Goal: Task Accomplishment & Management: Complete application form

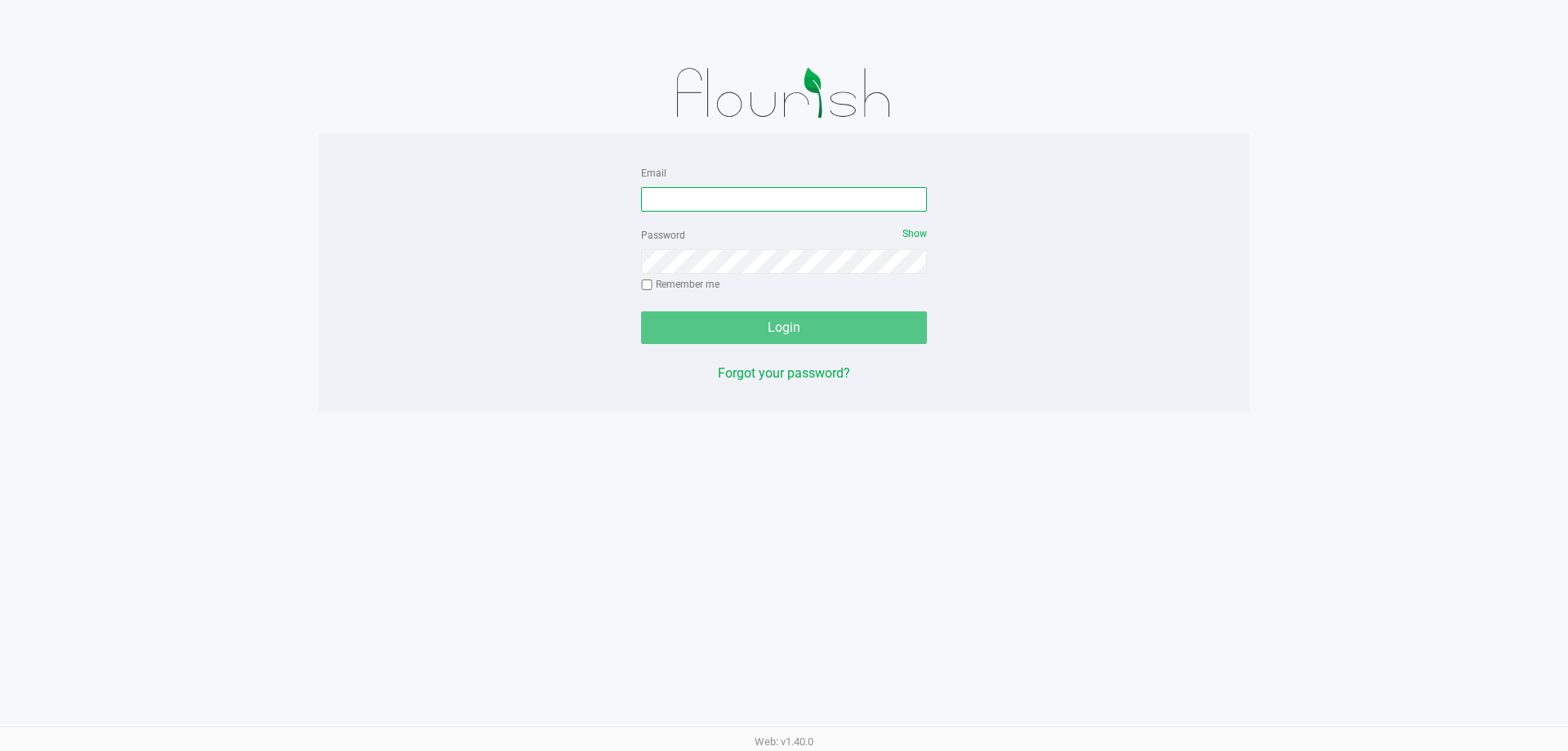
click at [653, 204] on input "Email" at bounding box center [784, 199] width 286 height 25
type input "[EMAIL_ADDRESS][DOMAIN_NAME]"
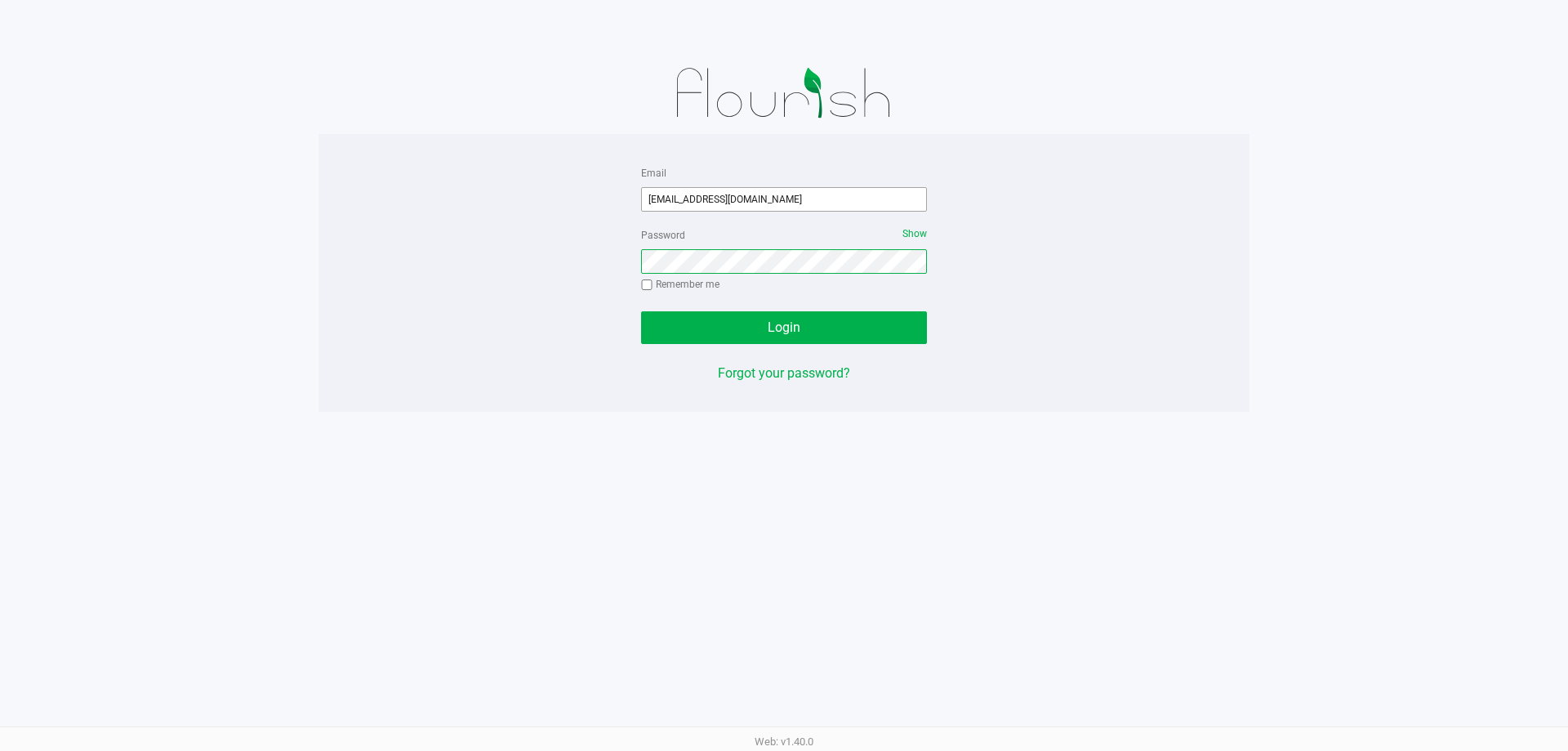
click at [641, 311] on button "Login" at bounding box center [784, 327] width 286 height 33
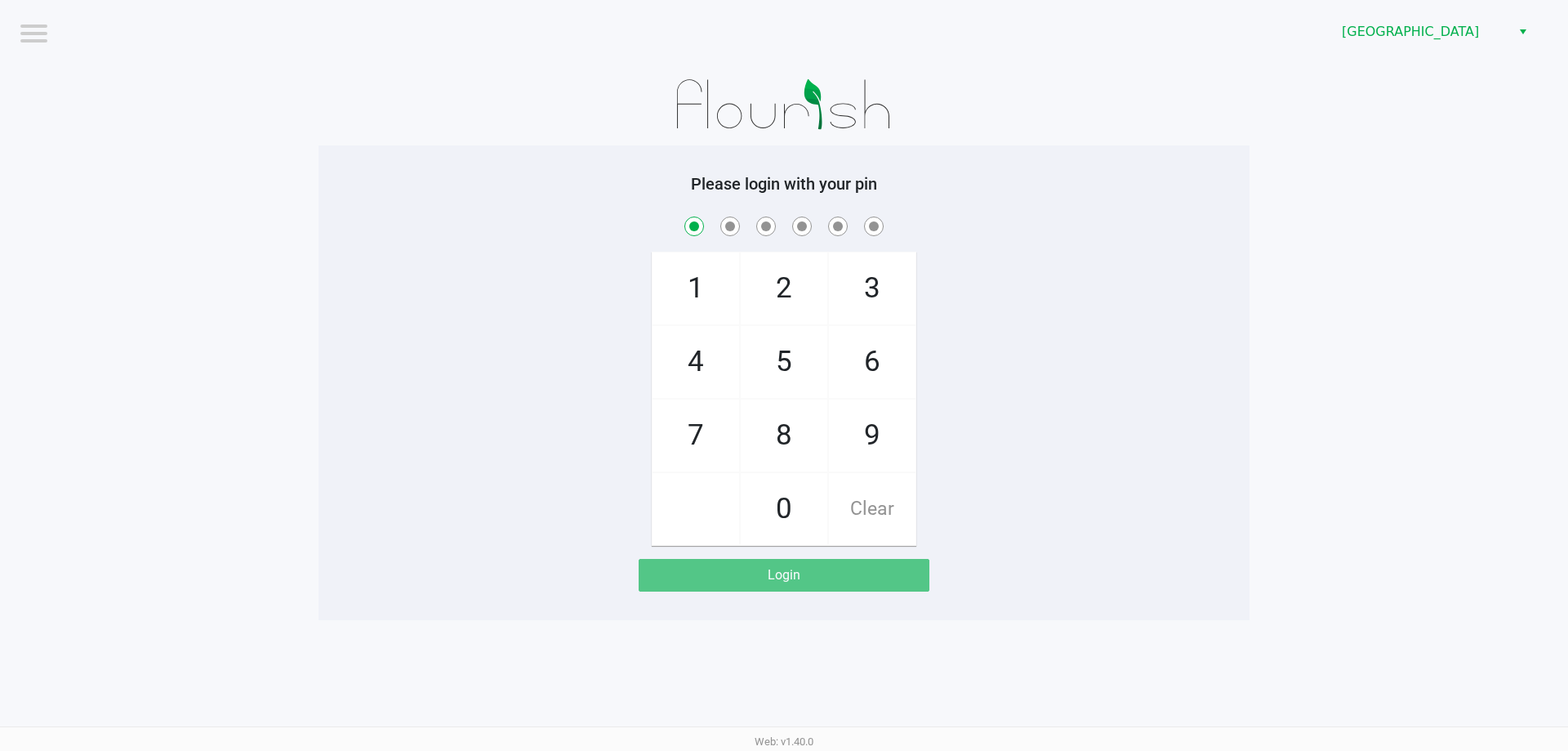
checkbox input "true"
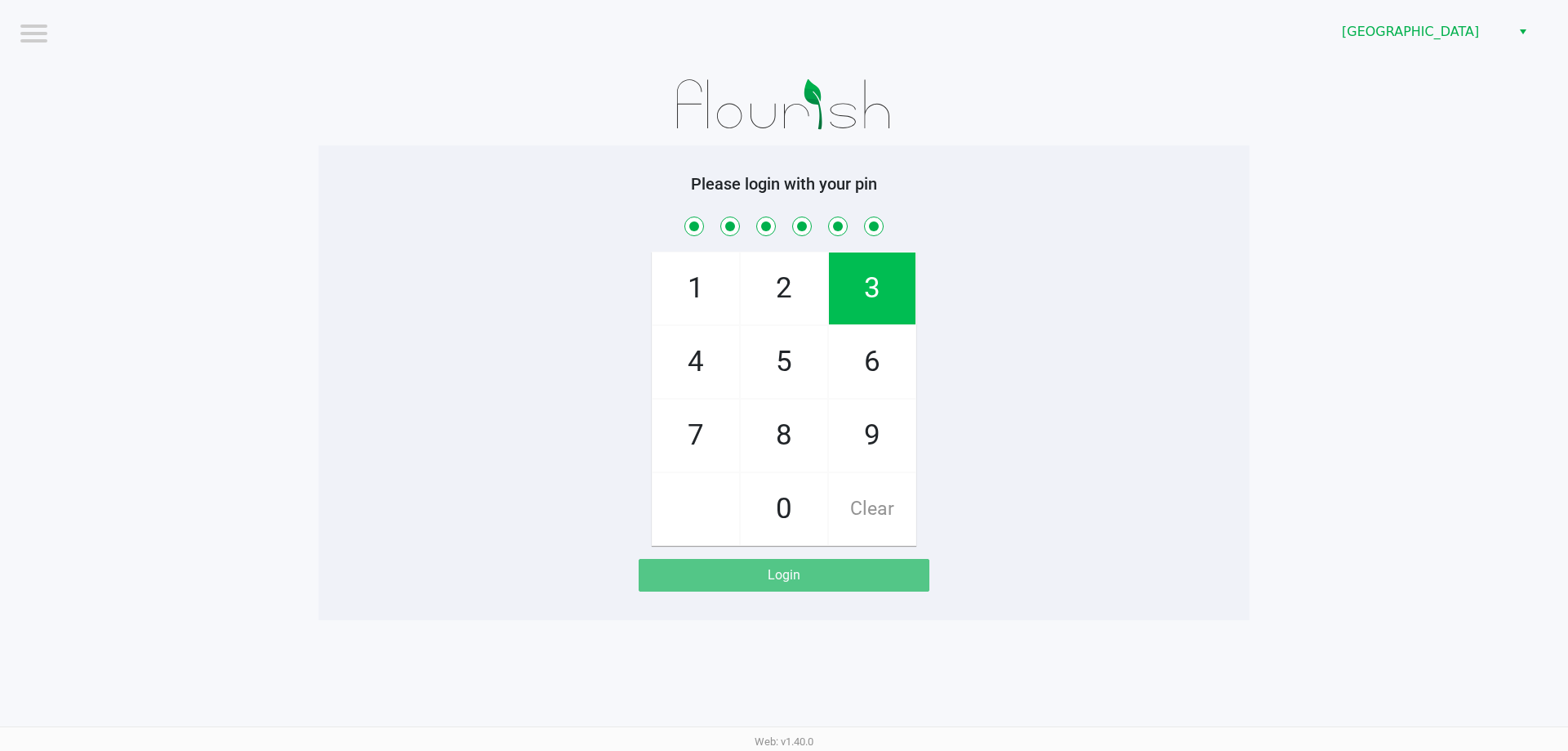
checkbox input "true"
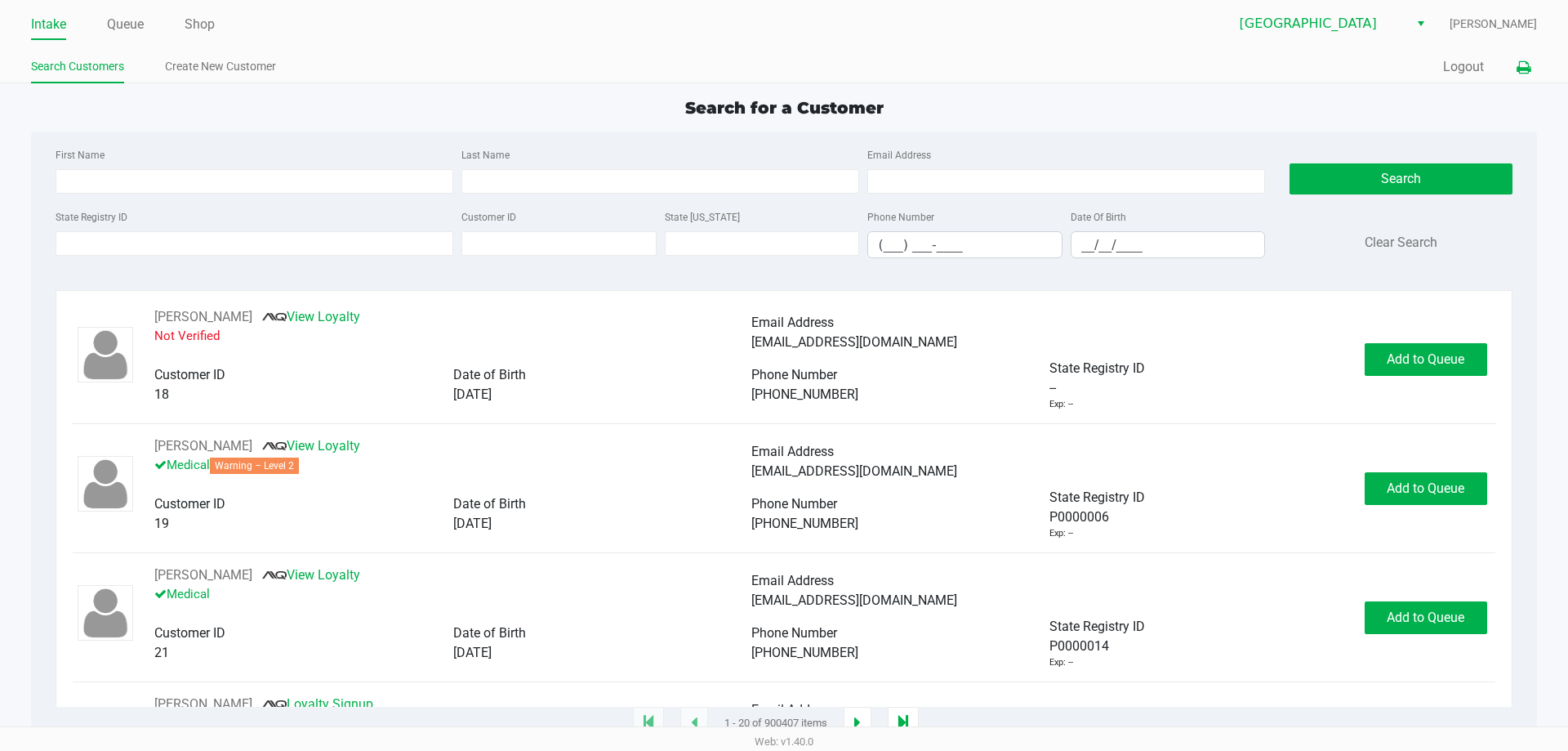
click at [1532, 66] on button at bounding box center [1523, 68] width 27 height 30
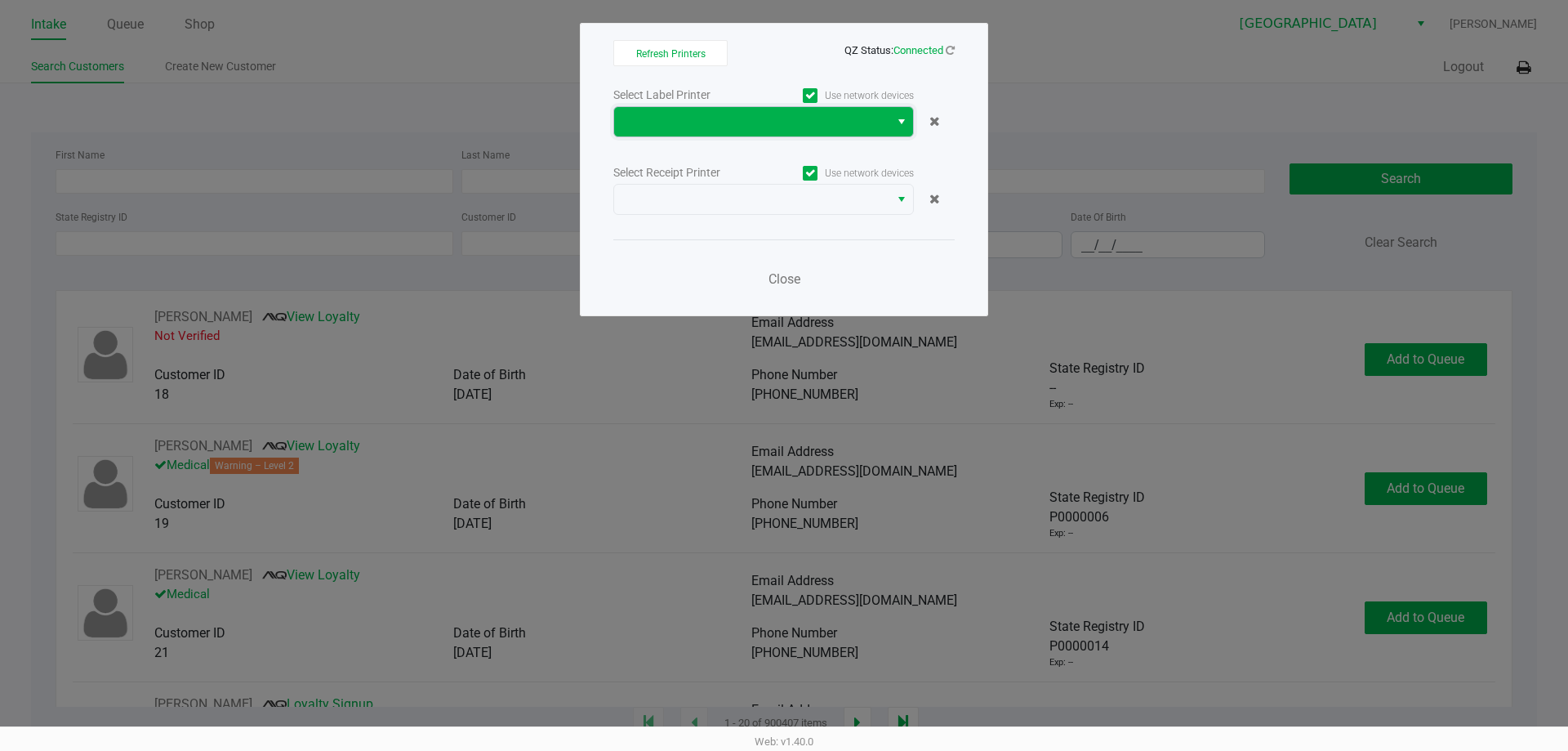
click at [727, 113] on span at bounding box center [751, 121] width 255 height 19
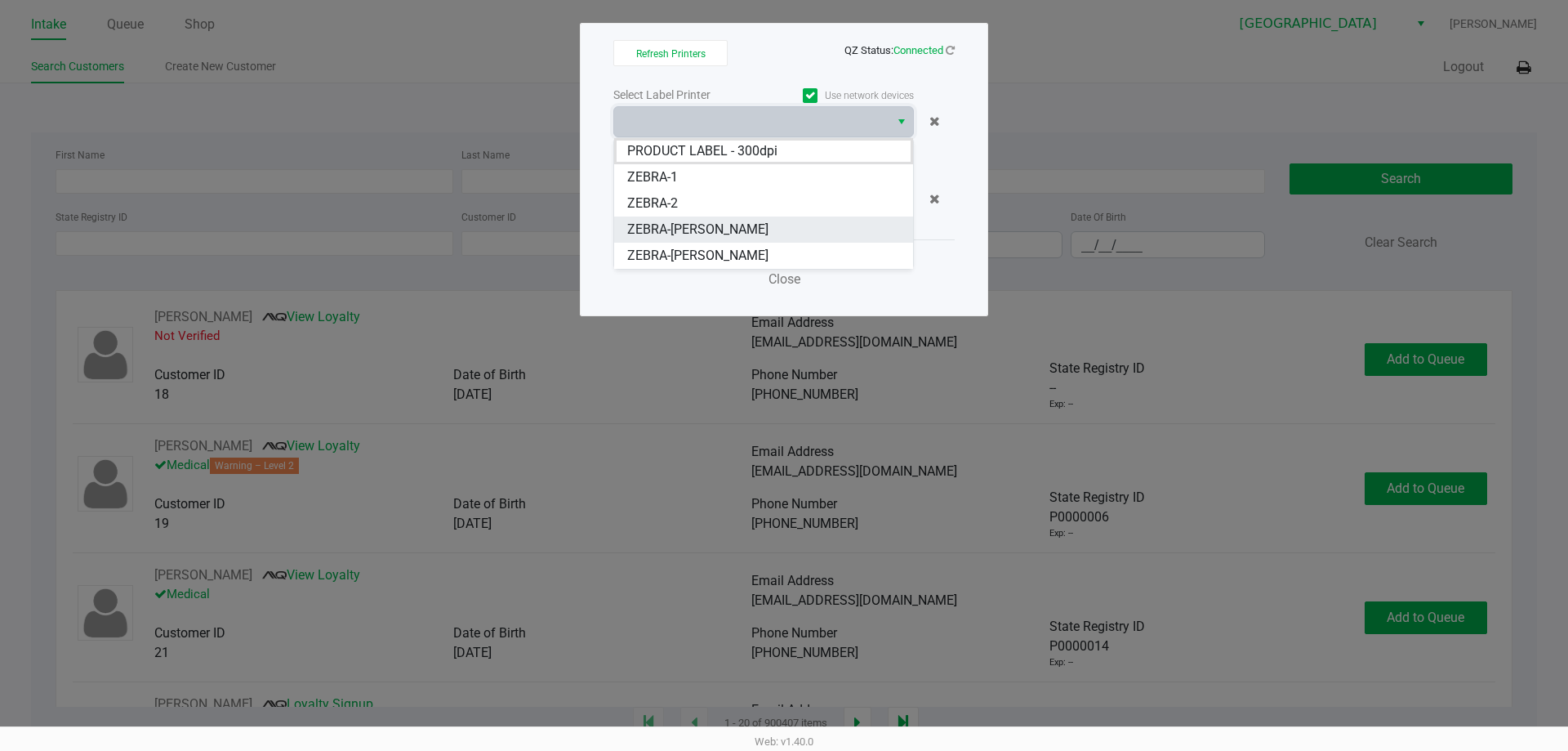
click at [702, 231] on span "ZEBRA-[PERSON_NAME]" at bounding box center [697, 229] width 141 height 19
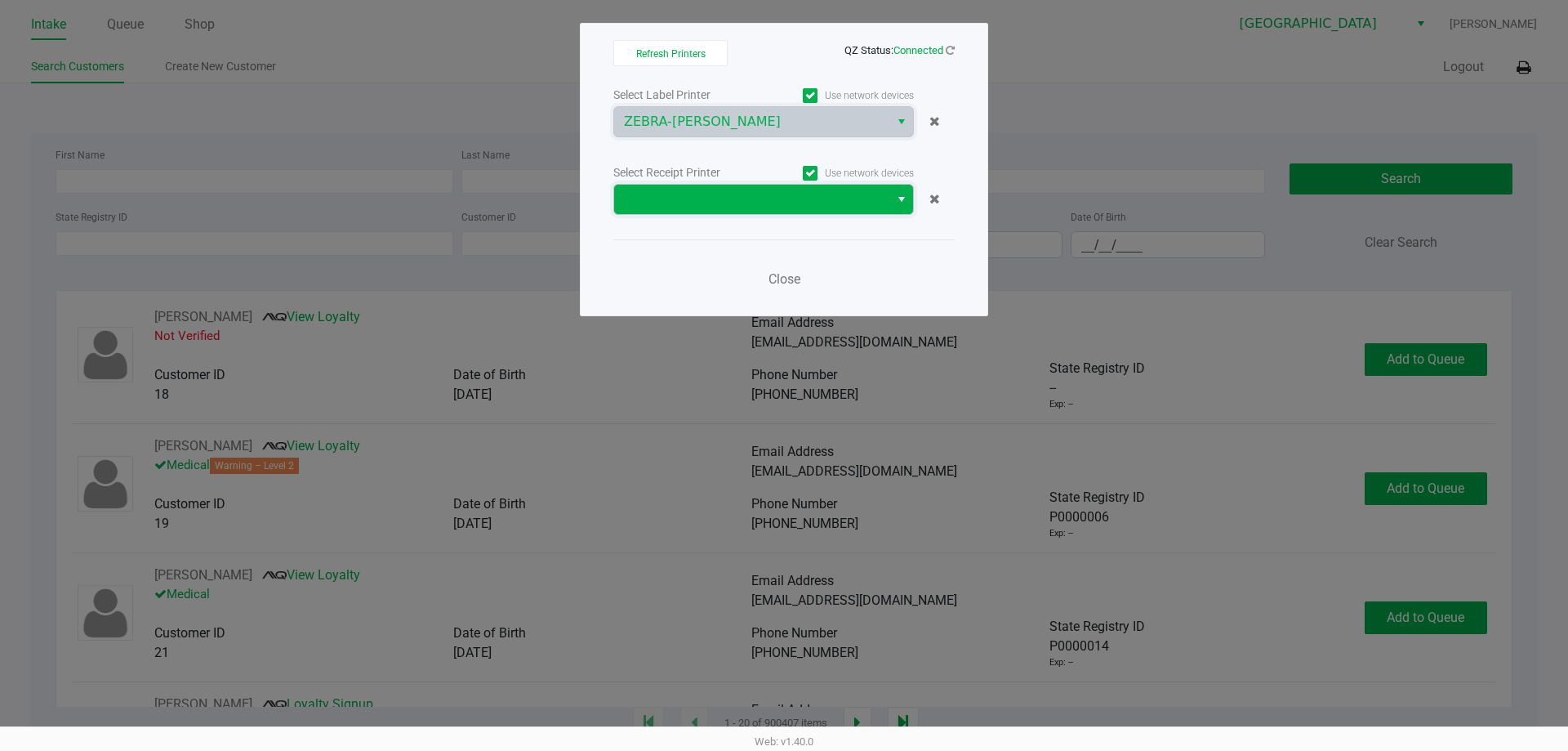
click at [692, 202] on span at bounding box center [751, 199] width 255 height 19
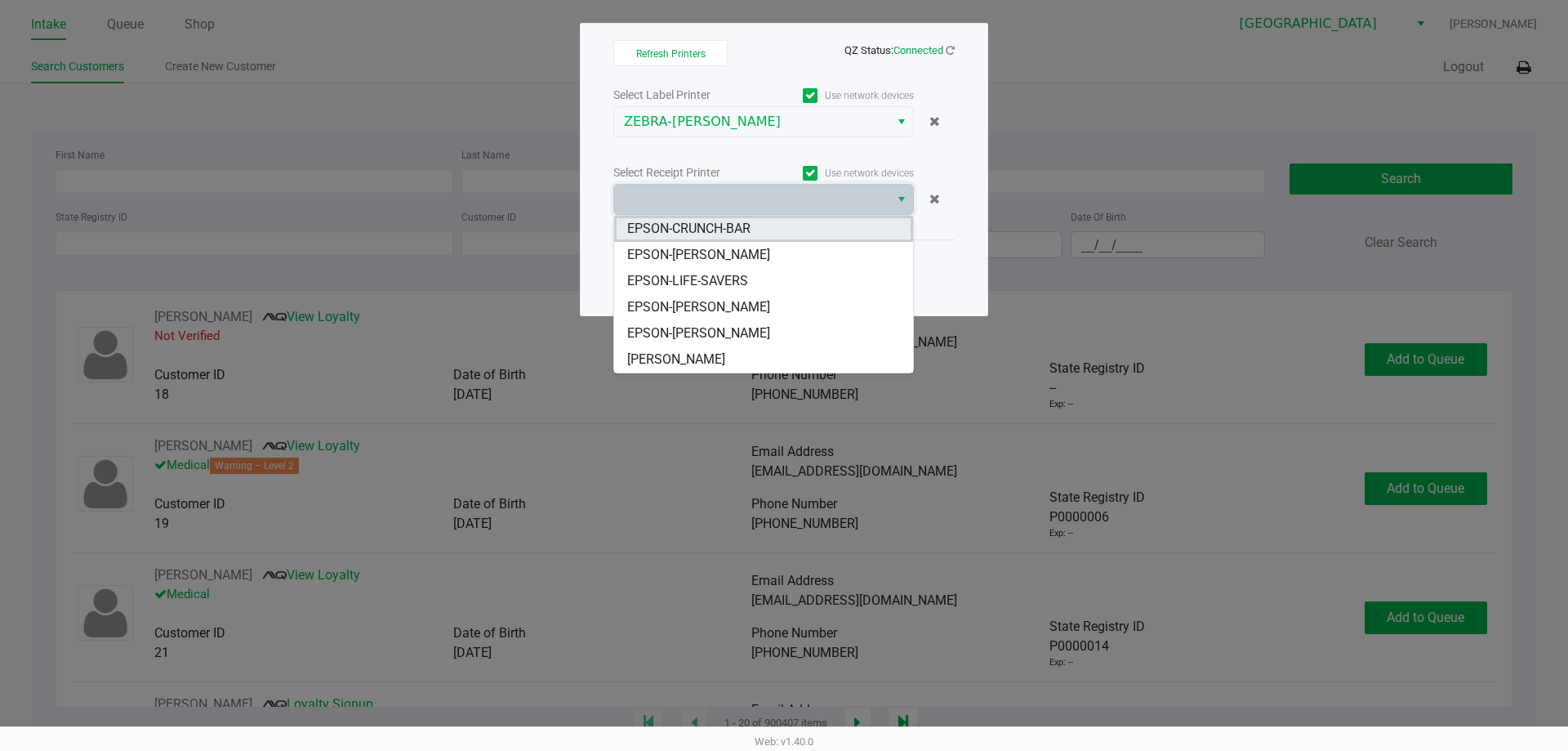
click at [708, 228] on span "EPSON-CRUNCH-BAR" at bounding box center [689, 228] width 123 height 19
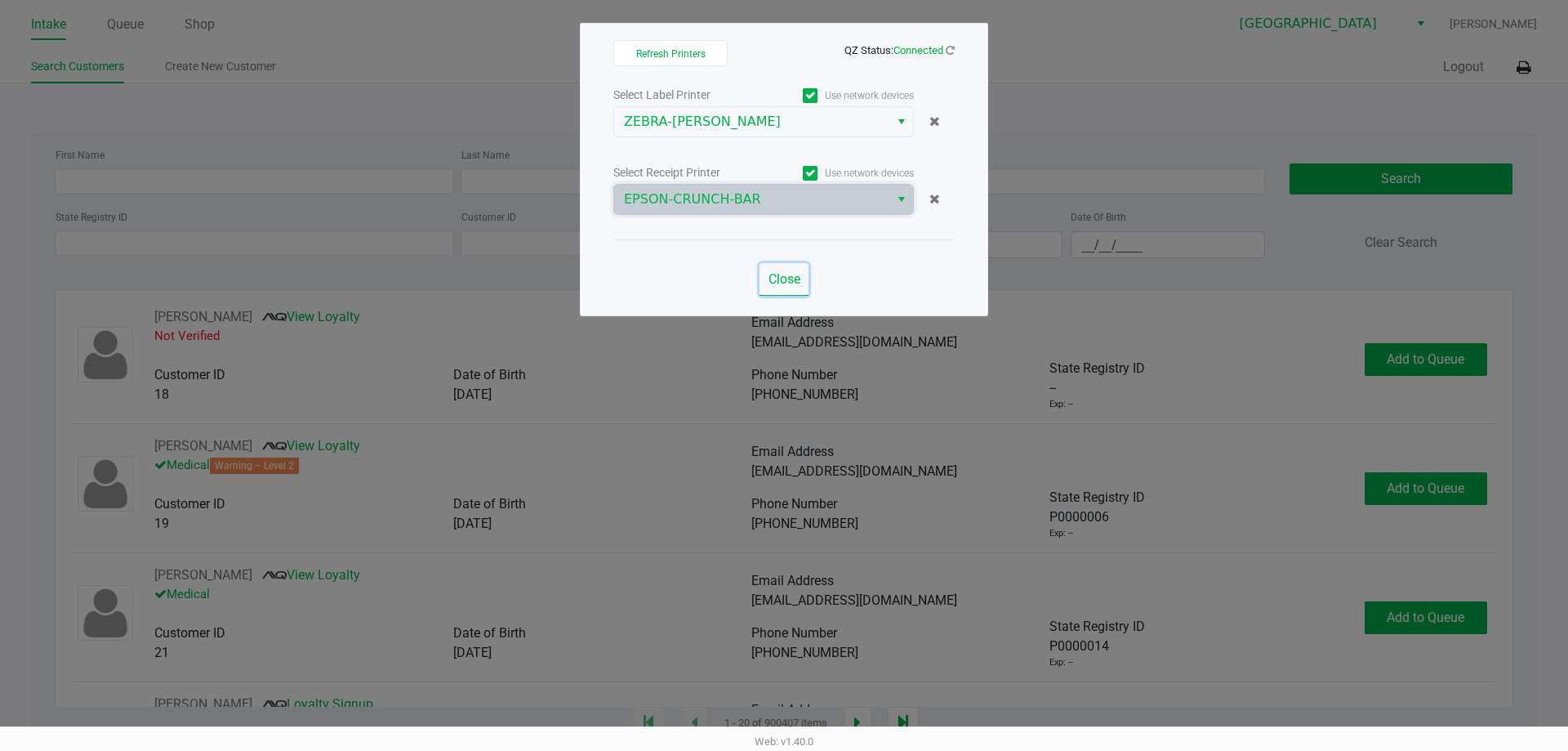
click at [777, 277] on span "Close" at bounding box center [784, 279] width 32 height 15
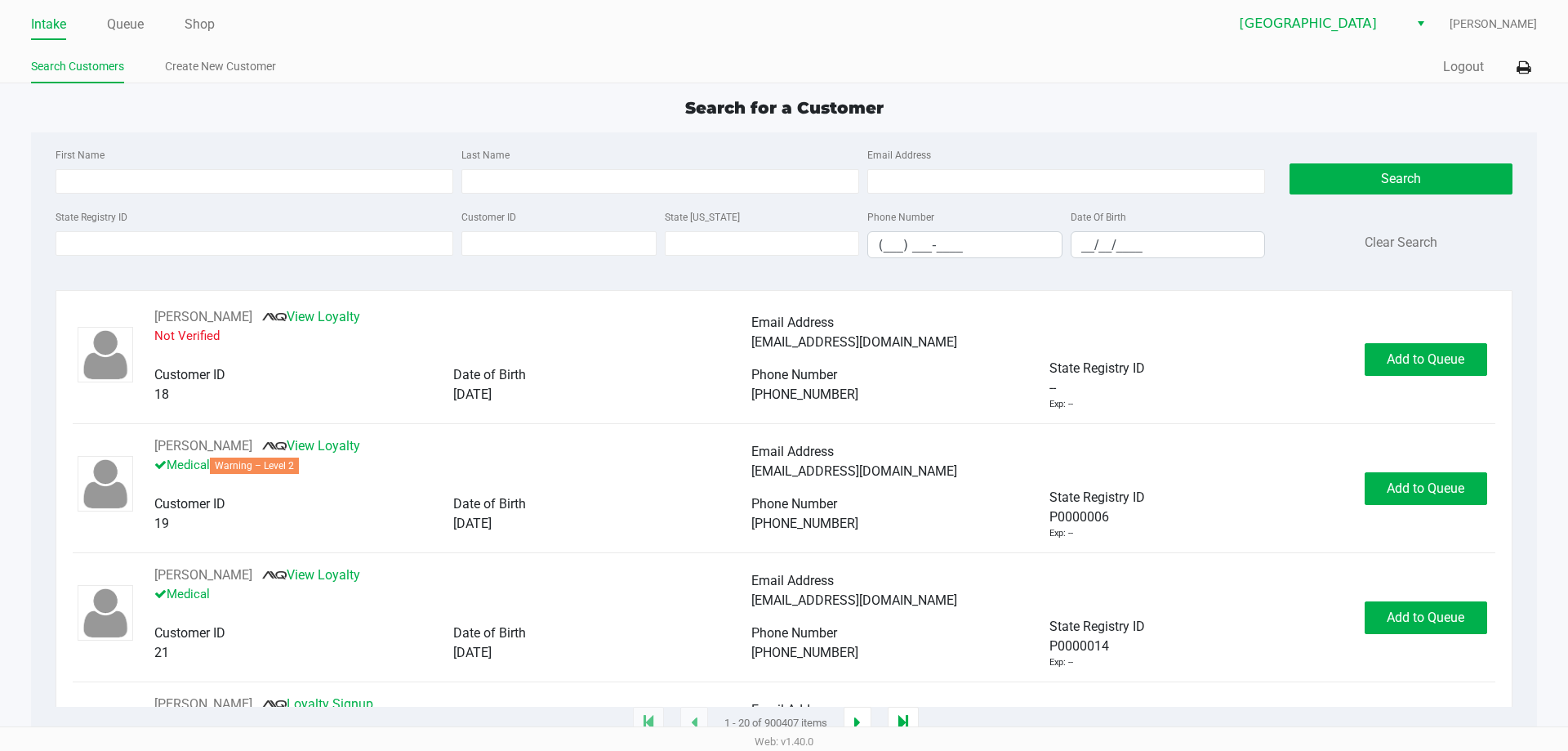
click at [52, 25] on link "Intake" at bounding box center [49, 24] width 36 height 23
click at [131, 27] on link "Queue" at bounding box center [125, 24] width 36 height 23
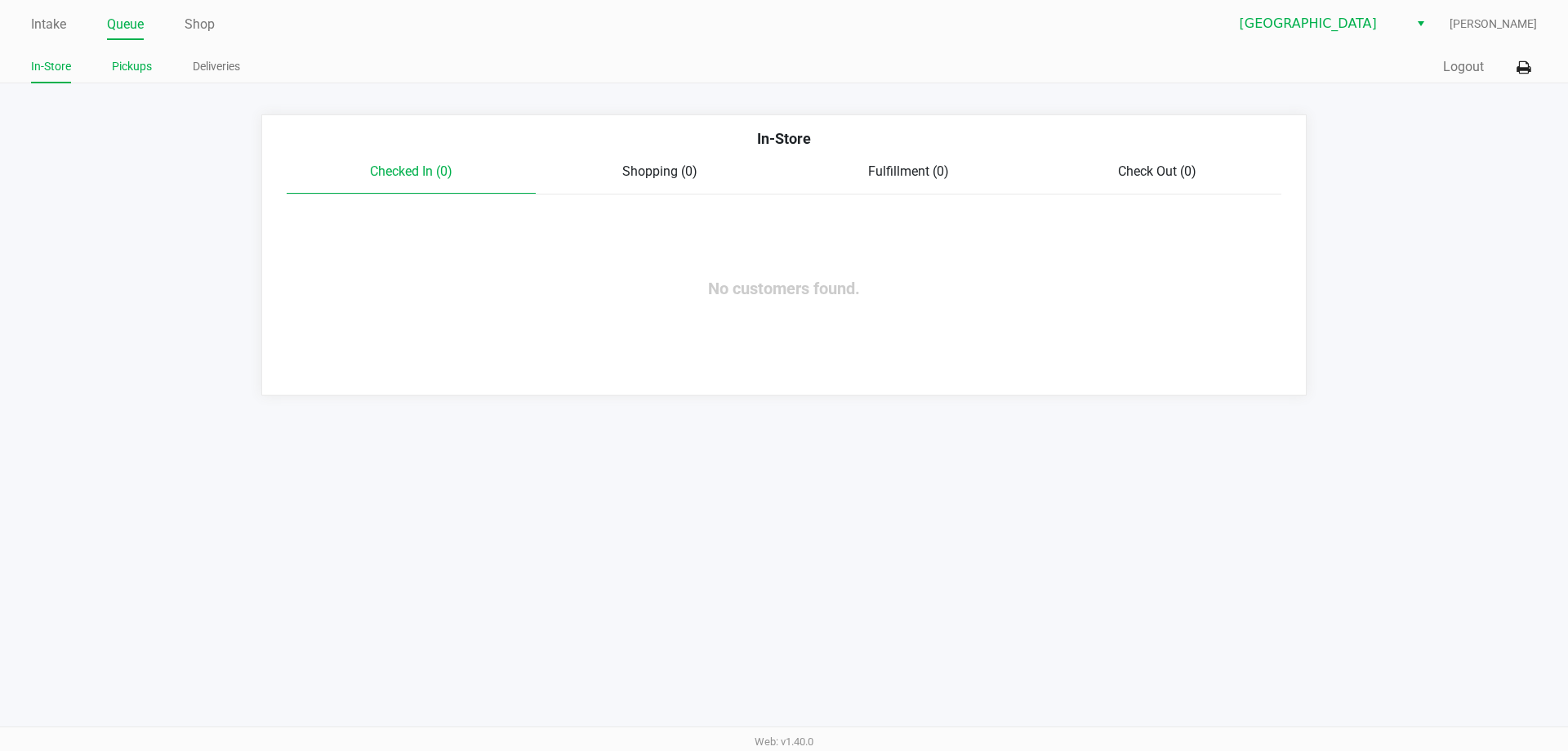
click at [123, 79] on li "Pickups" at bounding box center [131, 69] width 40 height 29
click at [142, 74] on link "Pickups" at bounding box center [131, 67] width 40 height 20
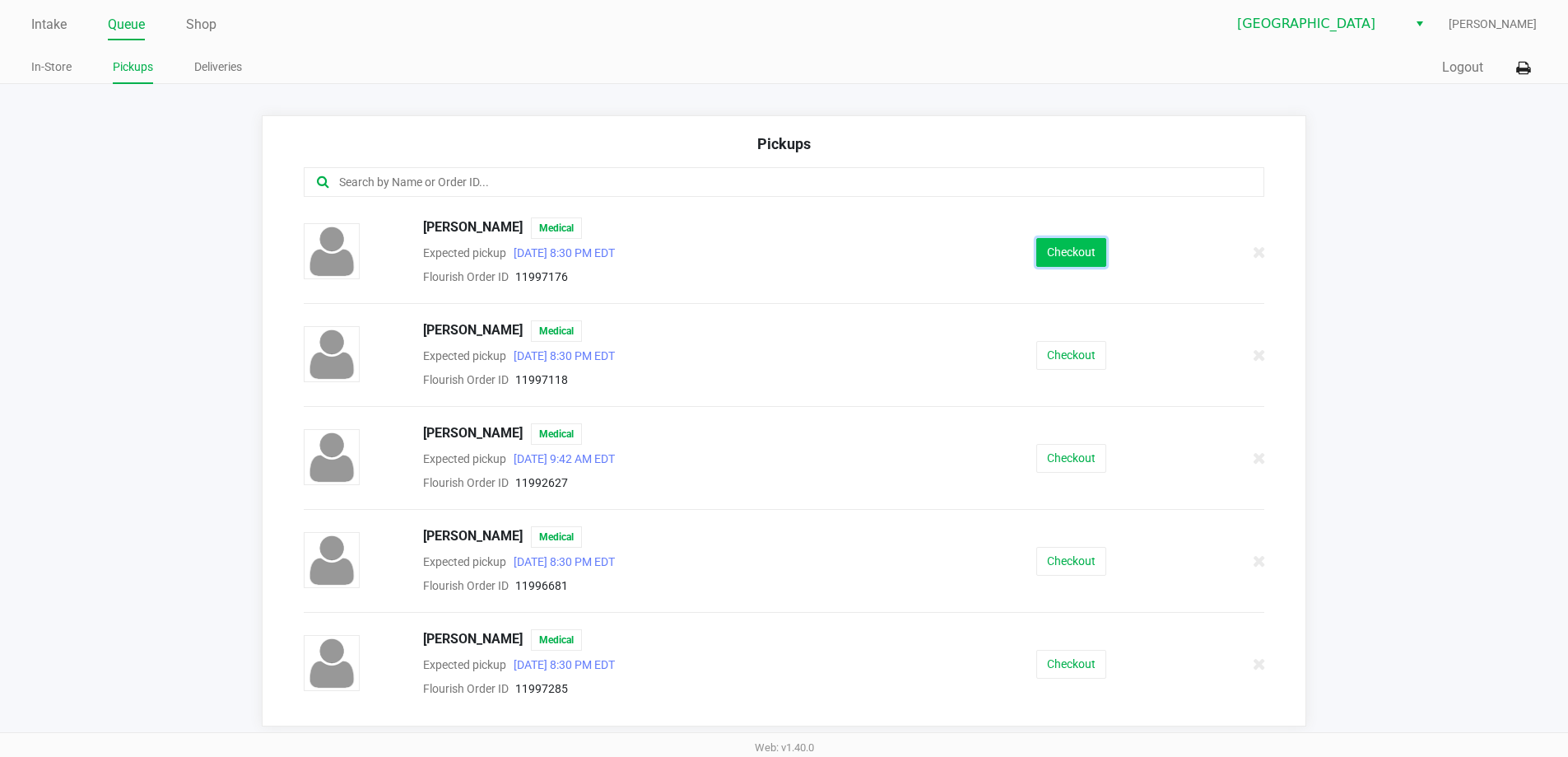
click at [1057, 243] on button "Checkout" at bounding box center [1071, 252] width 70 height 29
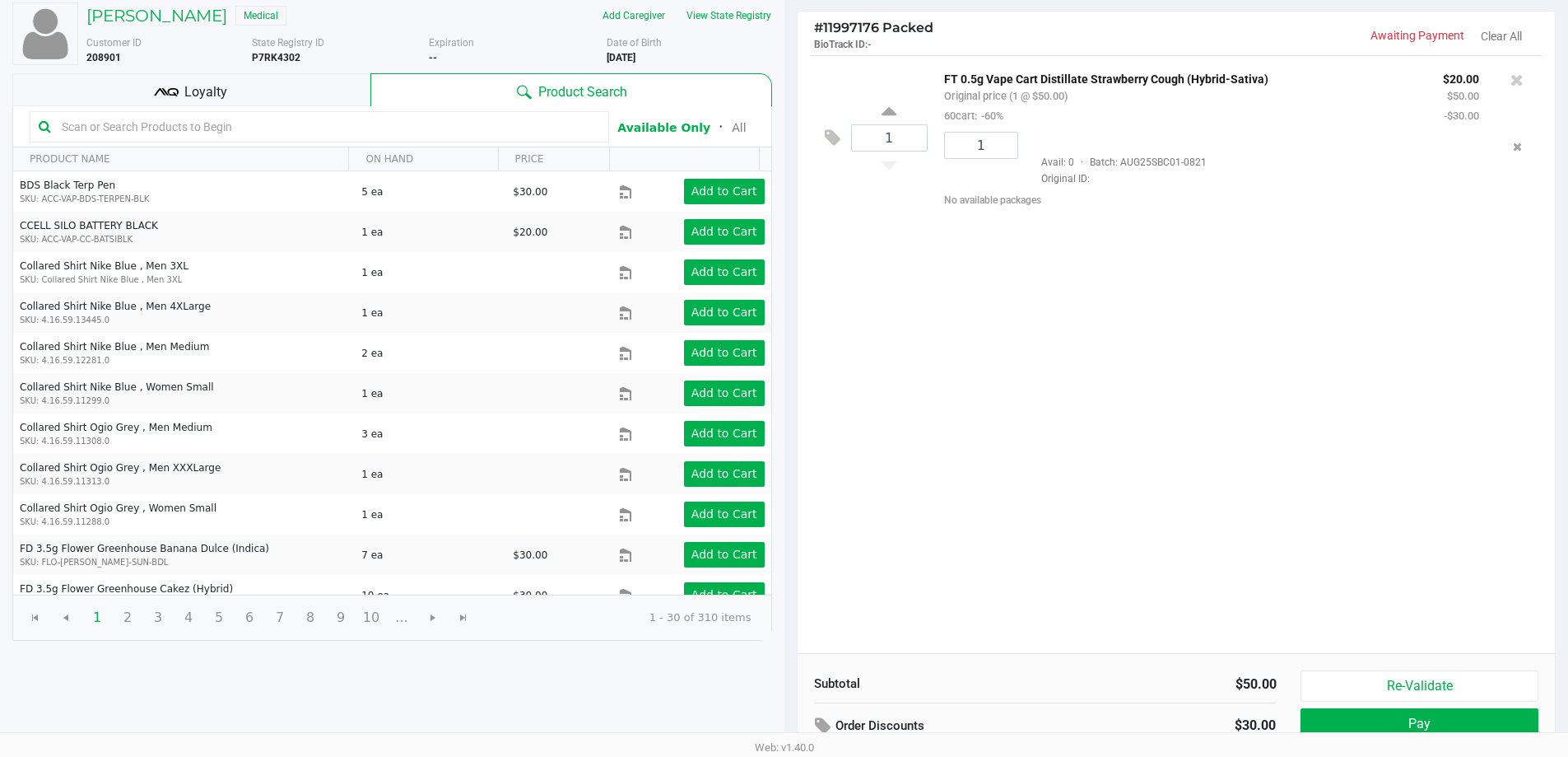
scroll to position [169, 0]
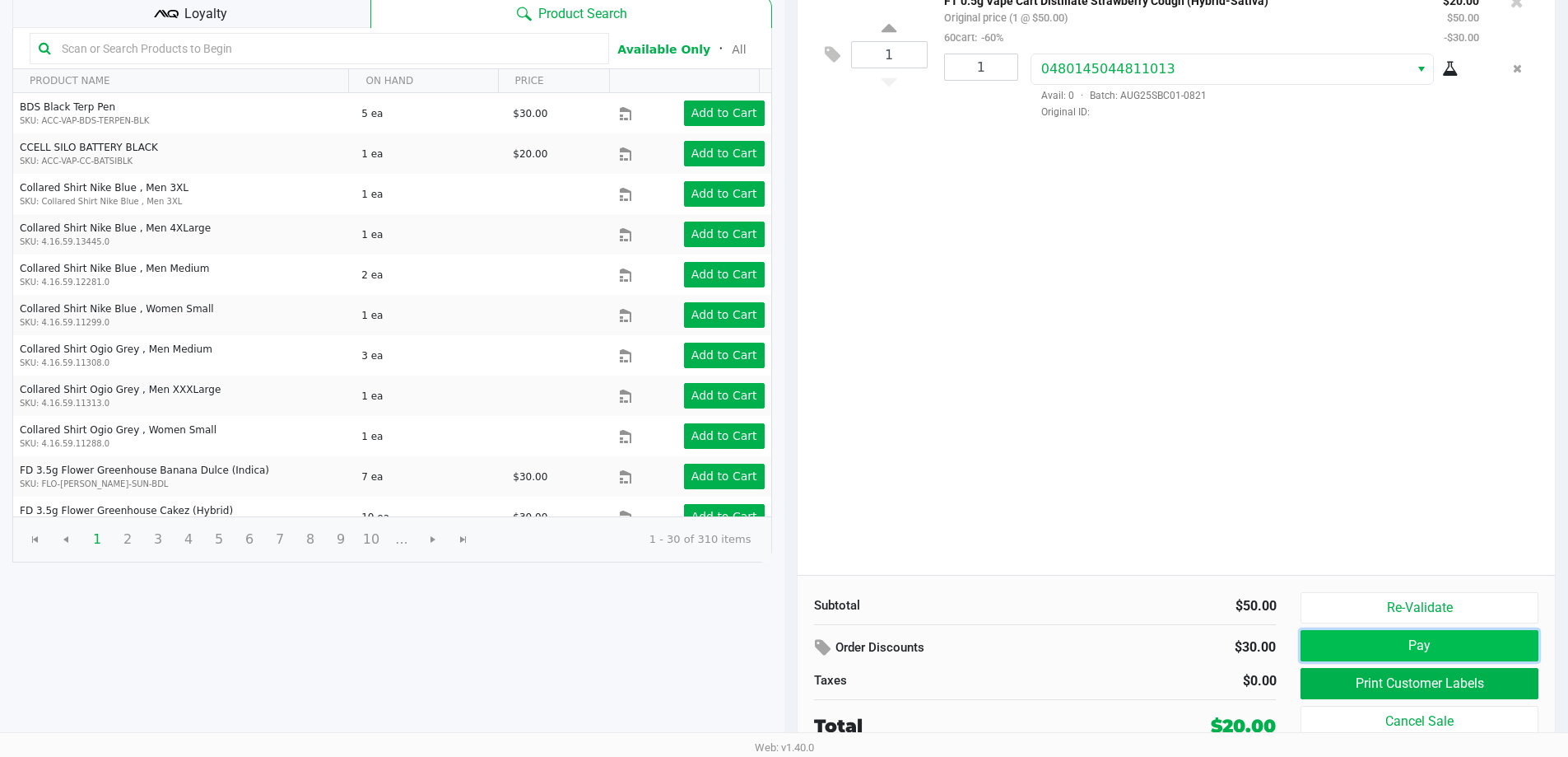
click at [1357, 635] on button "Pay" at bounding box center [1419, 645] width 237 height 32
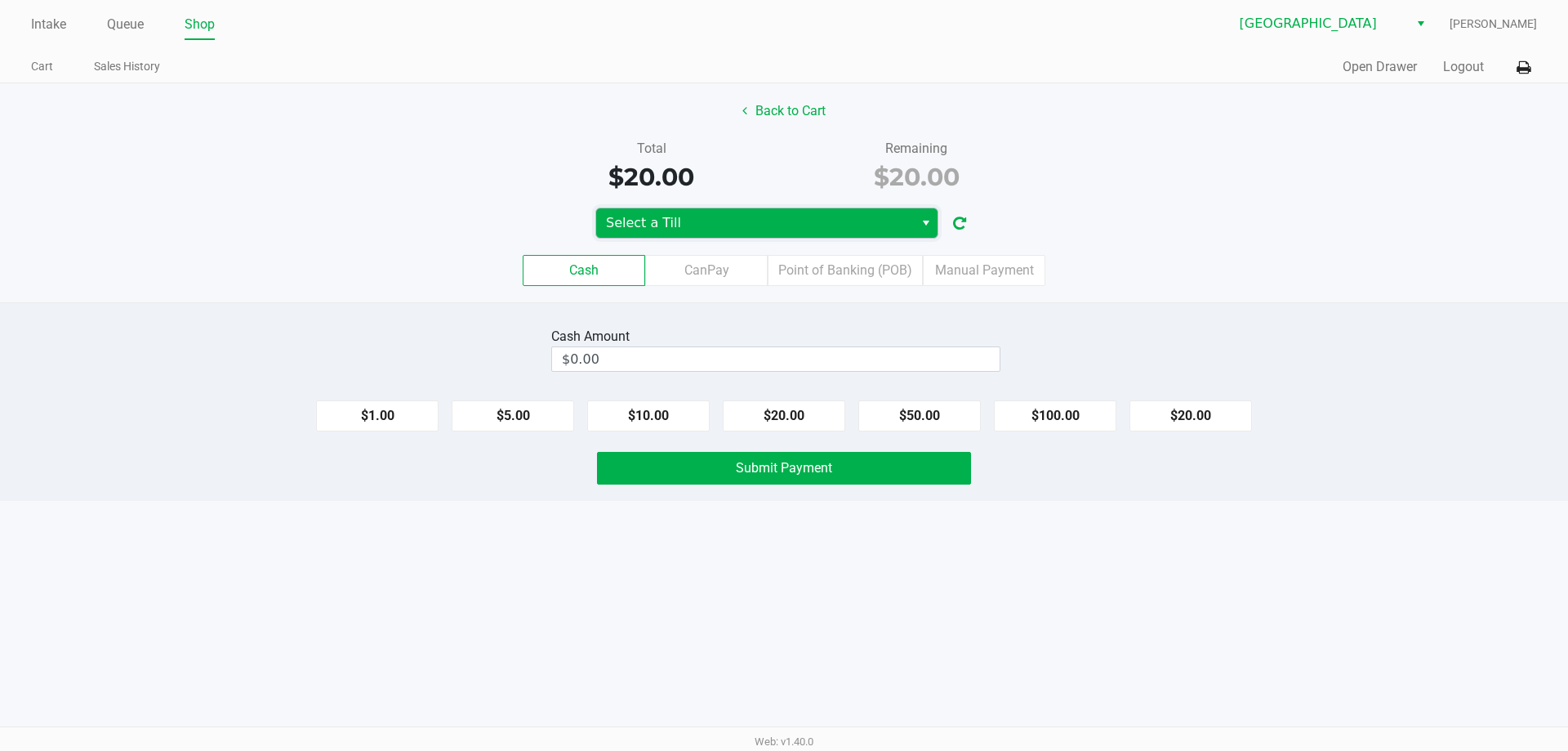
click at [817, 226] on span "Select a Till" at bounding box center [755, 222] width 298 height 19
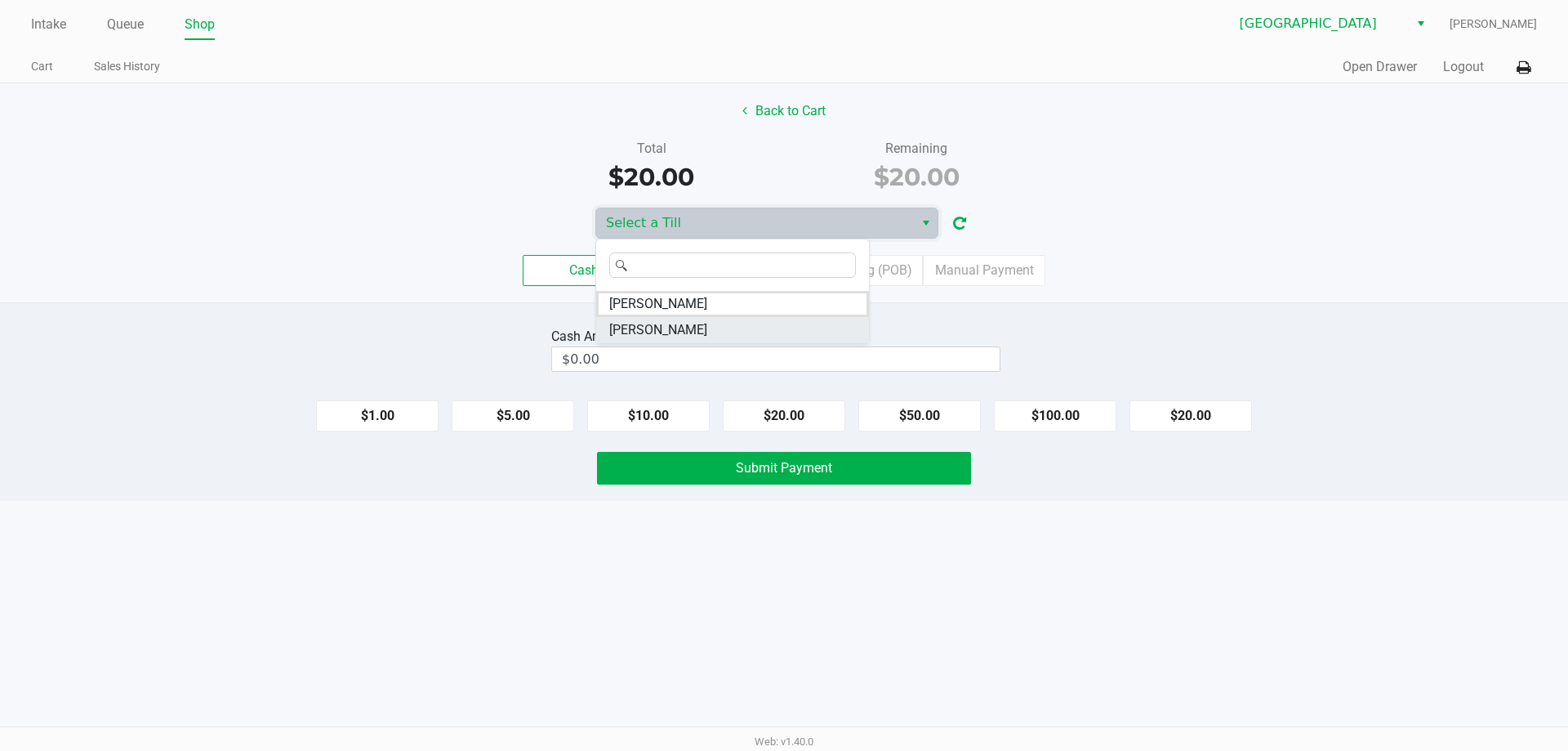
click at [707, 323] on li "VAN-MORRISON" at bounding box center [732, 330] width 273 height 26
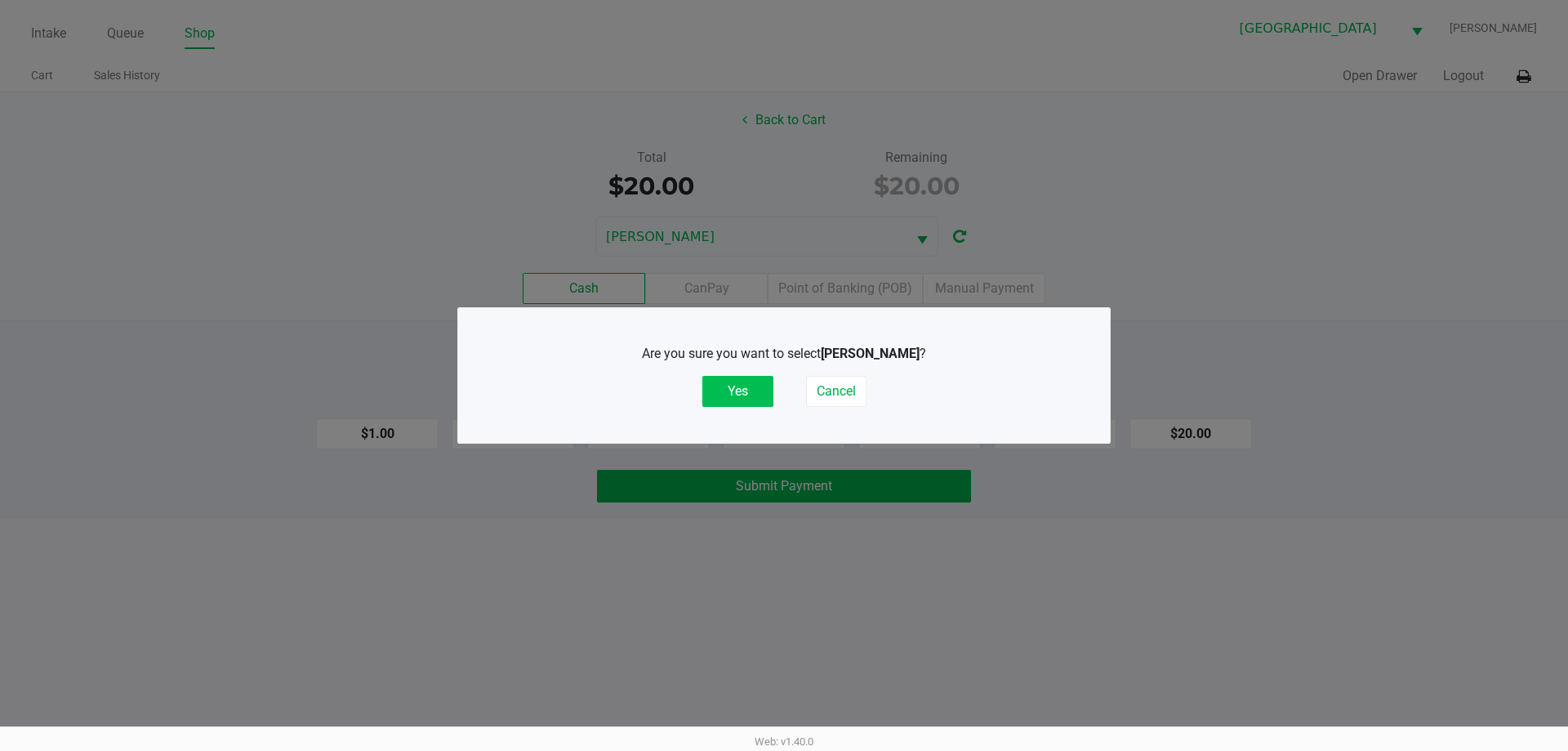
click at [734, 388] on button "Yes" at bounding box center [738, 391] width 71 height 31
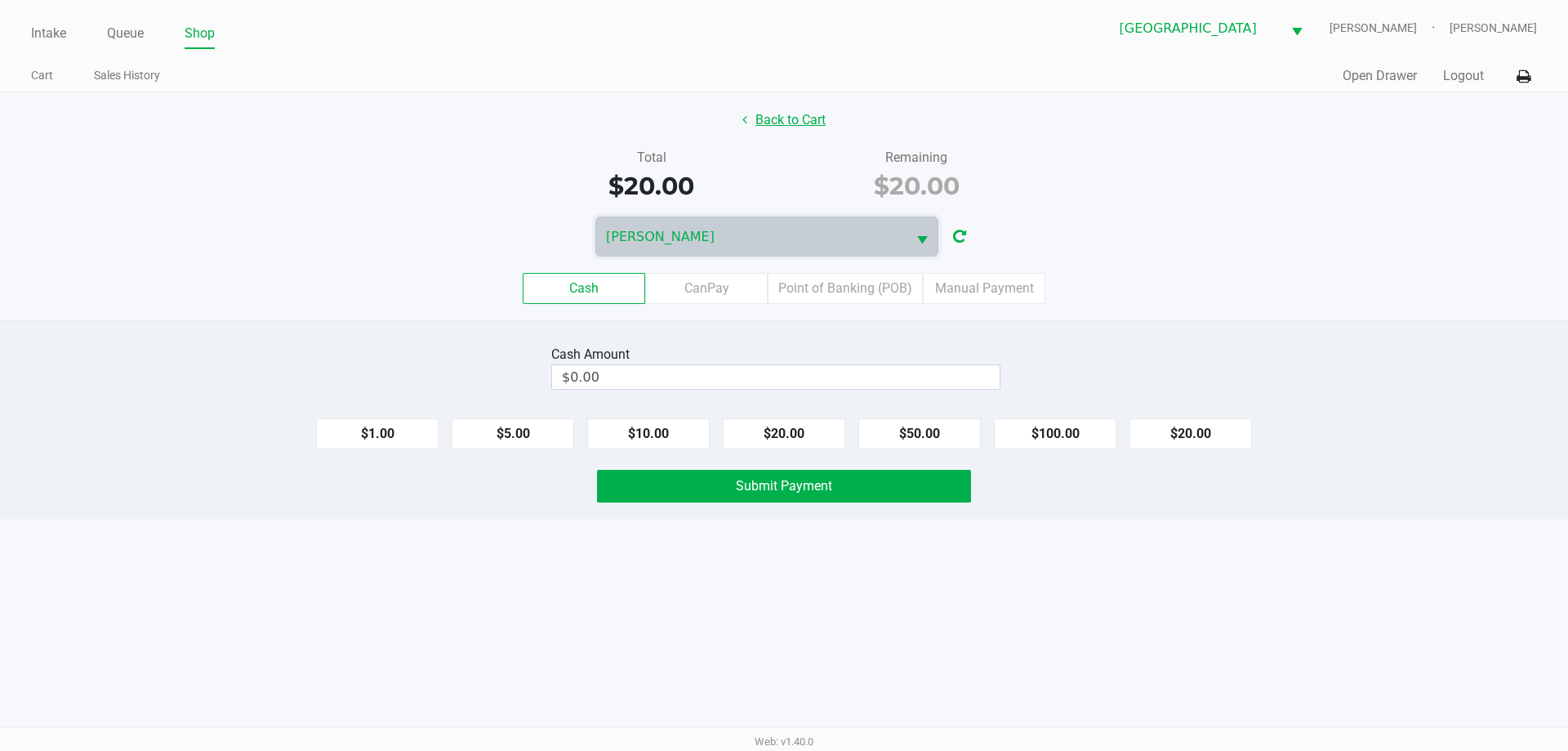
click at [789, 114] on button "Back to Cart" at bounding box center [784, 120] width 105 height 31
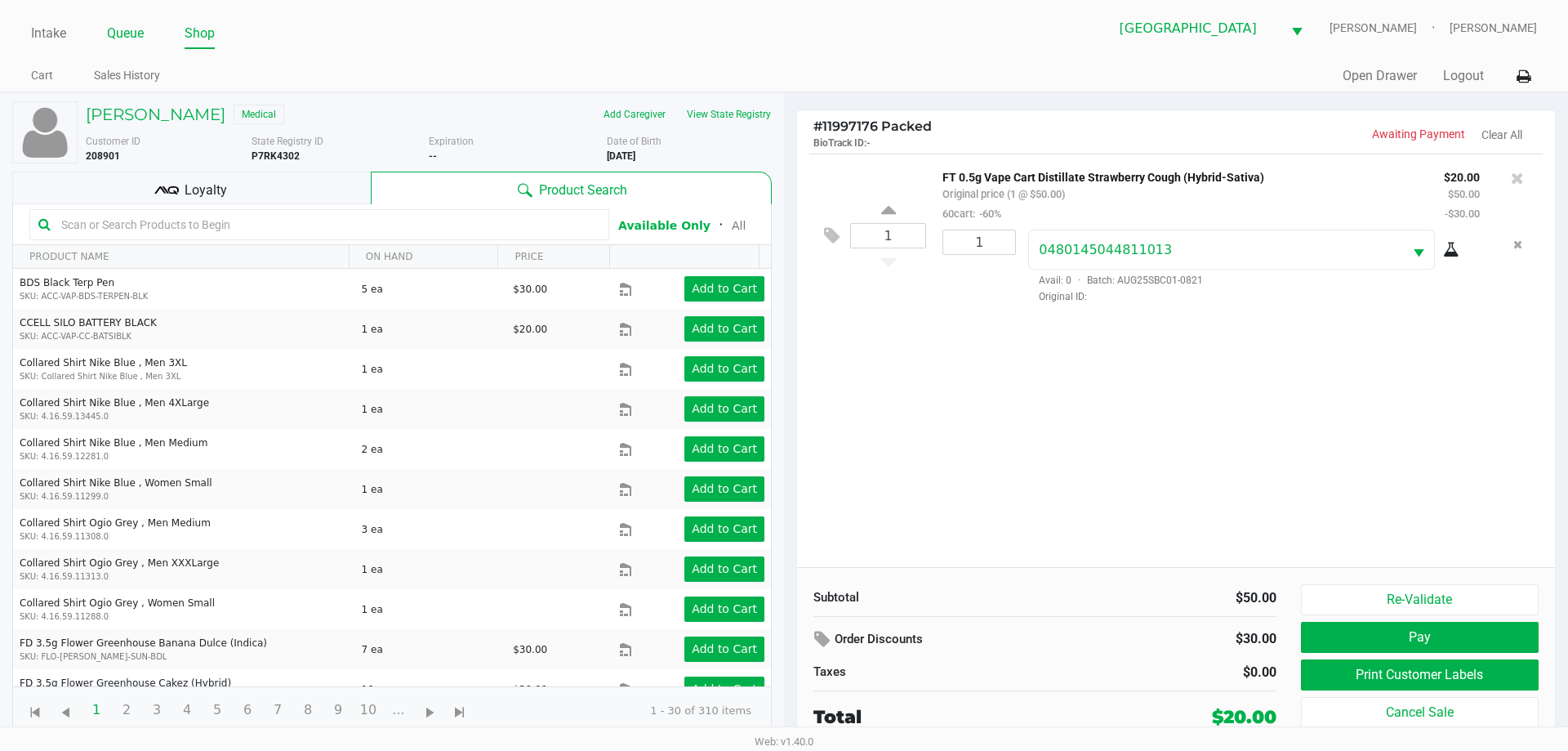
click at [138, 27] on link "Queue" at bounding box center [125, 33] width 36 height 23
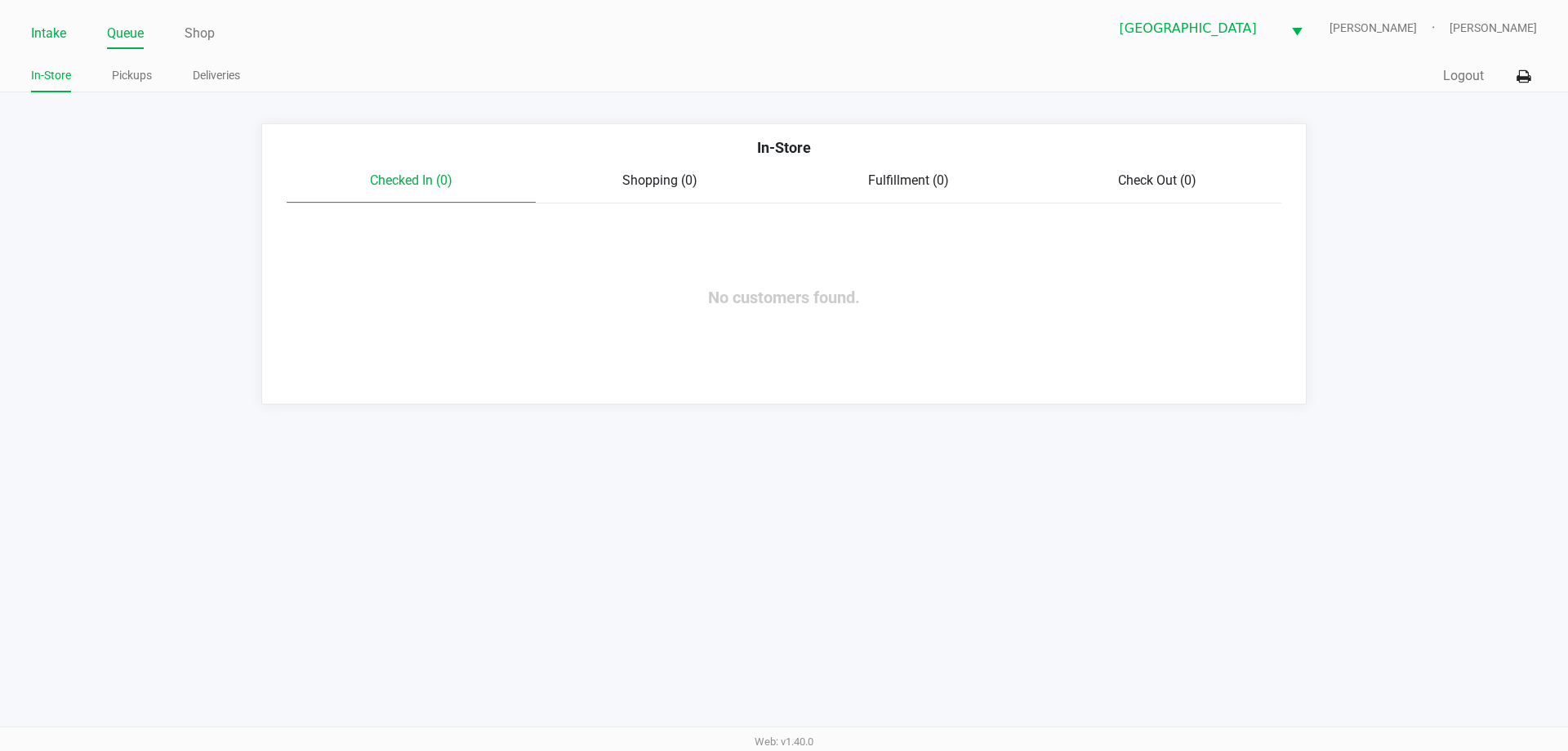
click at [46, 33] on link "Intake" at bounding box center [49, 33] width 36 height 23
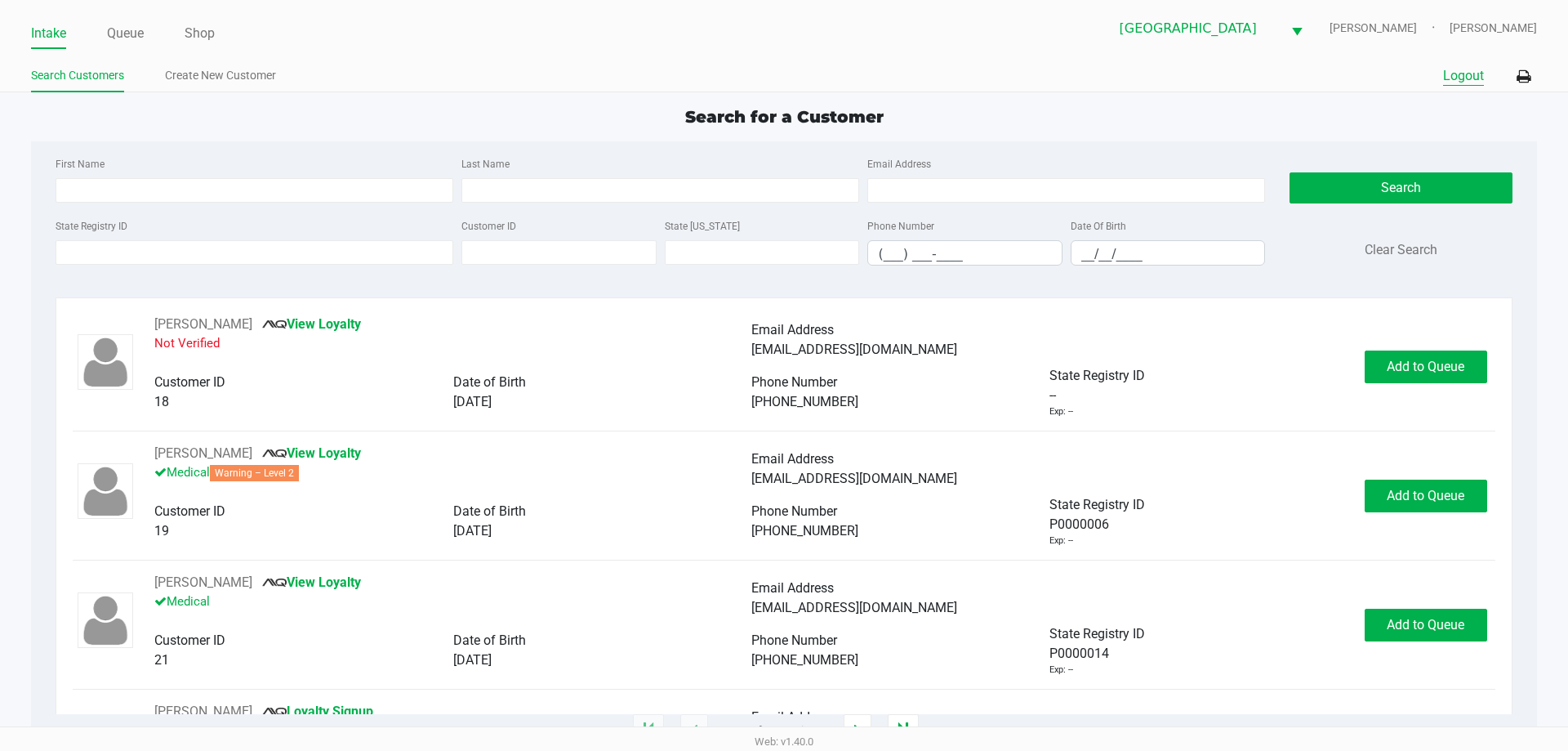
click at [1462, 81] on button "Logout" at bounding box center [1463, 75] width 41 height 19
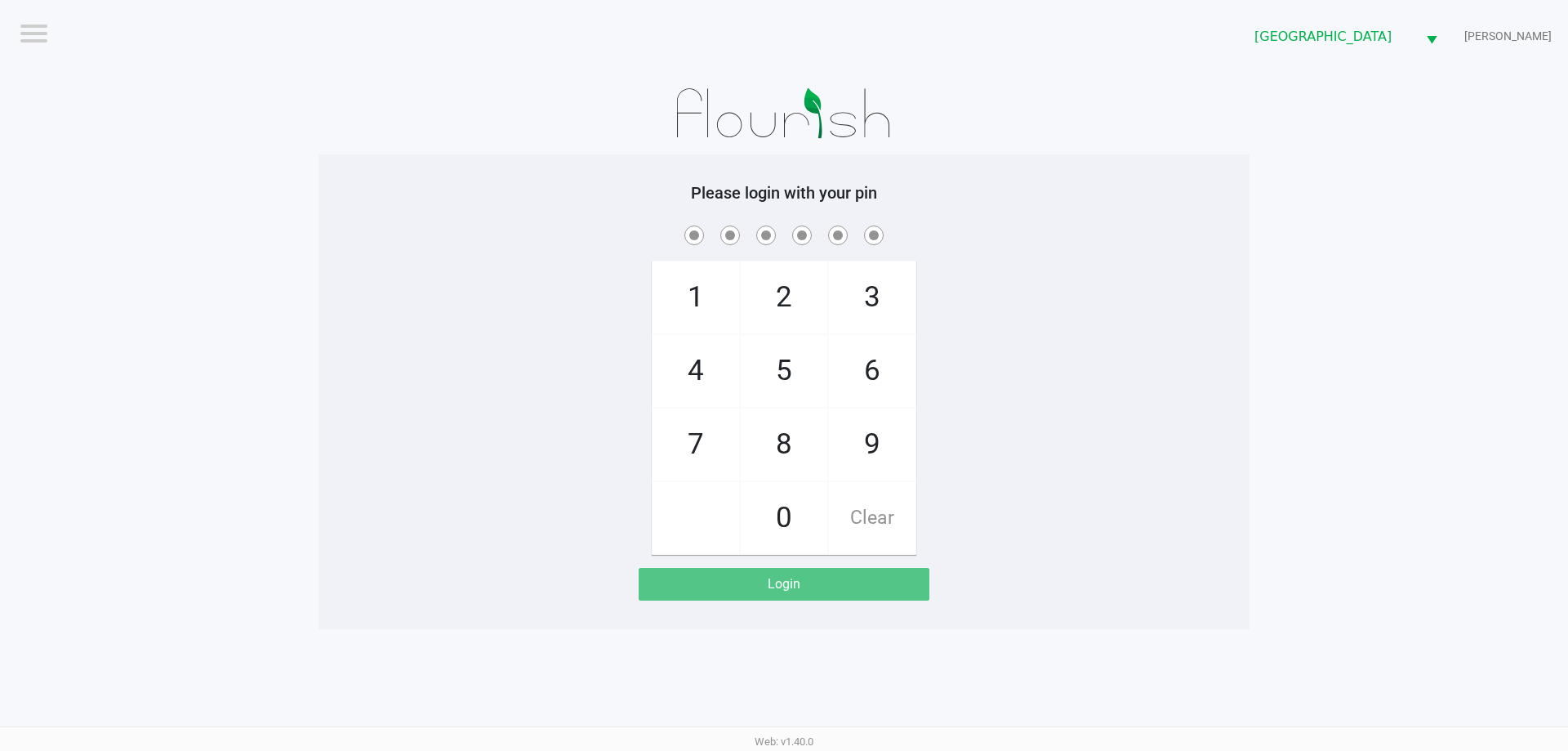
click at [819, 583] on div "Login" at bounding box center [783, 584] width 290 height 33
checkbox input "true"
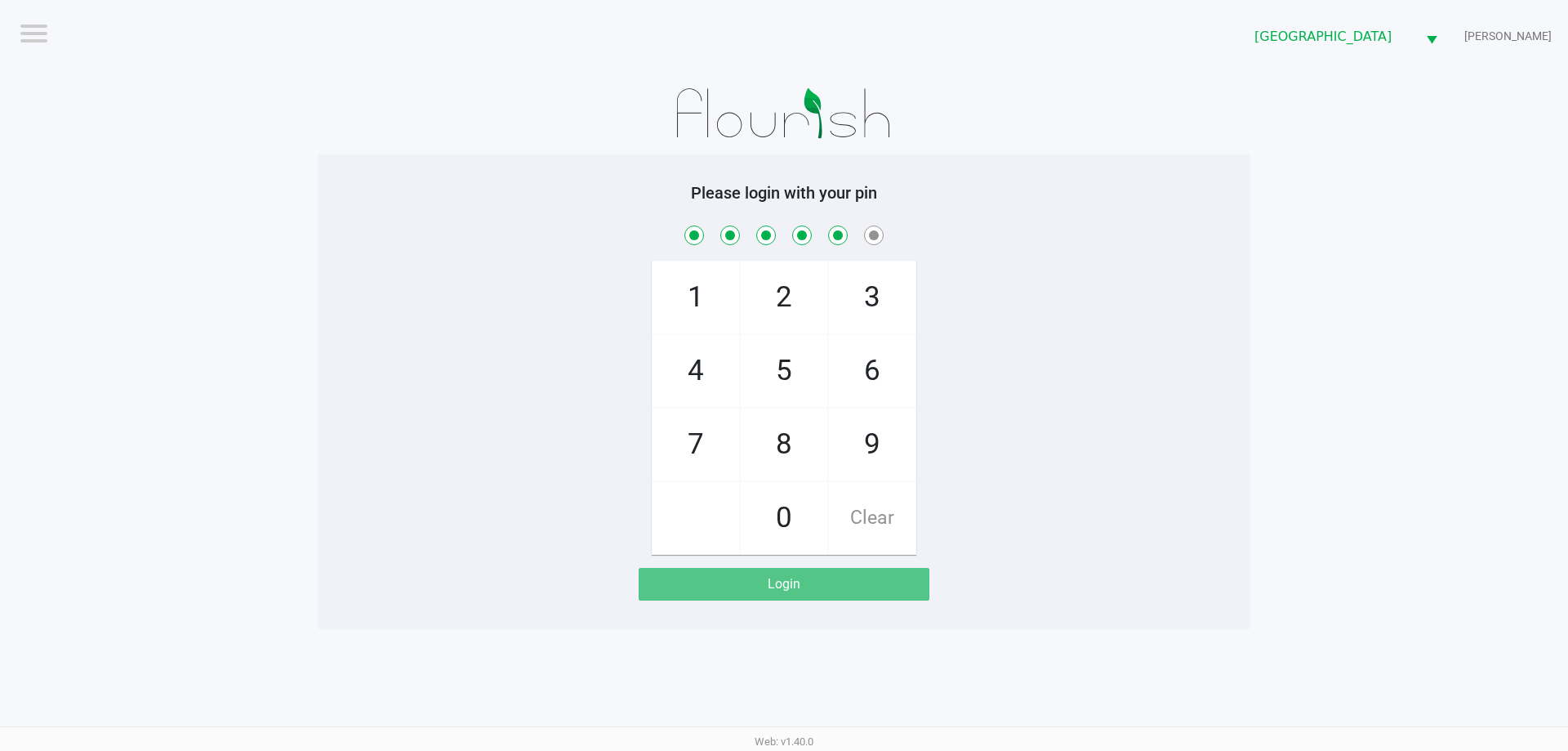
checkbox input "true"
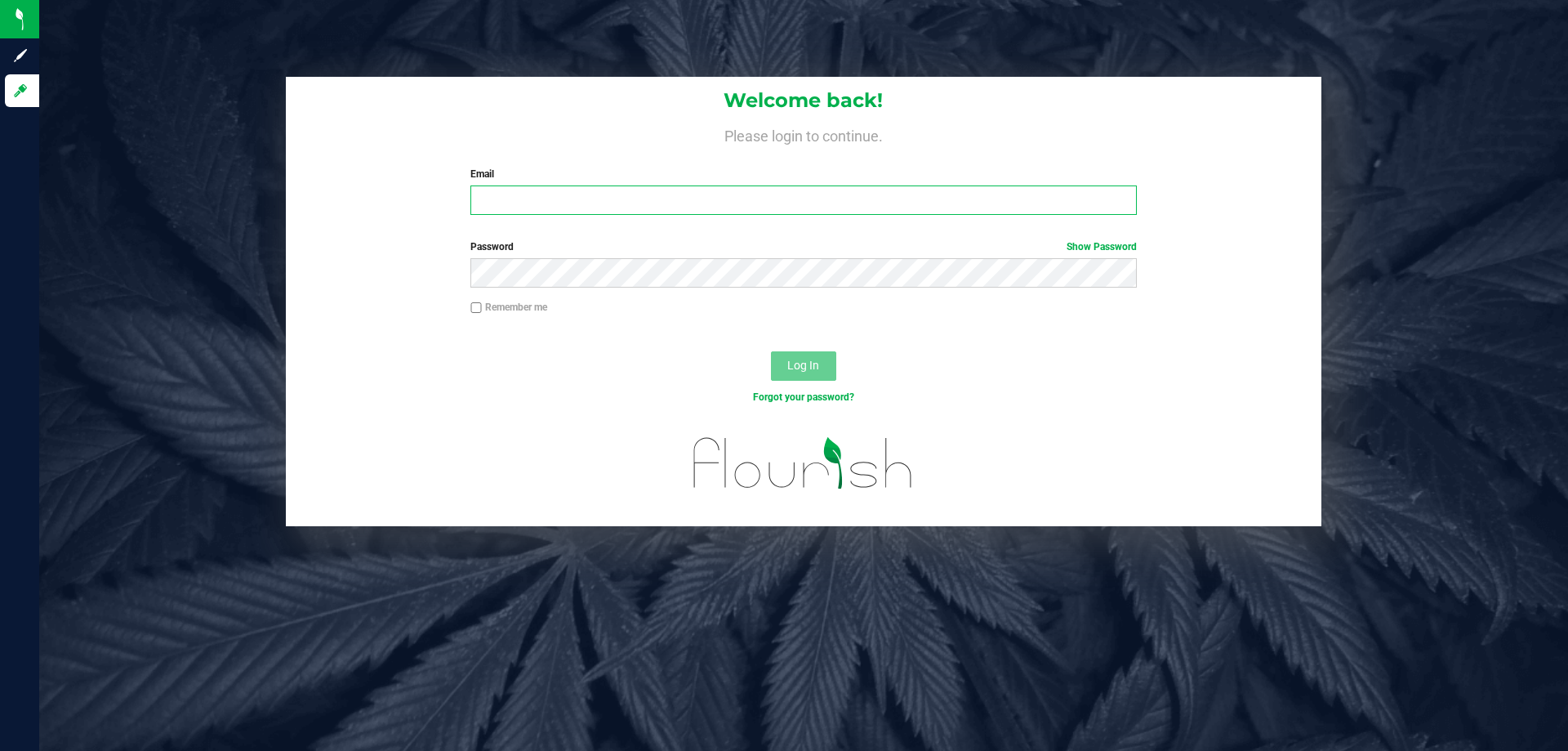
click at [500, 197] on input "Email" at bounding box center [802, 200] width 665 height 30
type input "[EMAIL_ADDRESS][DOMAIN_NAME]"
click at [821, 366] on button "Log In" at bounding box center [803, 365] width 65 height 30
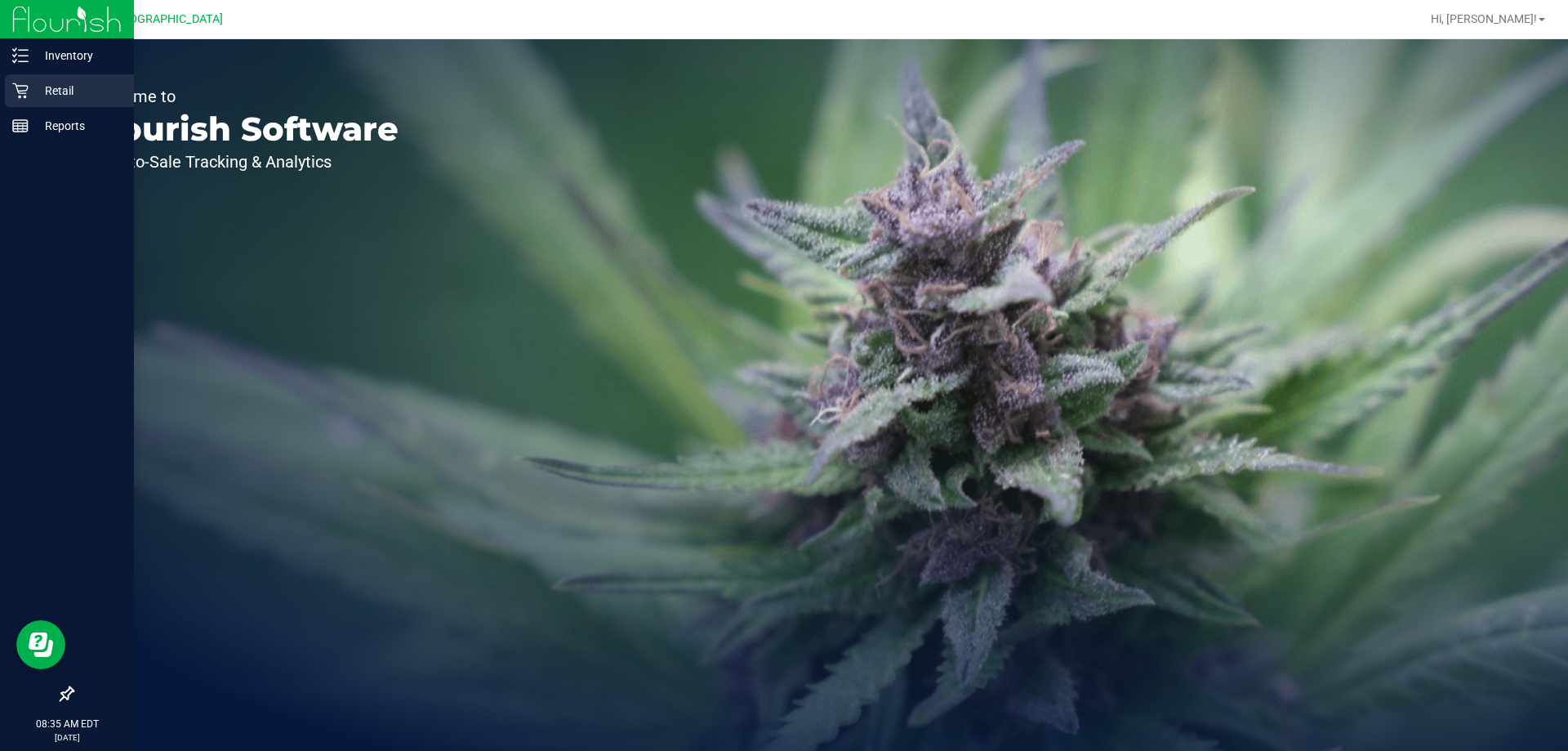
click at [64, 84] on p "Retail" at bounding box center [78, 90] width 98 height 19
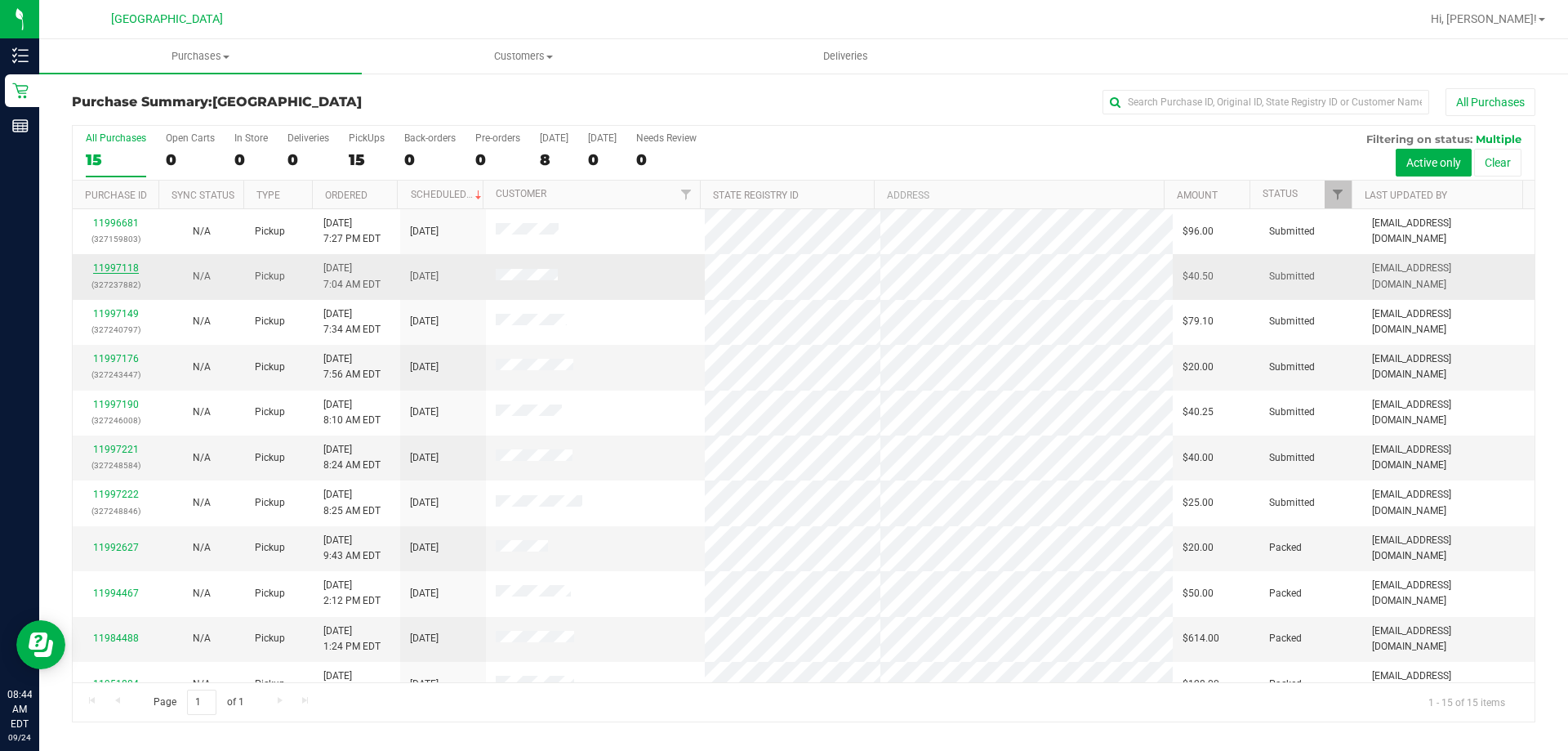
click at [115, 266] on link "11997118" at bounding box center [116, 268] width 46 height 12
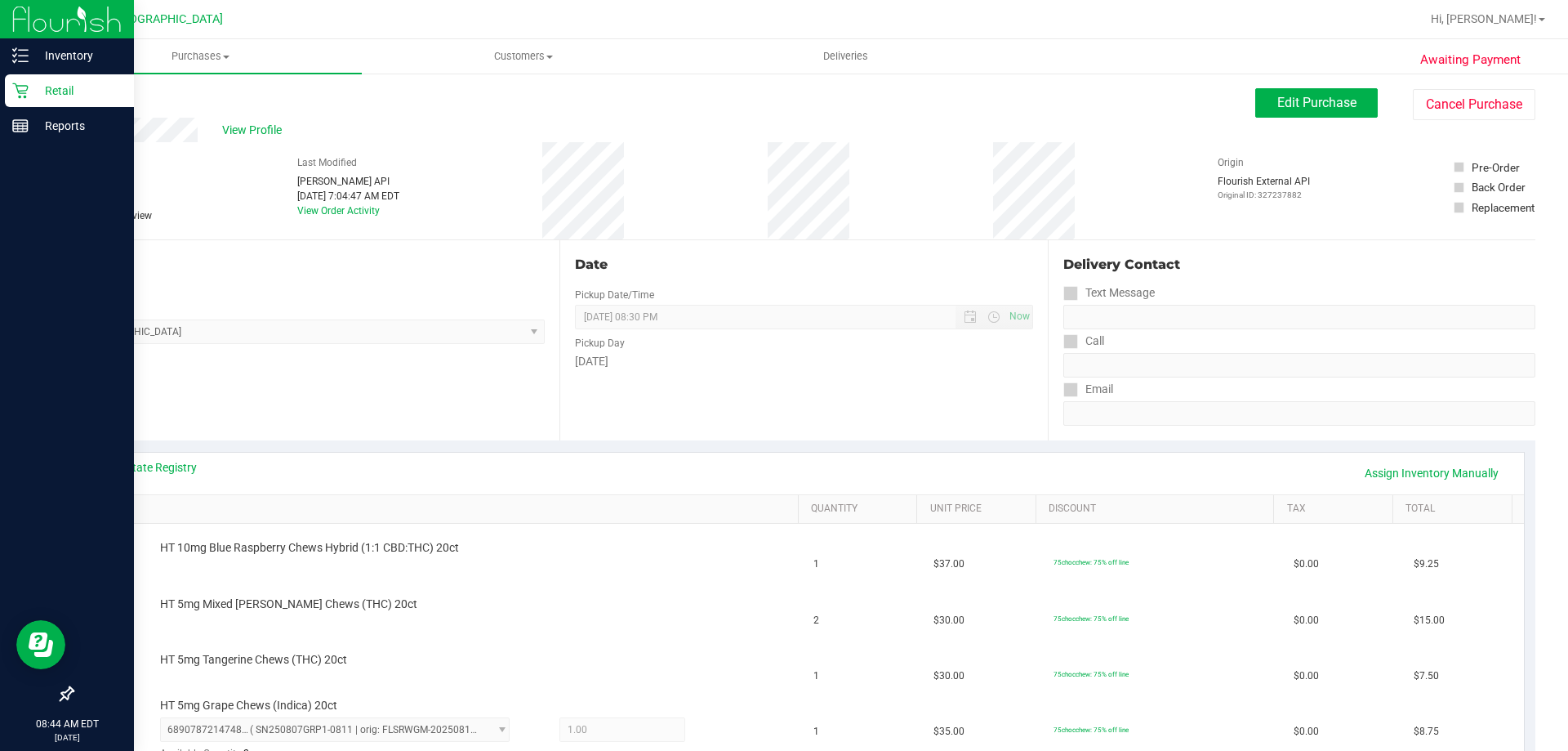
click at [57, 85] on p "Retail" at bounding box center [78, 90] width 98 height 19
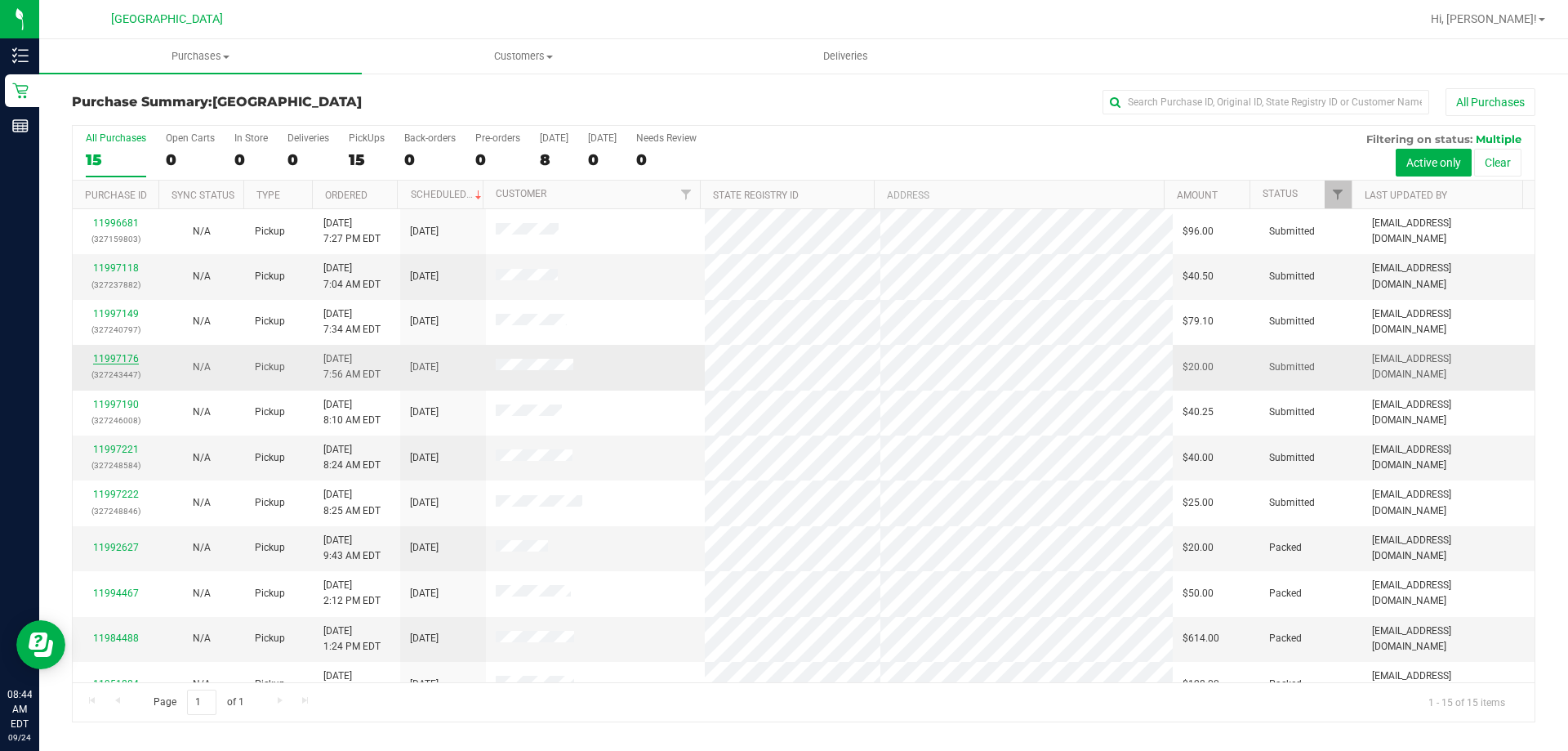
click at [108, 355] on link "11997176" at bounding box center [116, 359] width 46 height 12
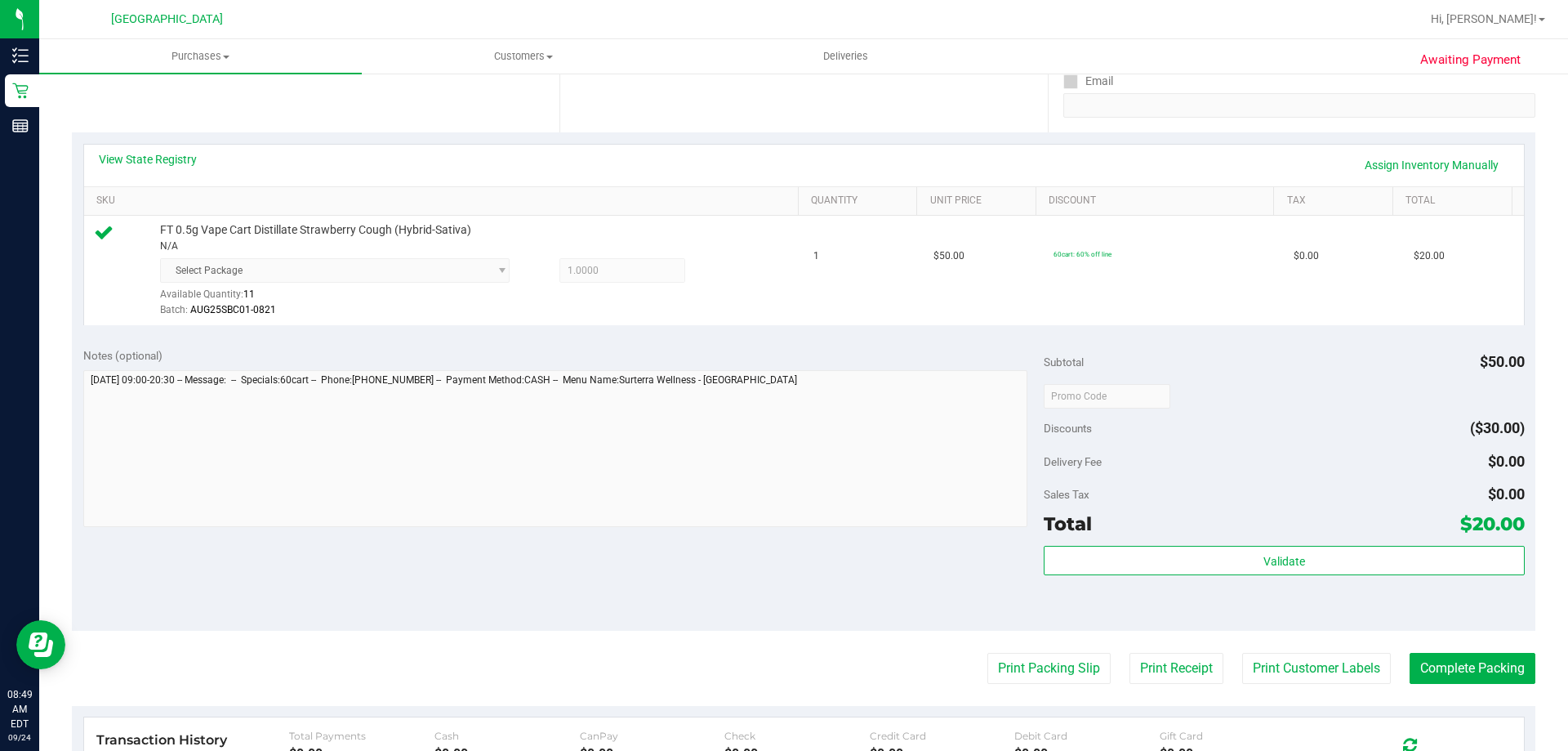
scroll to position [326, 0]
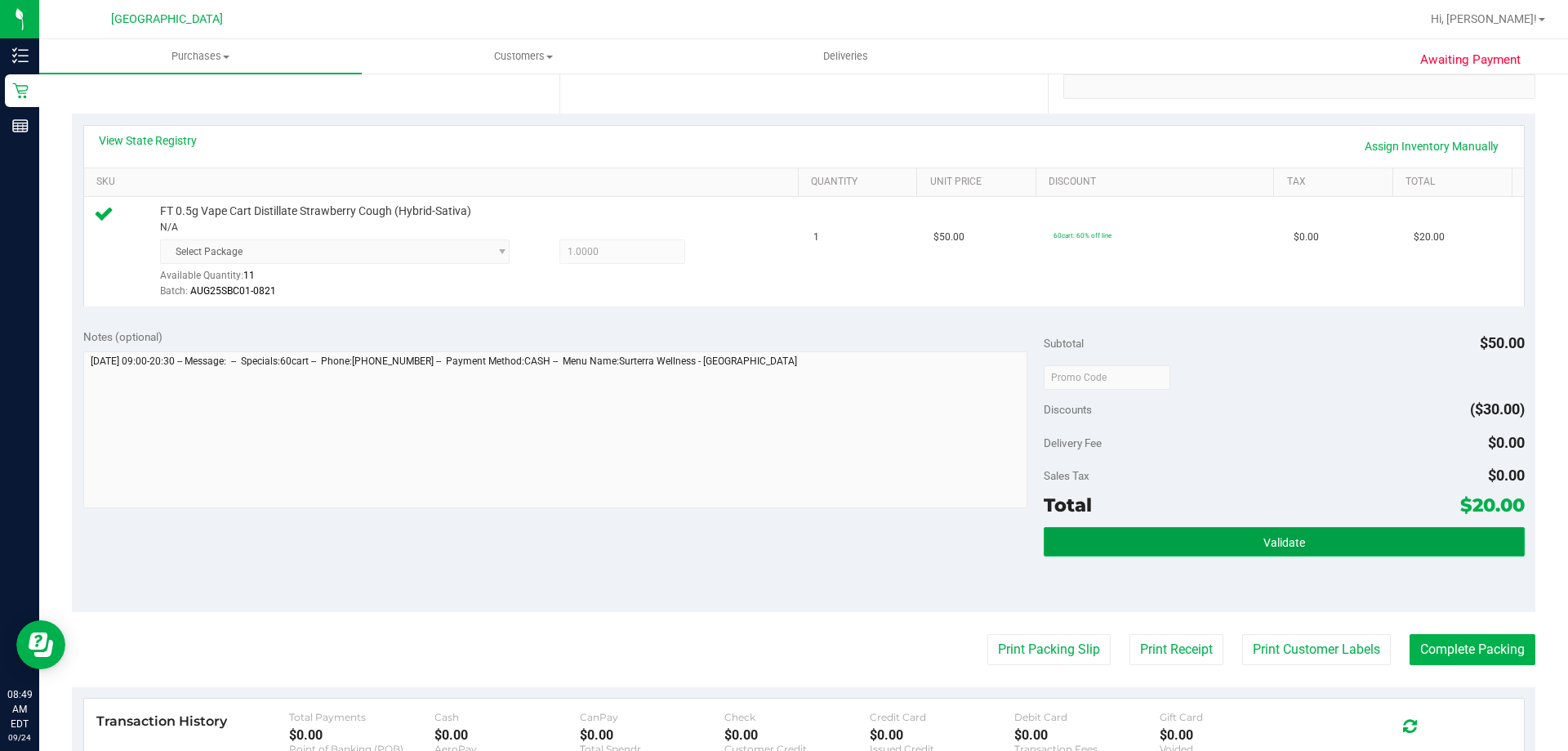
click at [1252, 531] on button "Validate" at bounding box center [1284, 541] width 480 height 30
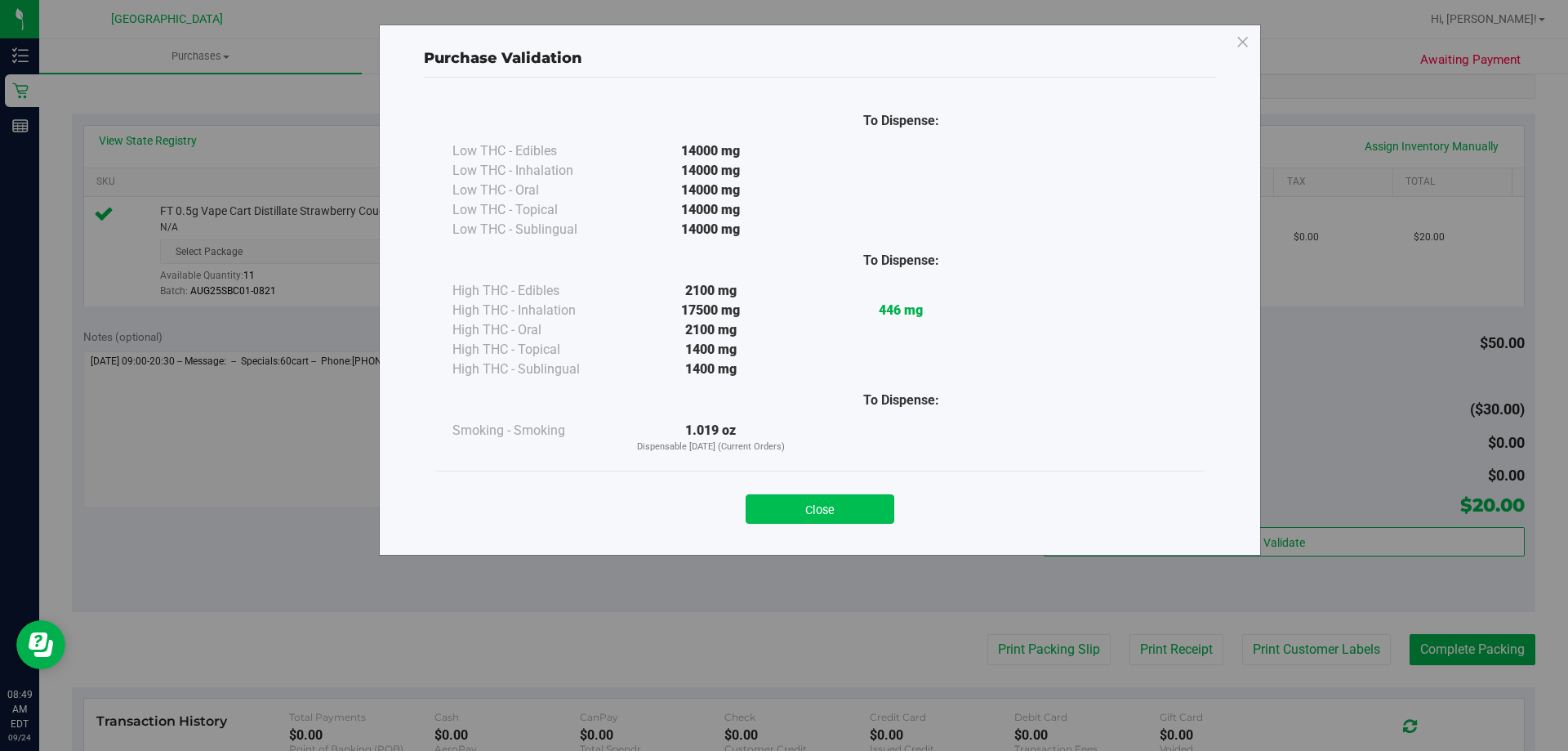
click at [863, 511] on button "Close" at bounding box center [820, 508] width 149 height 30
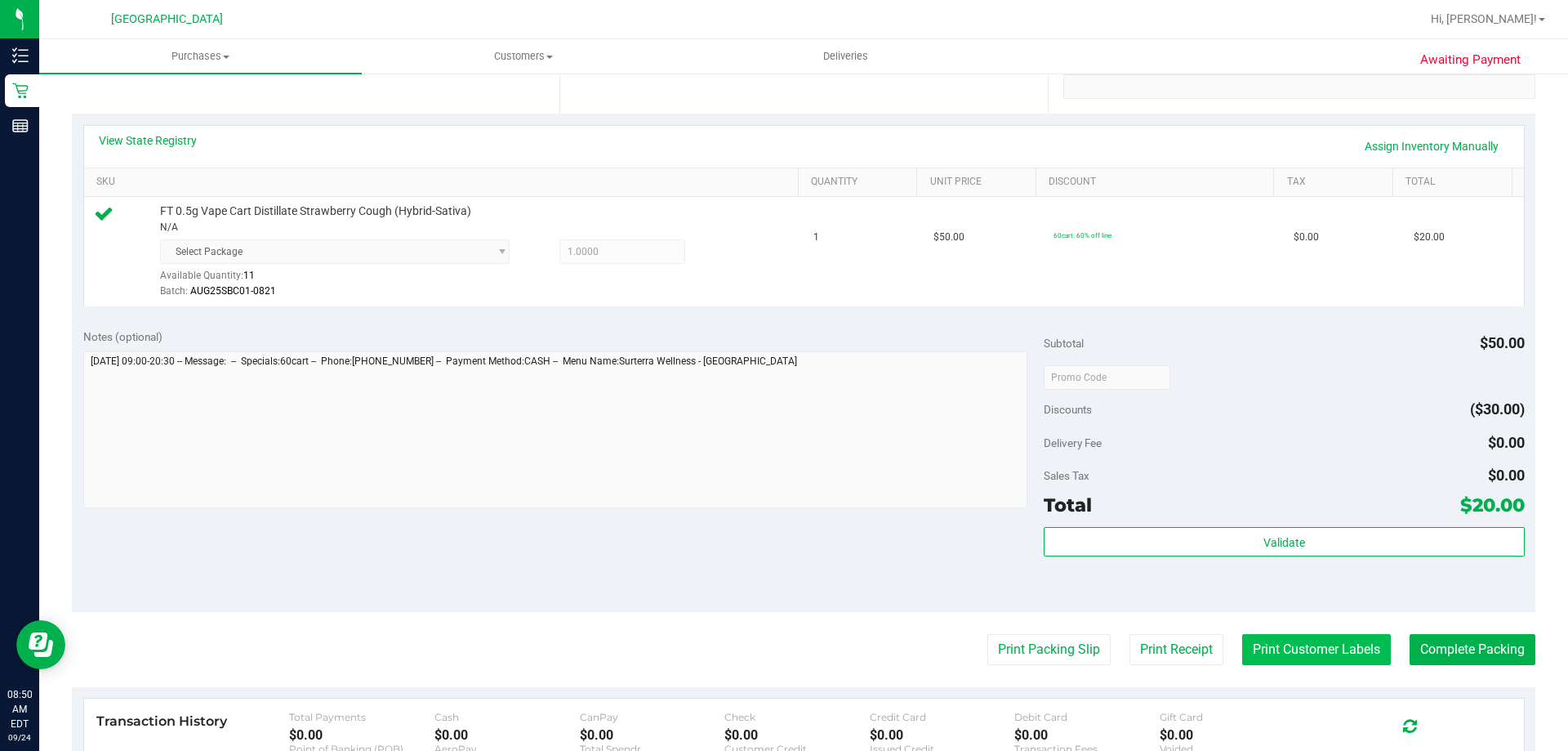
click at [1256, 644] on button "Print Customer Labels" at bounding box center [1316, 650] width 149 height 31
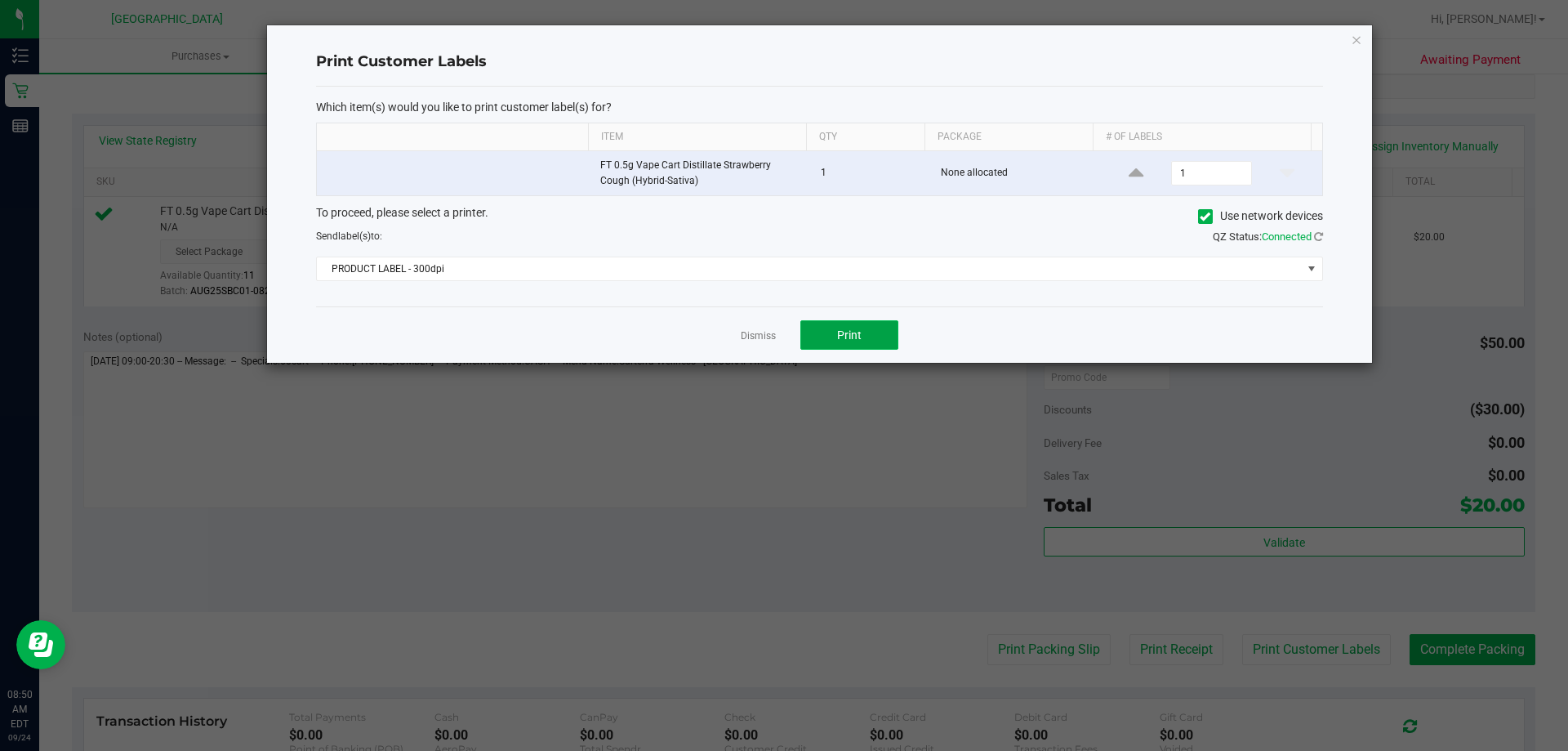
click at [862, 323] on button "Print" at bounding box center [850, 335] width 98 height 30
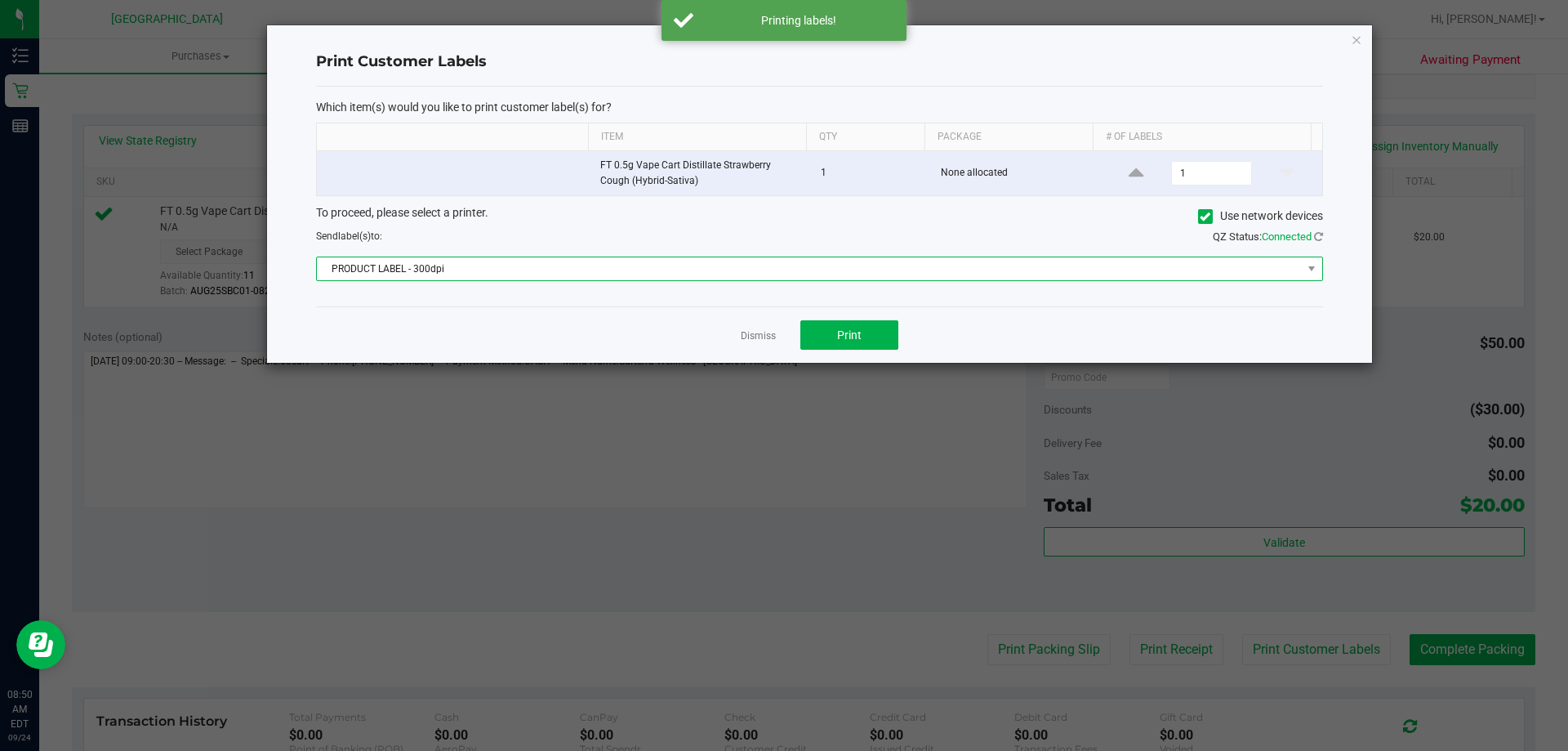
click at [1320, 265] on span at bounding box center [1312, 268] width 20 height 23
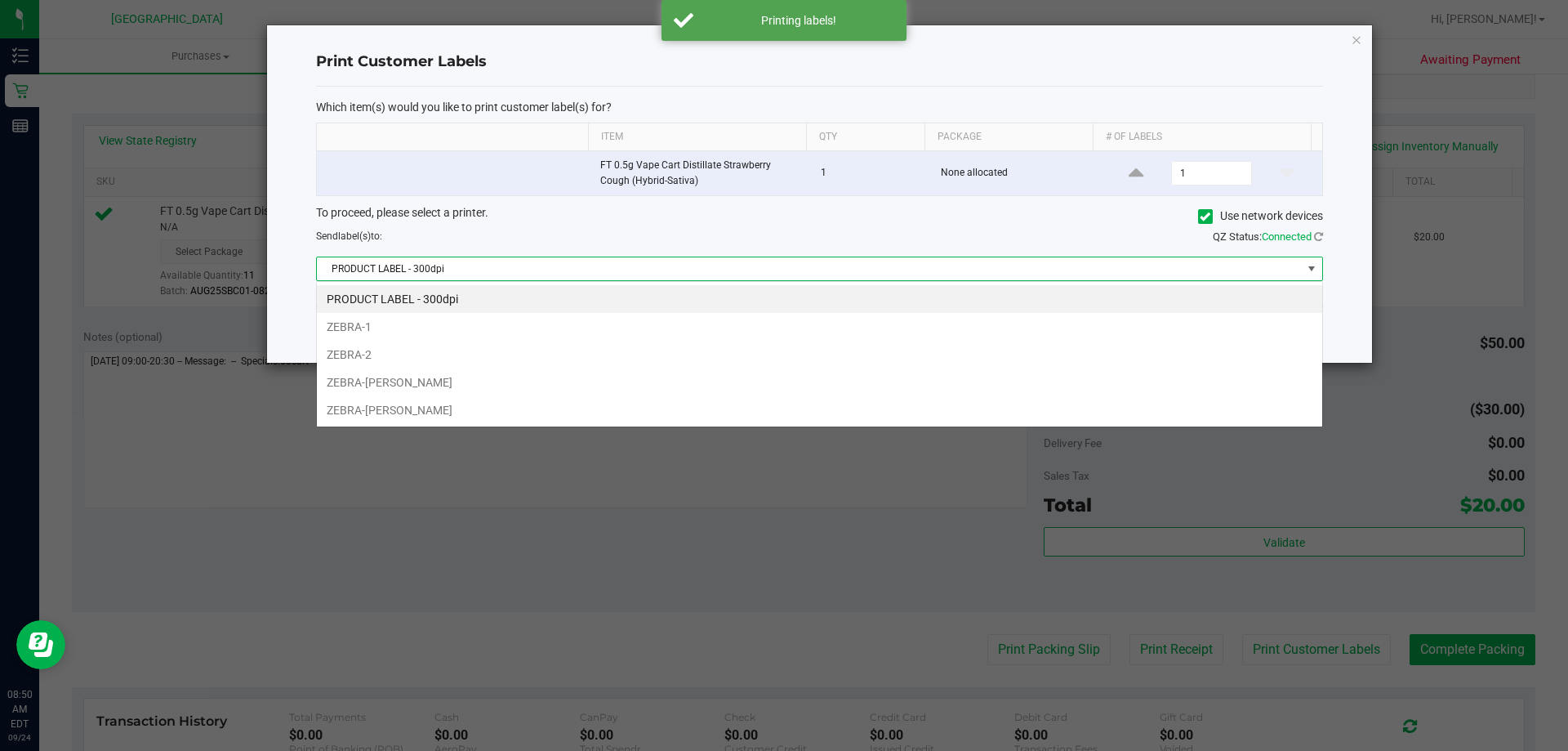
scroll to position [25, 1006]
click at [581, 371] on li "ZEBRA-[PERSON_NAME]" at bounding box center [819, 382] width 1005 height 28
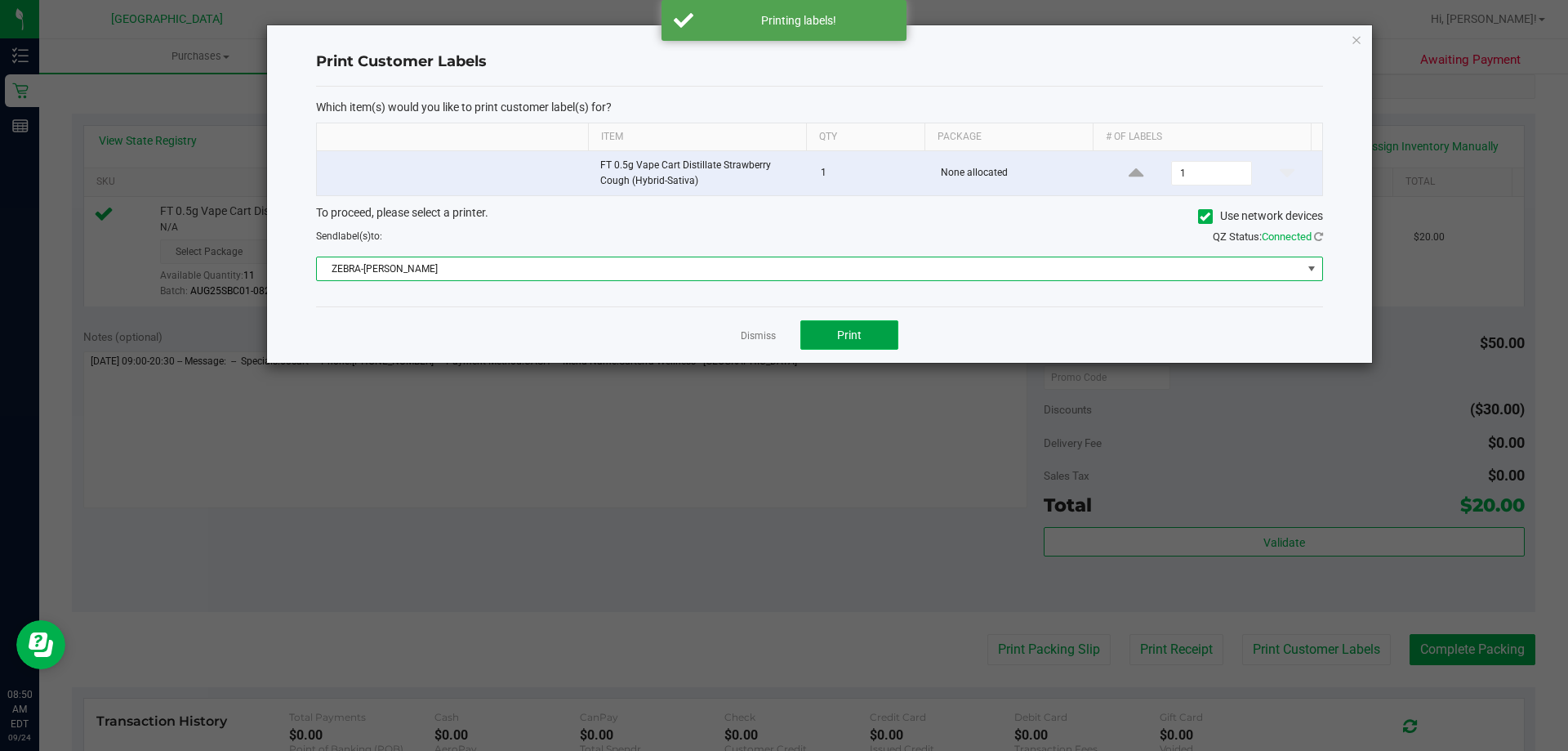
click at [853, 332] on span "Print" at bounding box center [849, 334] width 25 height 13
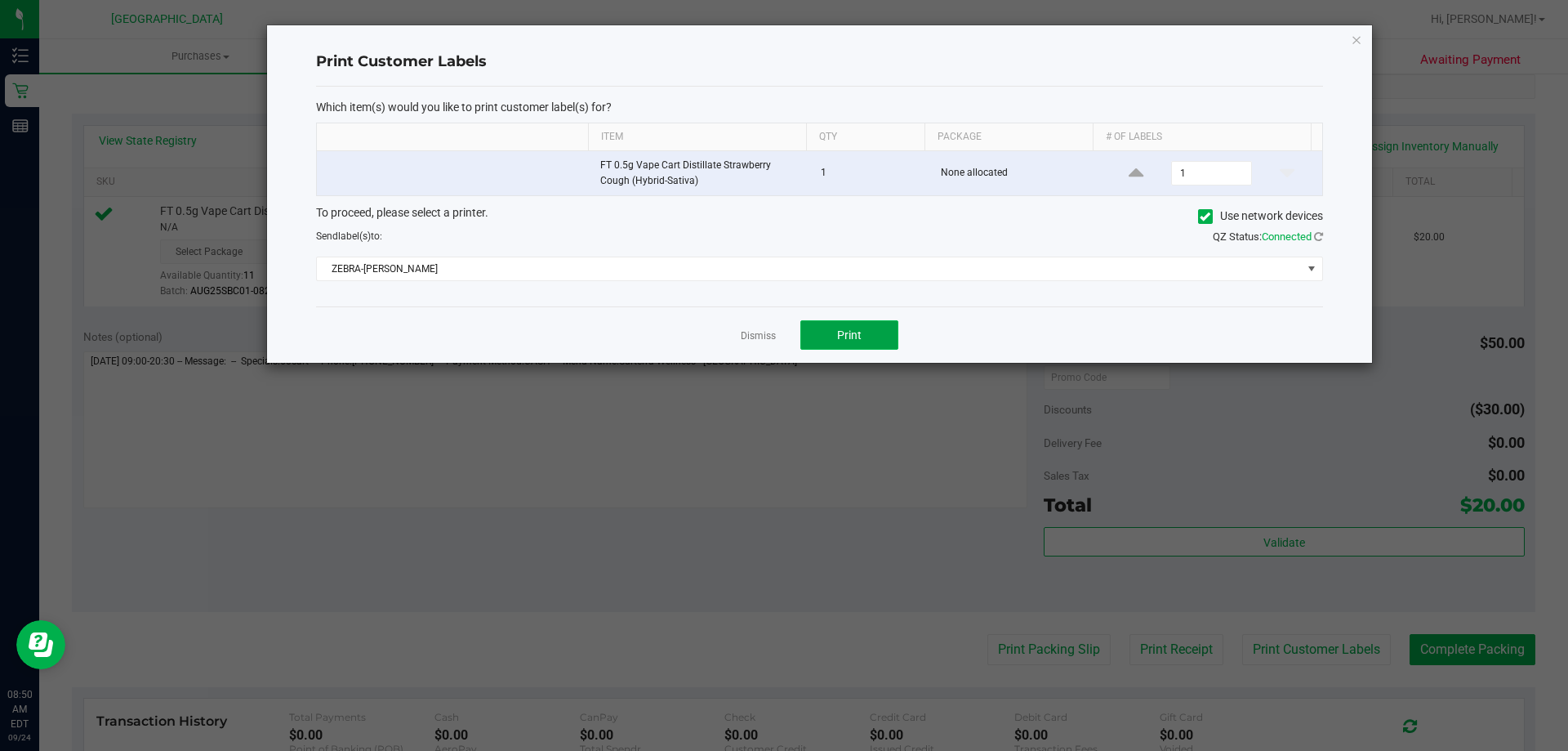
click at [846, 328] on span "Print" at bounding box center [849, 334] width 25 height 13
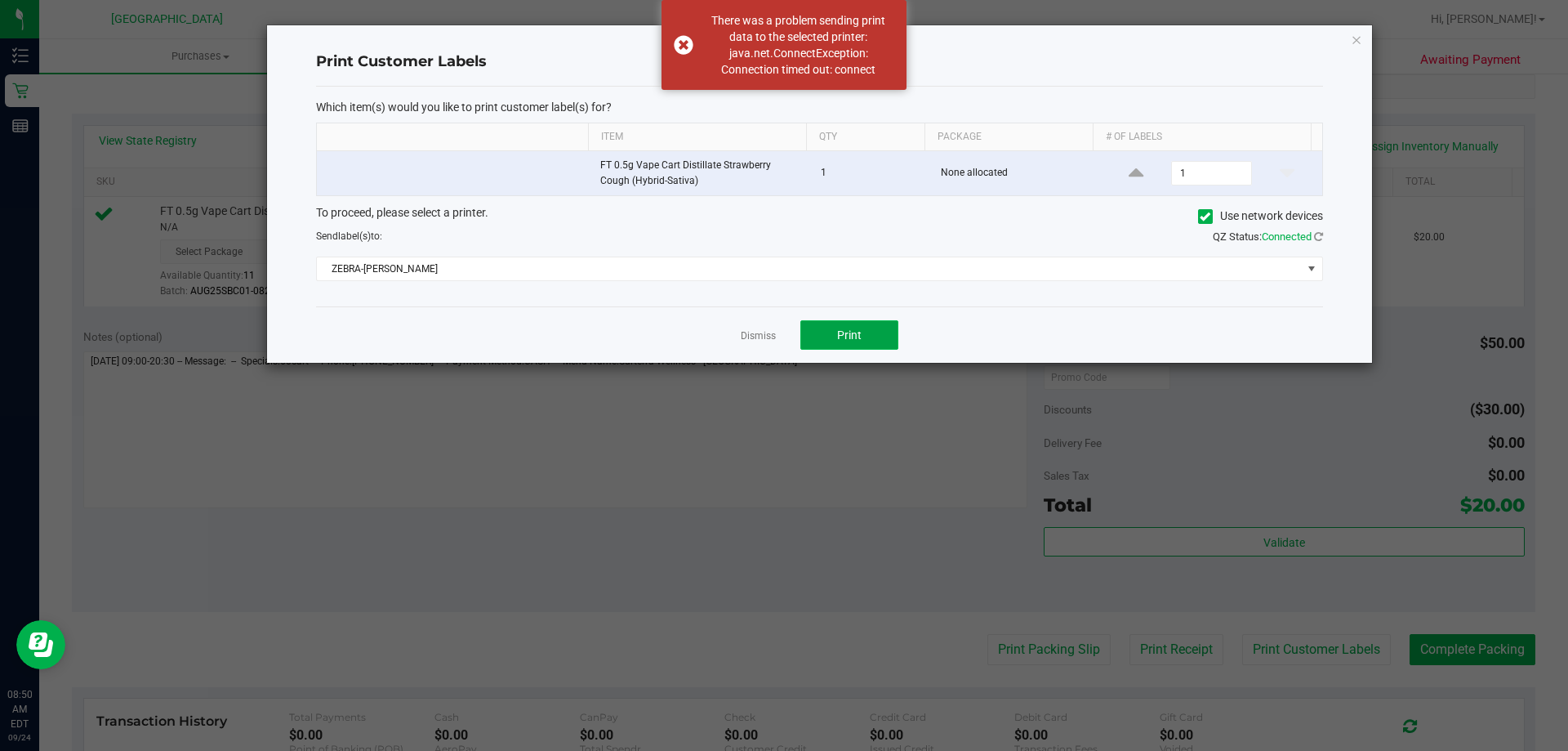
click at [831, 338] on button "Print" at bounding box center [850, 335] width 98 height 30
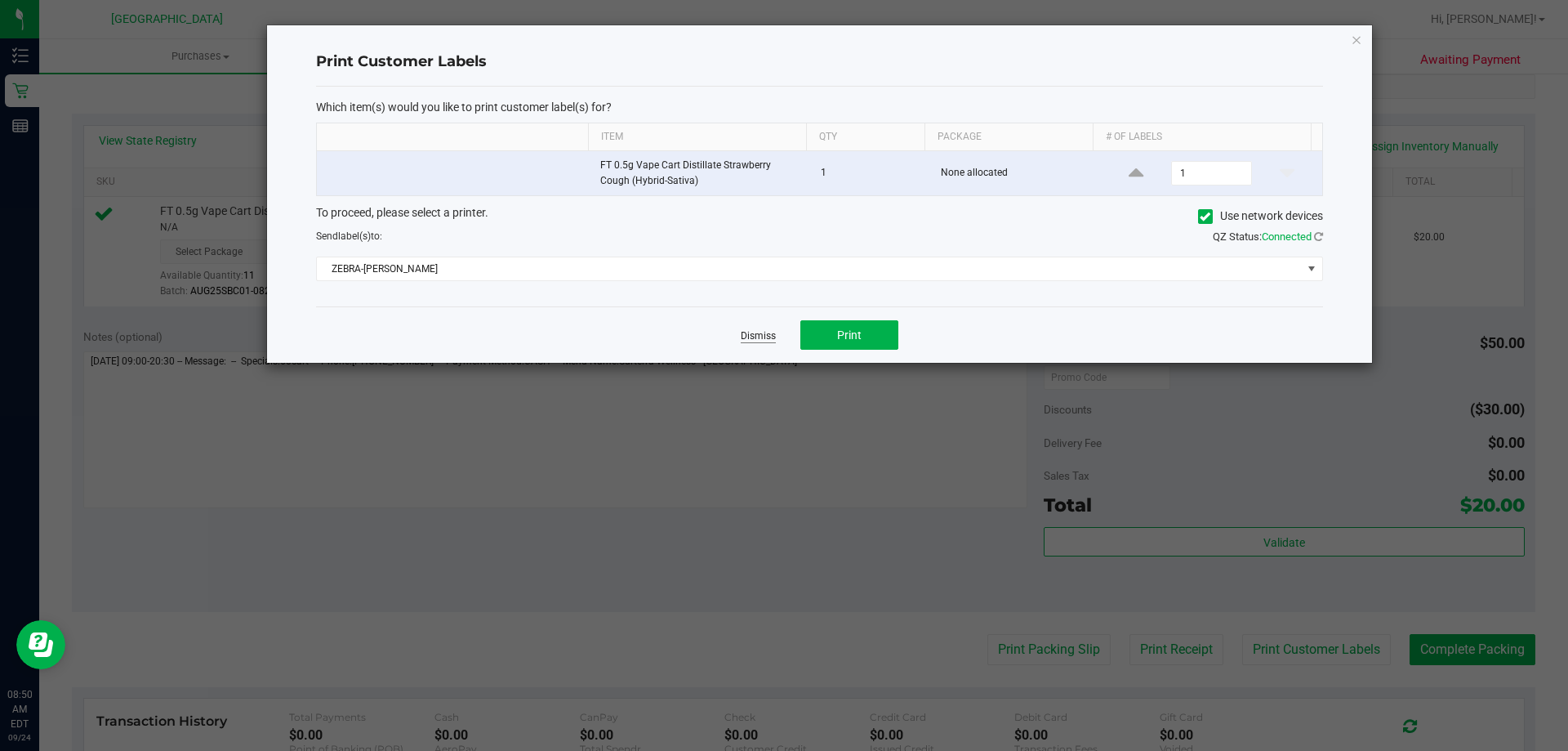
click at [762, 330] on link "Dismiss" at bounding box center [758, 336] width 36 height 14
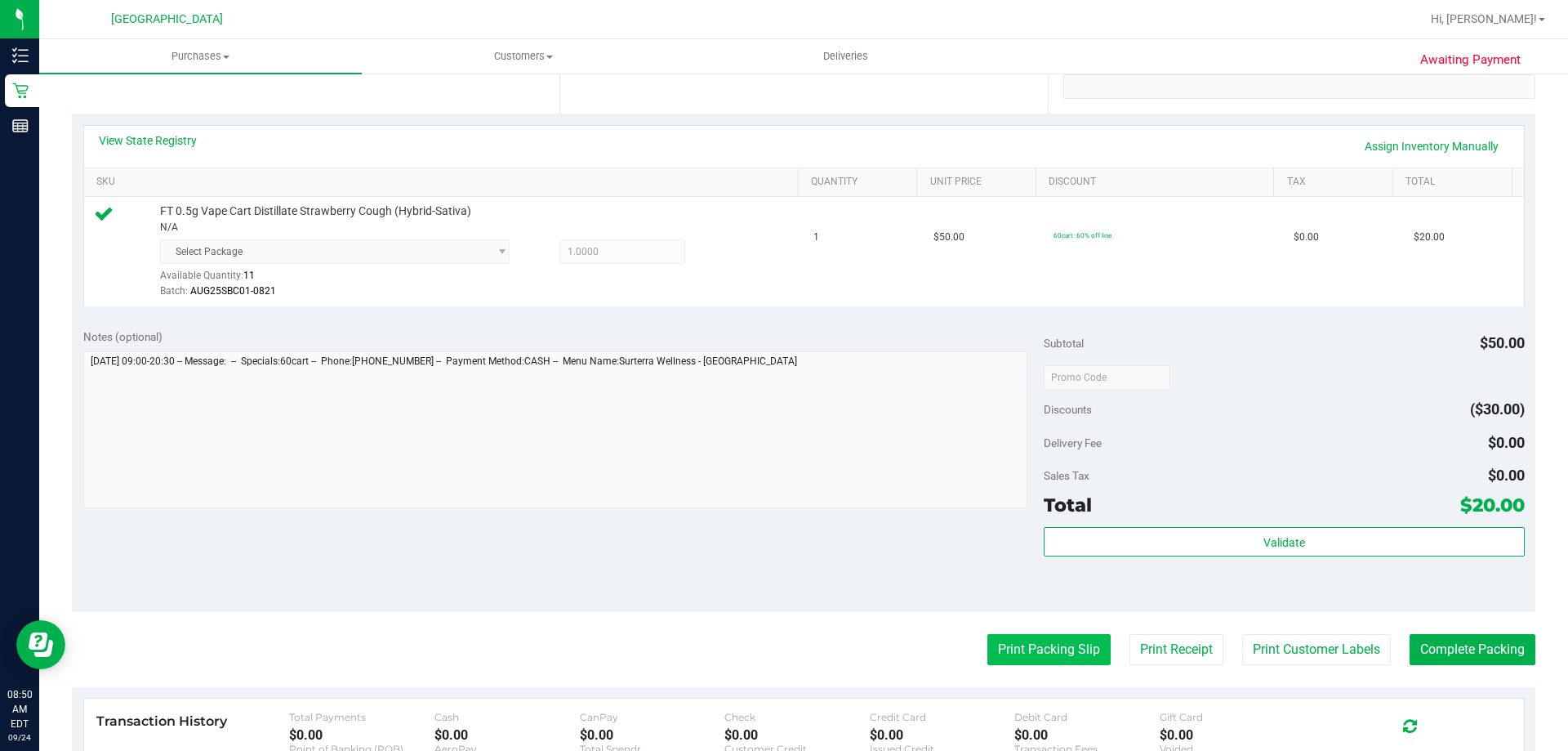
click at [1004, 642] on button "Print Packing Slip" at bounding box center [1049, 650] width 123 height 31
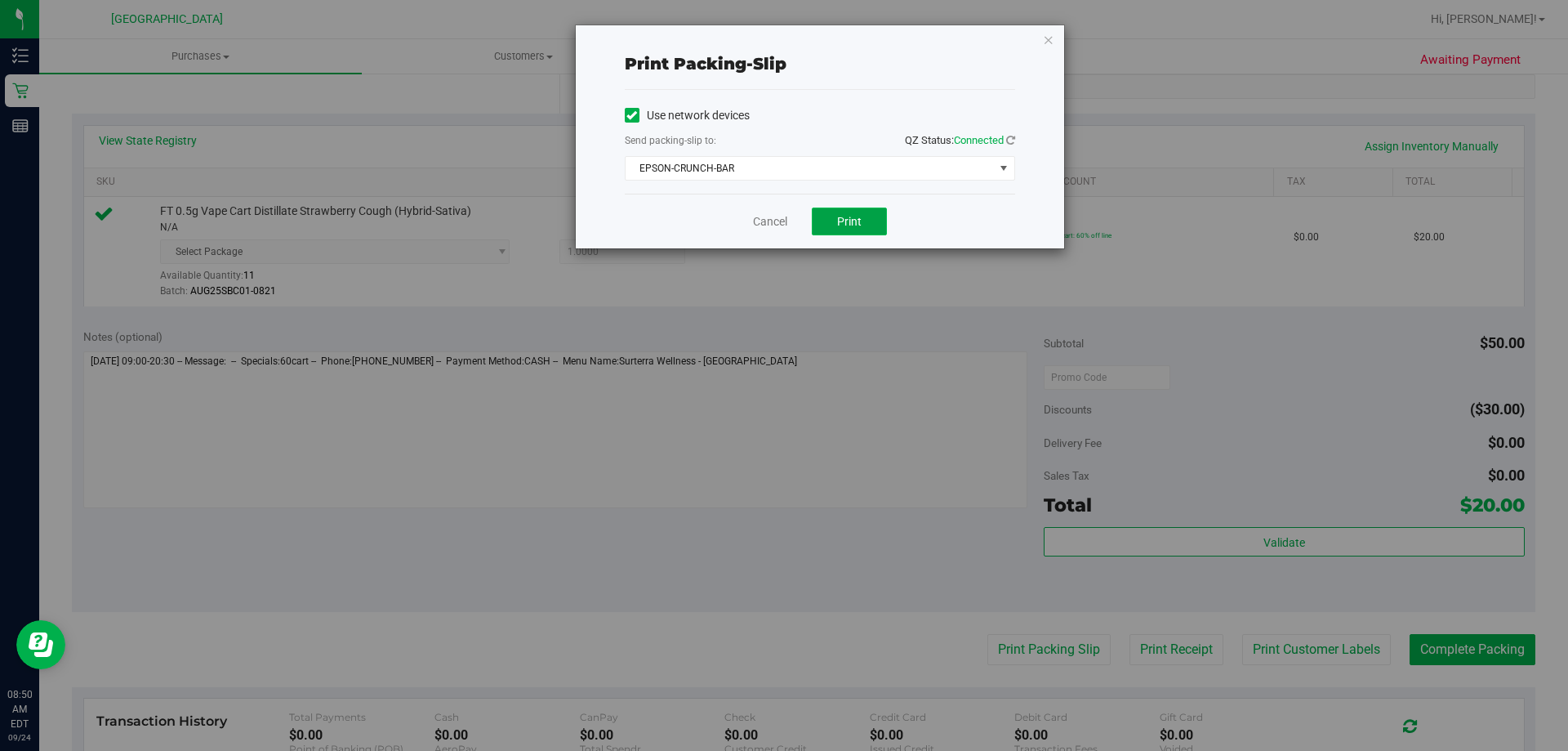
click at [852, 222] on span "Print" at bounding box center [849, 221] width 25 height 13
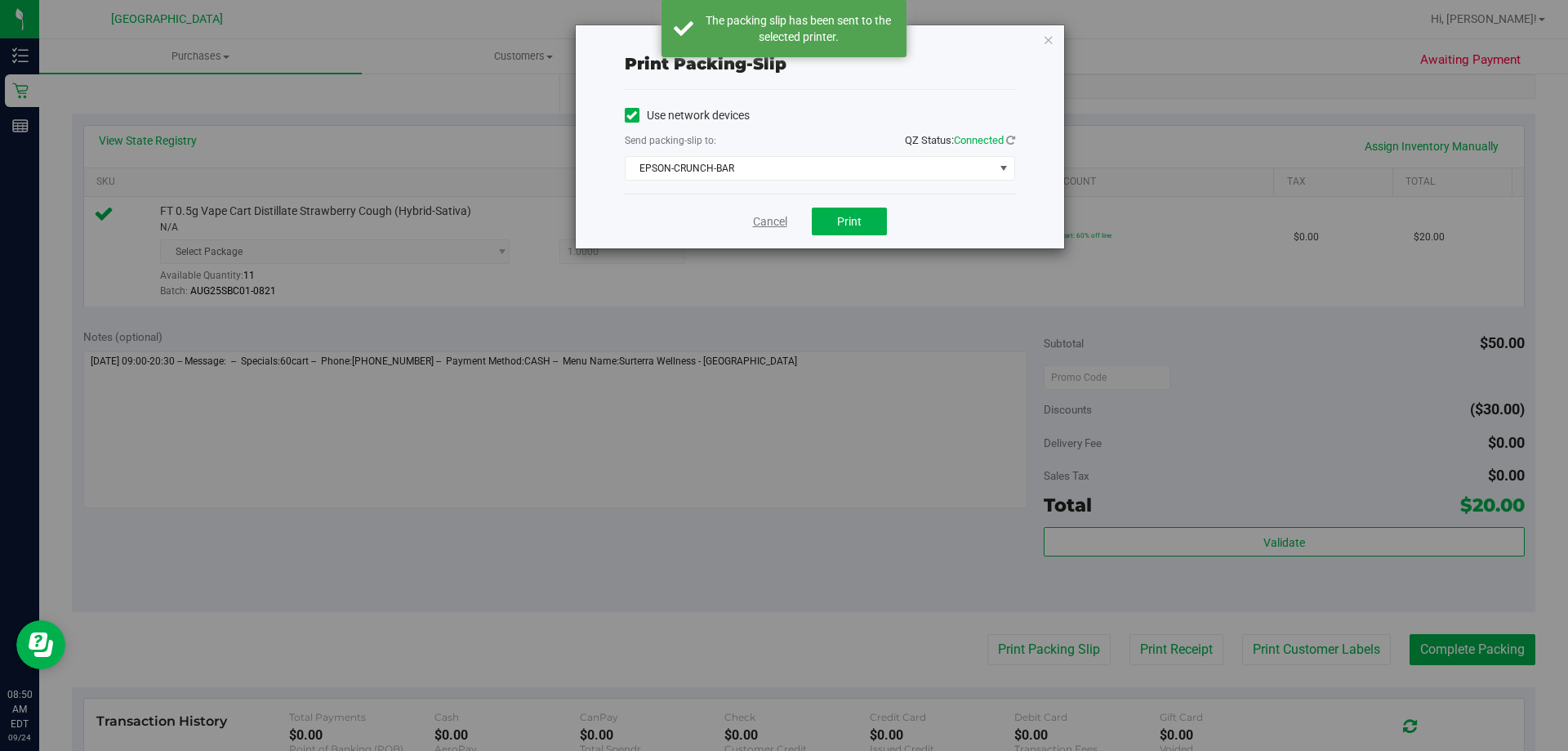
click at [768, 227] on link "Cancel" at bounding box center [770, 222] width 35 height 17
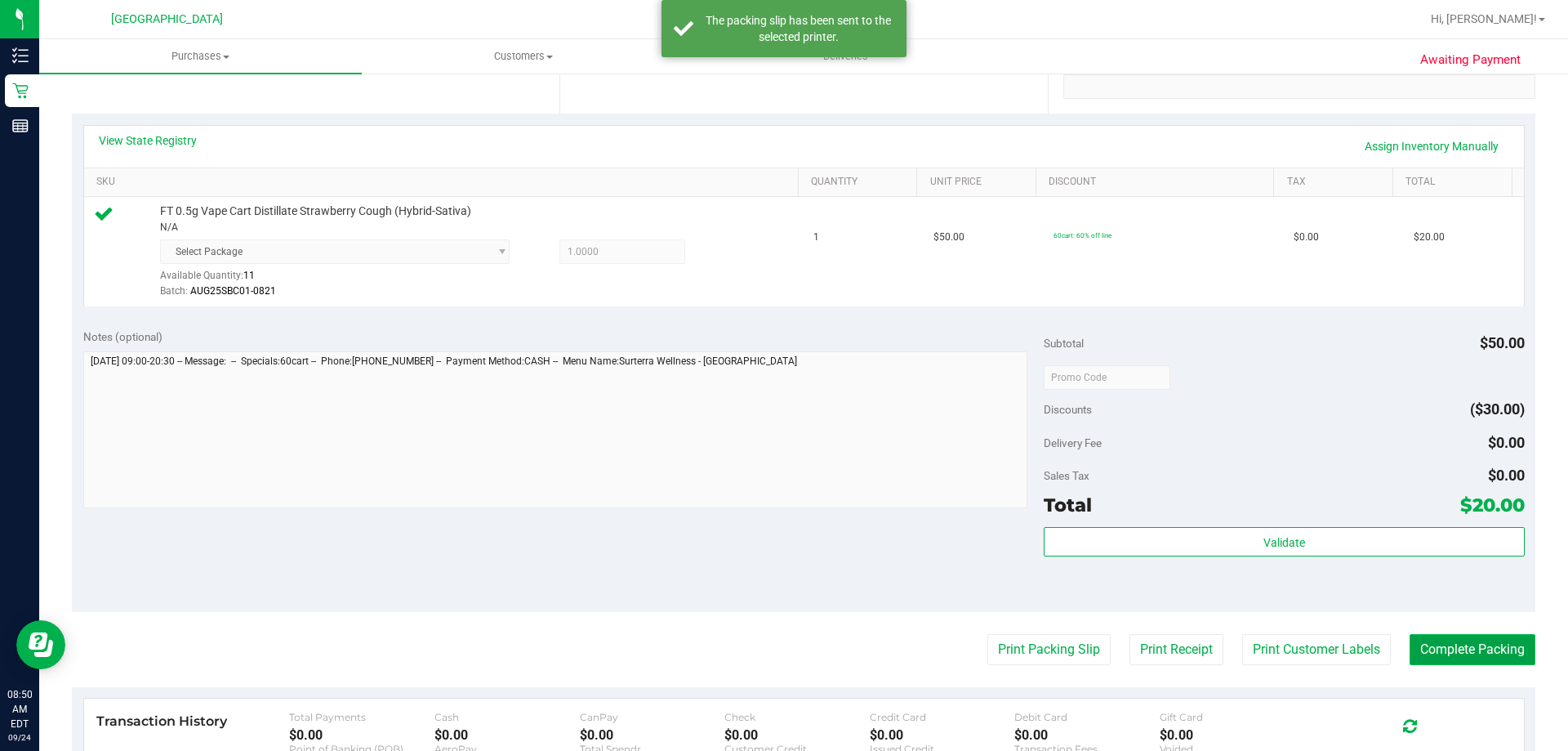
click at [1423, 641] on button "Complete Packing" at bounding box center [1472, 650] width 126 height 31
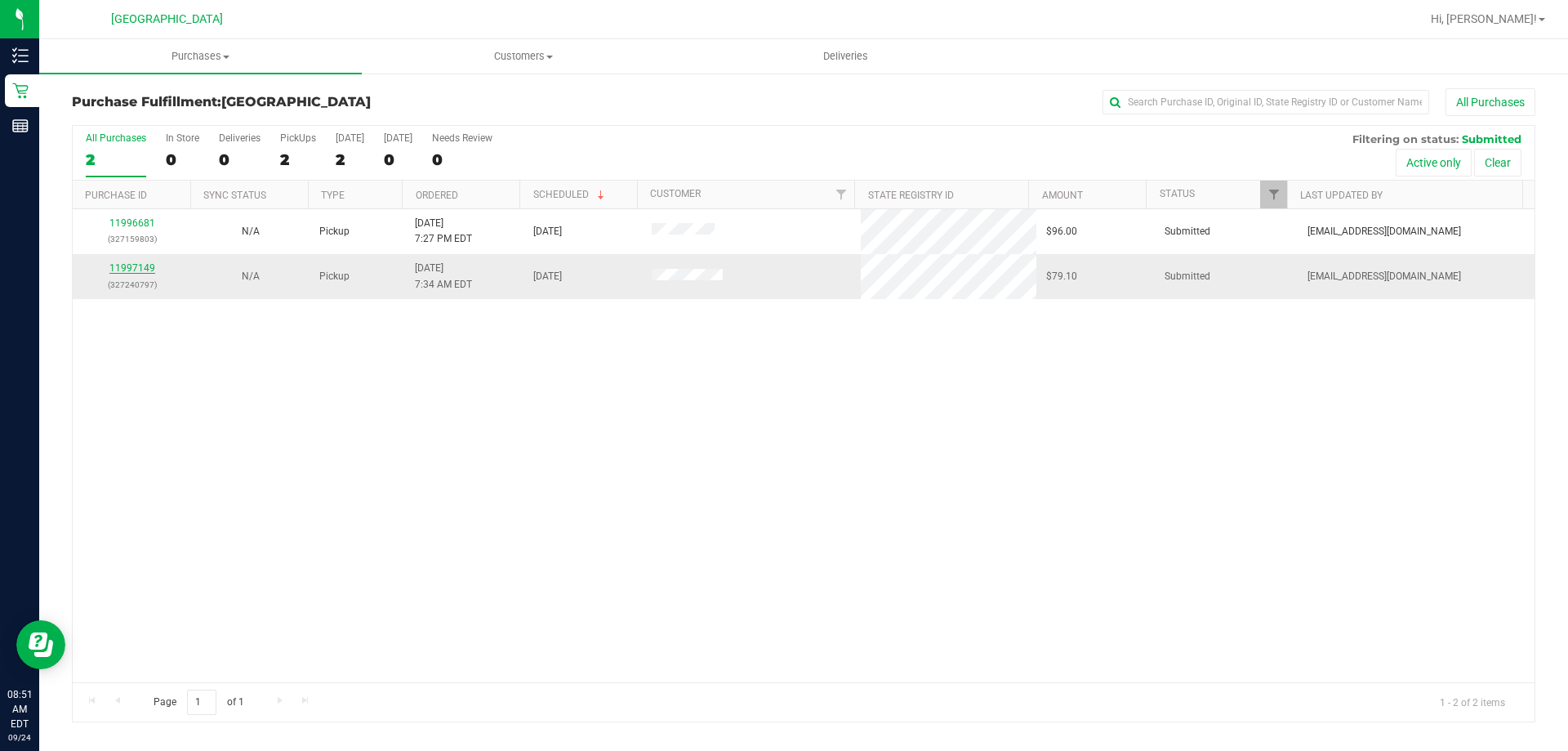
click at [137, 269] on link "11997149" at bounding box center [132, 268] width 46 height 12
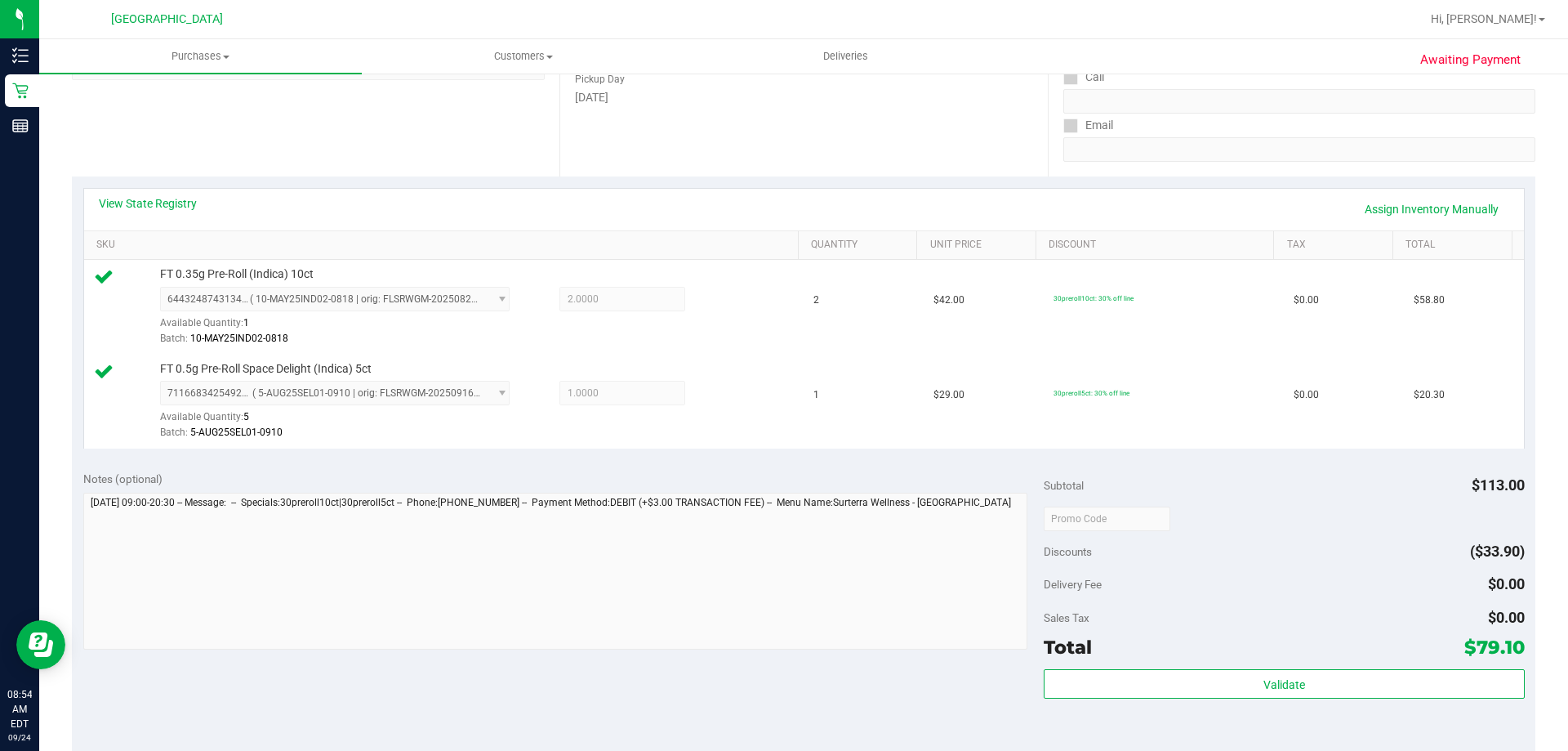
scroll to position [326, 0]
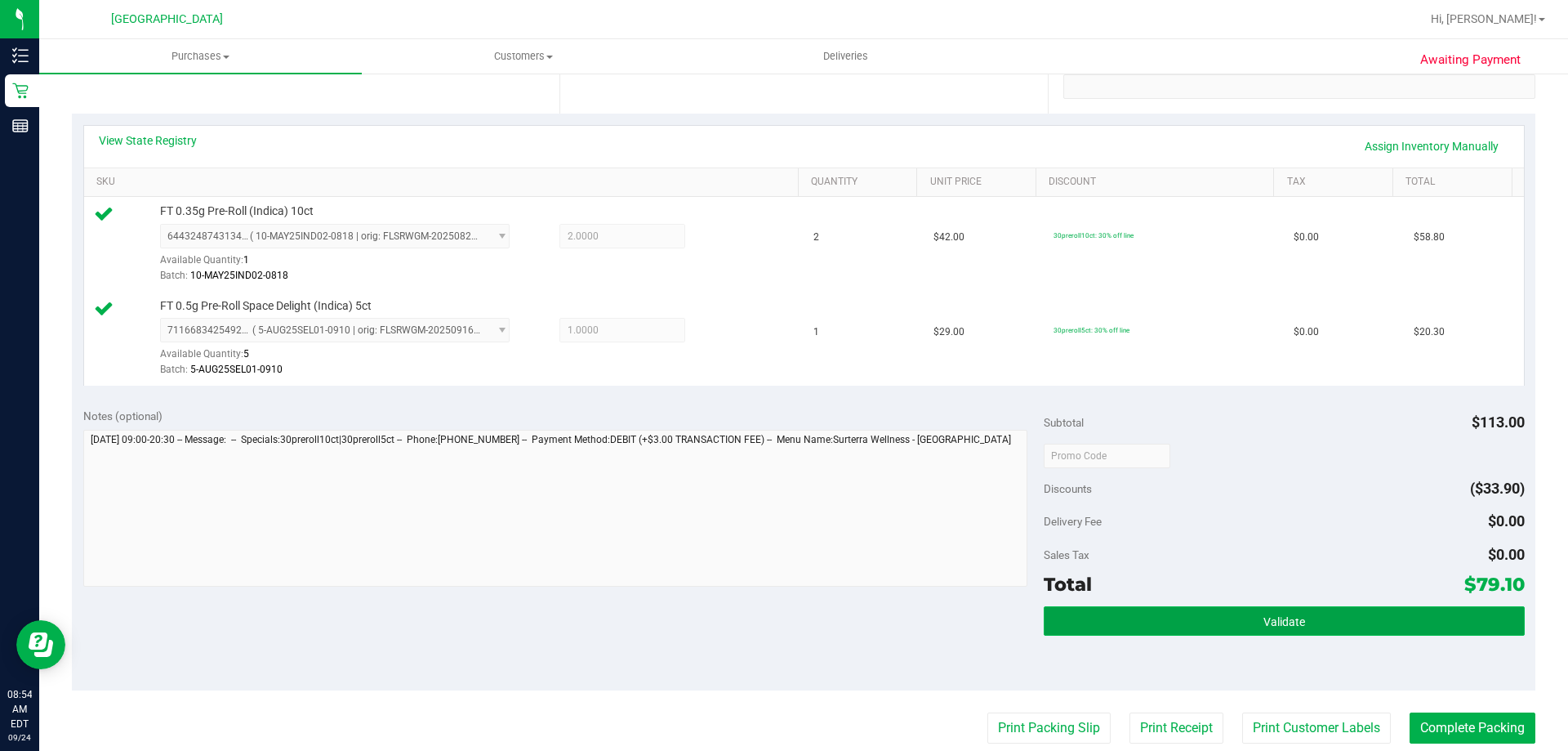
click at [1196, 614] on button "Validate" at bounding box center [1284, 621] width 480 height 30
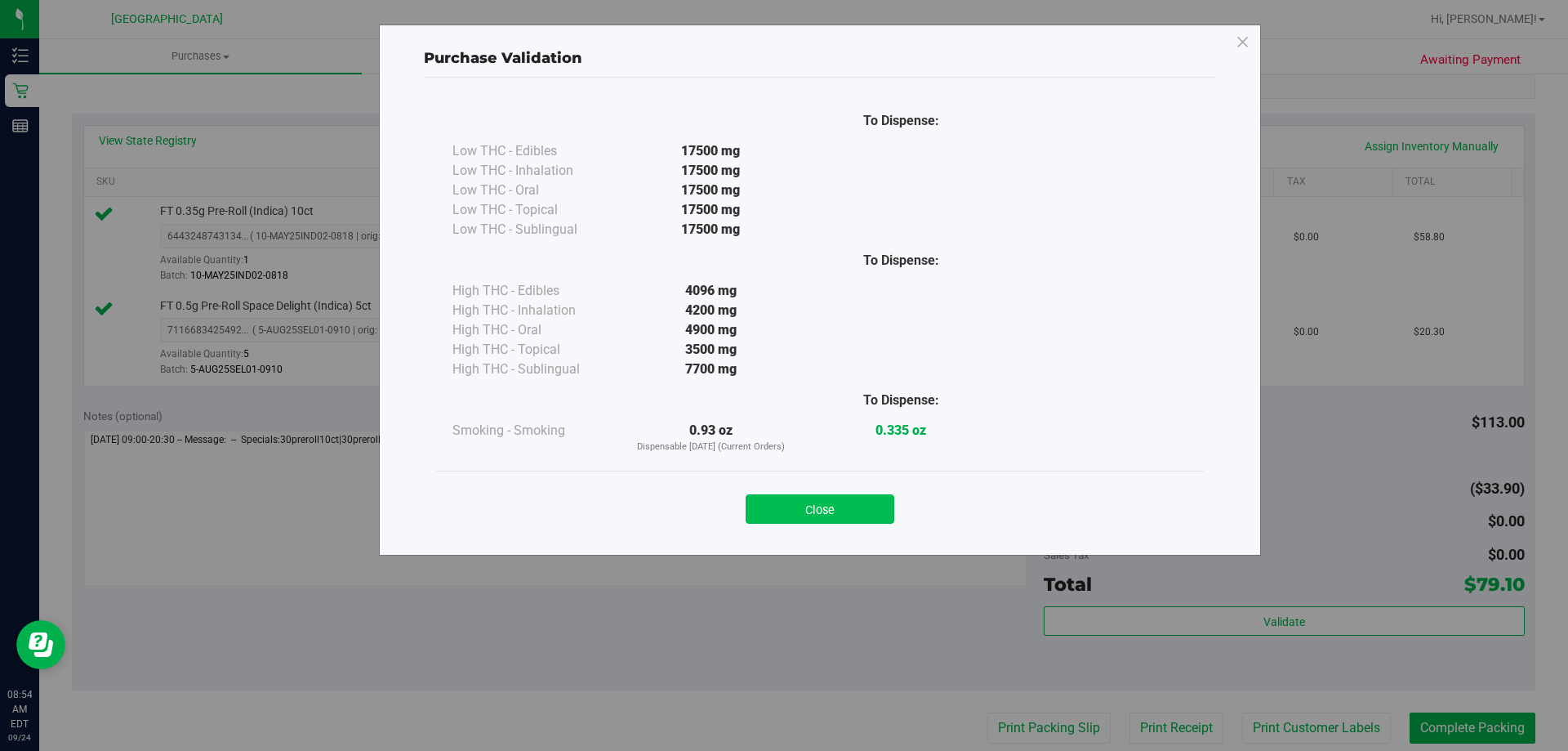
click at [823, 507] on button "Close" at bounding box center [820, 508] width 149 height 30
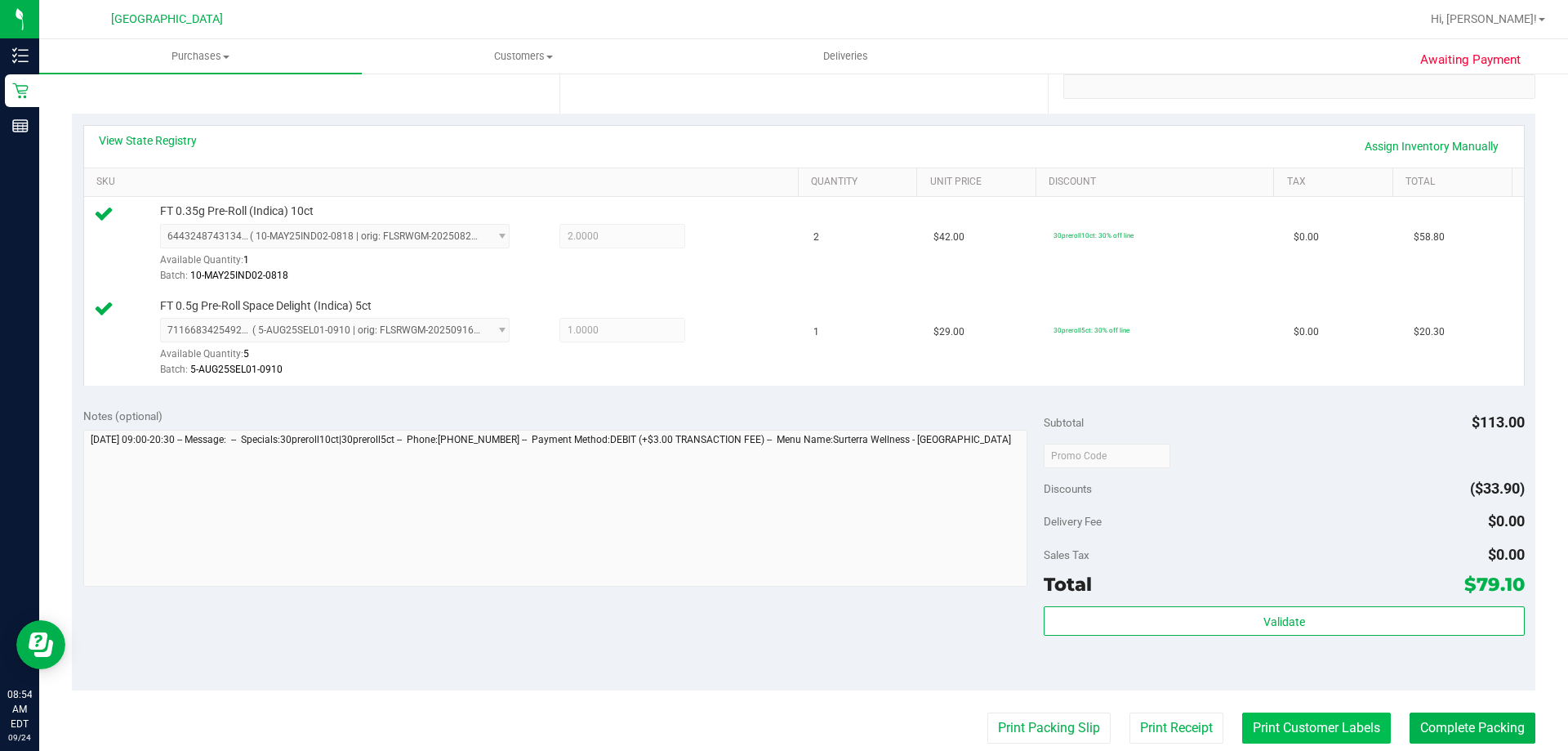
click at [1290, 723] on button "Print Customer Labels" at bounding box center [1316, 727] width 149 height 31
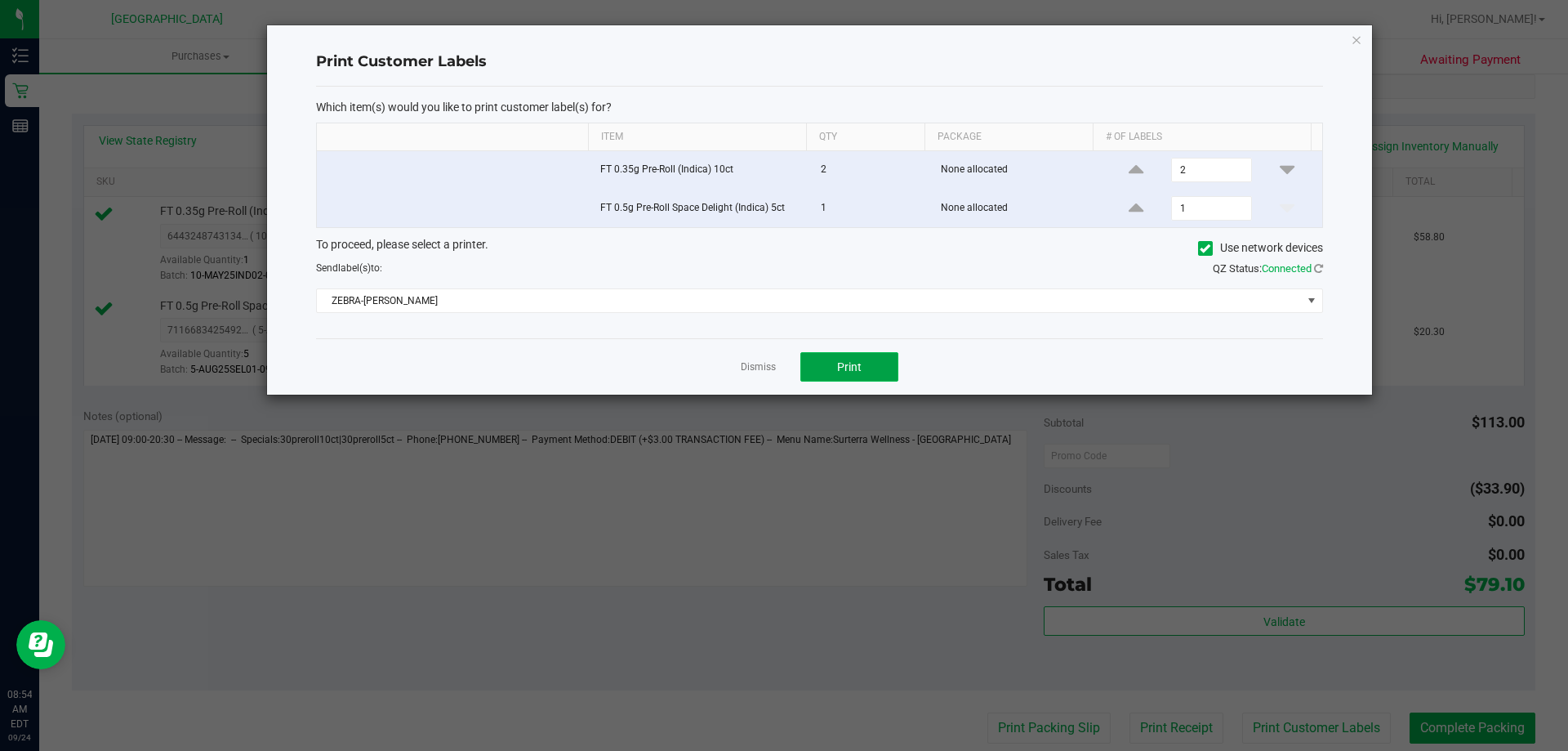
click at [852, 378] on button "Print" at bounding box center [850, 366] width 98 height 30
click at [757, 367] on link "Dismiss" at bounding box center [758, 367] width 36 height 14
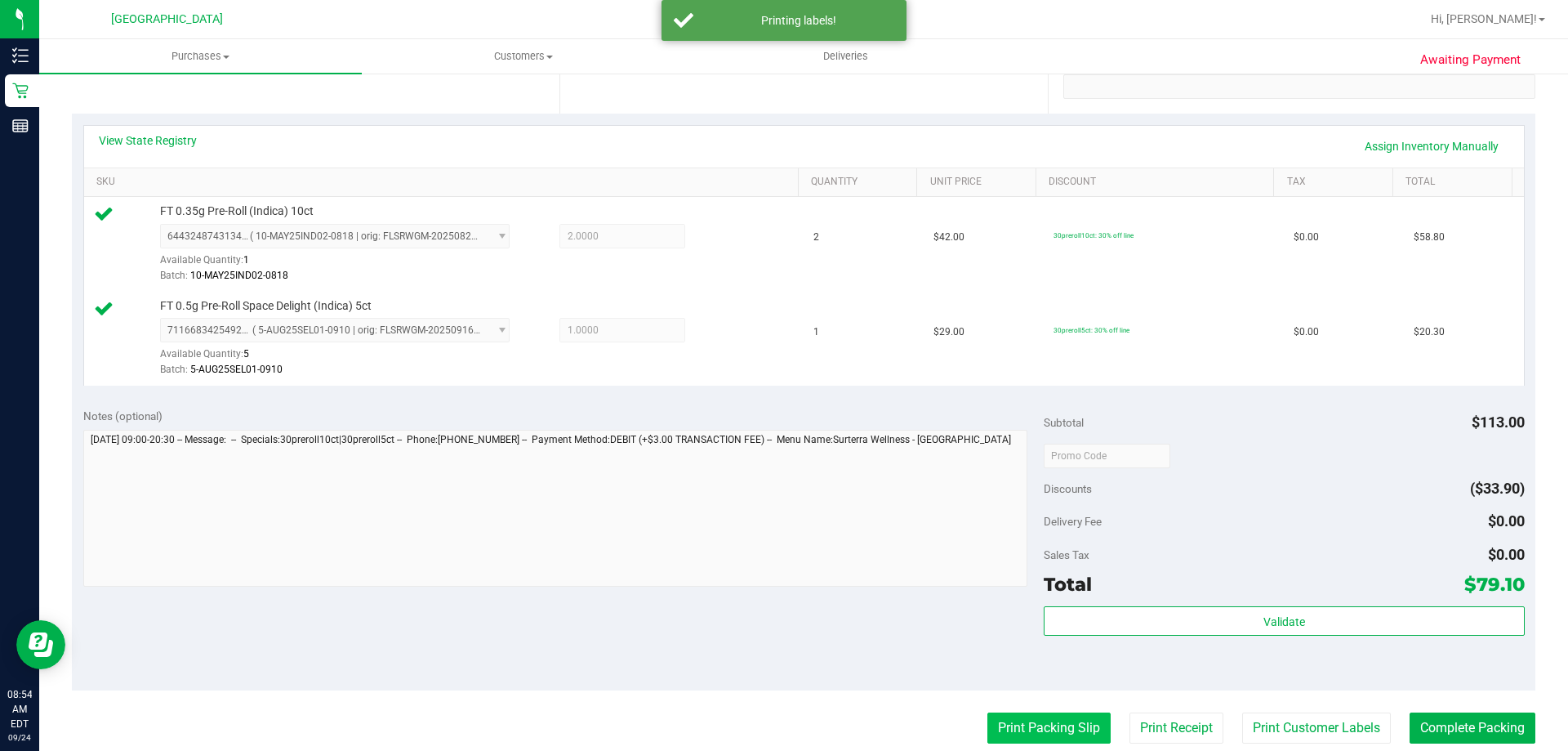
click at [1027, 726] on button "Print Packing Slip" at bounding box center [1049, 727] width 123 height 31
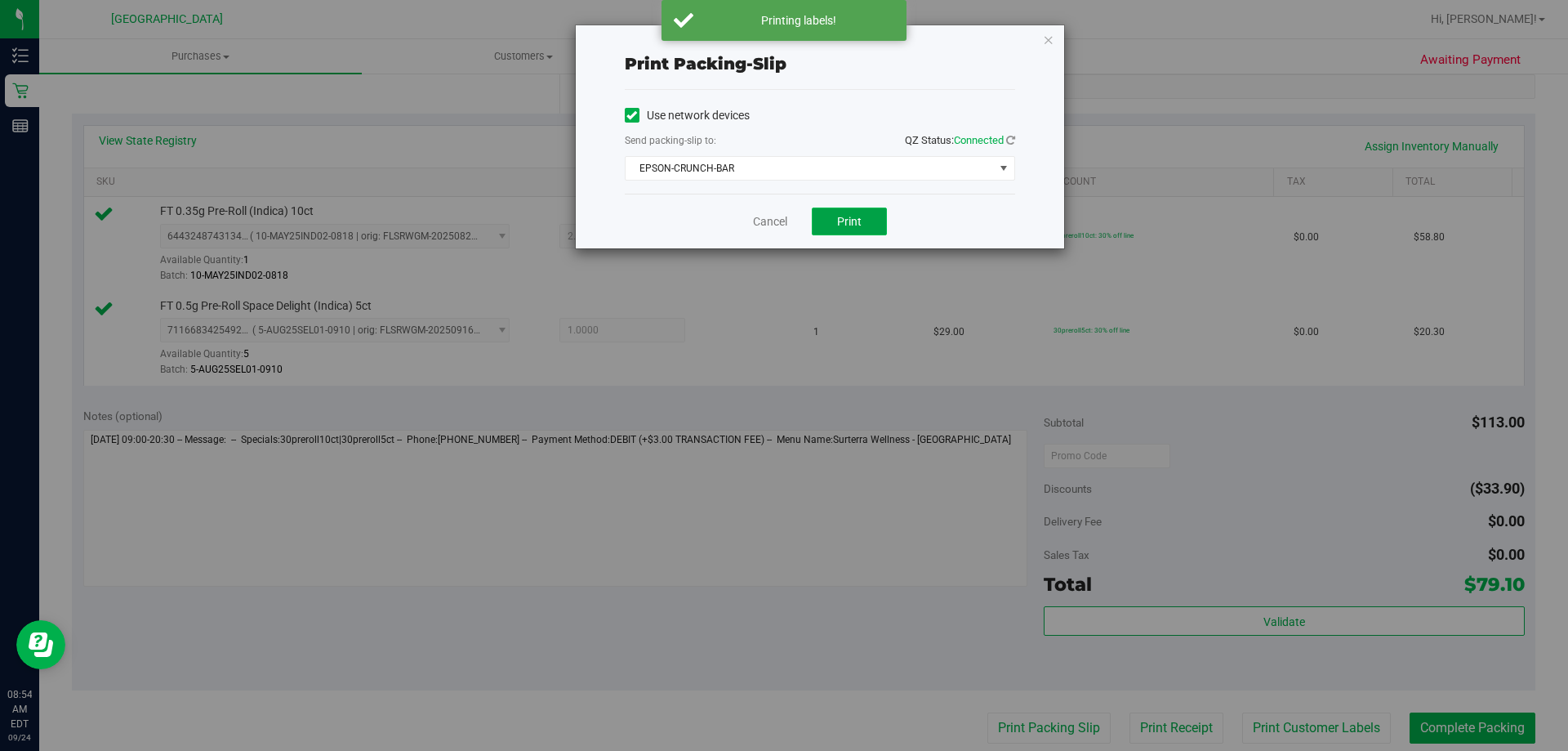
click at [842, 229] on button "Print" at bounding box center [849, 221] width 75 height 28
click at [770, 217] on link "Cancel" at bounding box center [770, 222] width 35 height 17
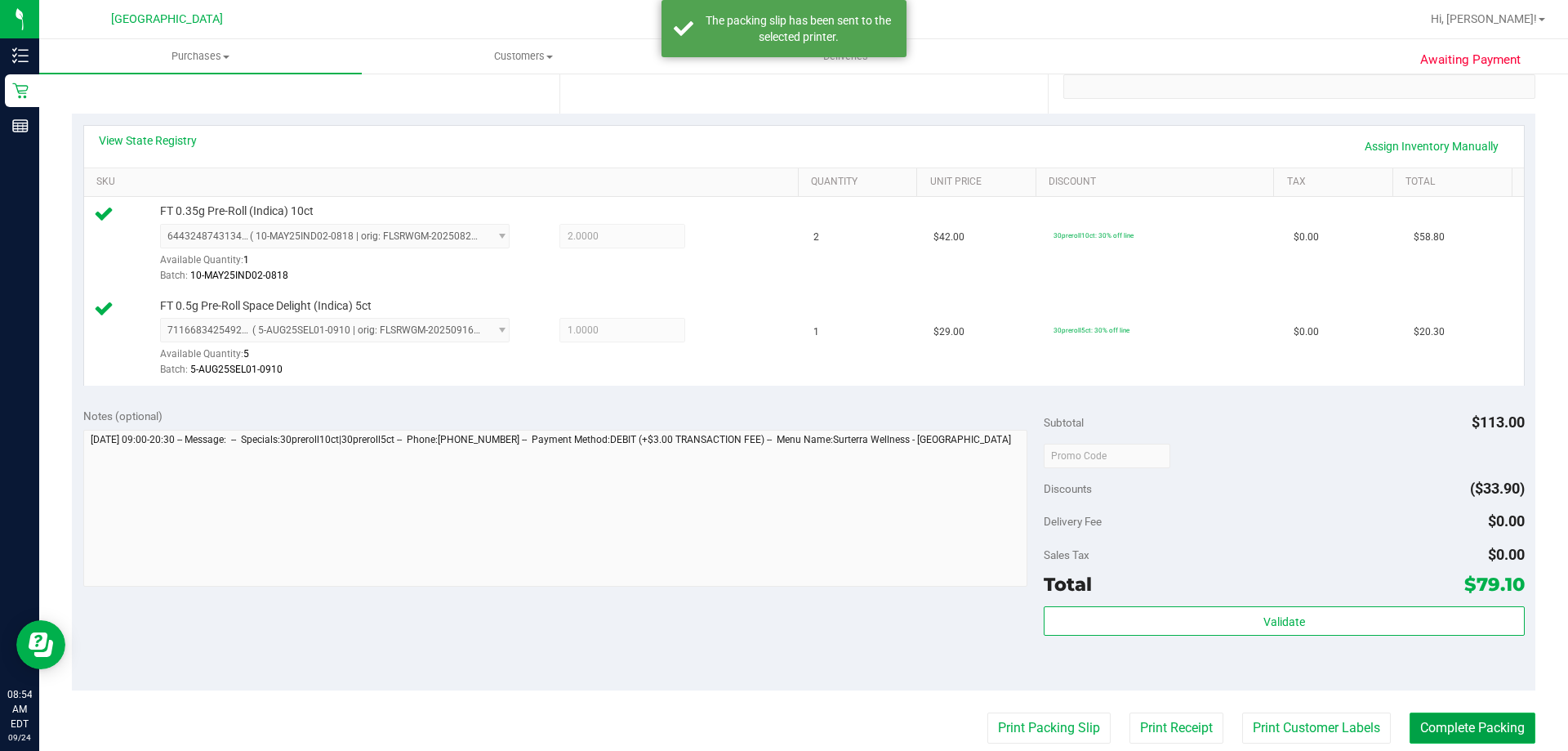
click at [1429, 731] on button "Complete Packing" at bounding box center [1472, 727] width 126 height 31
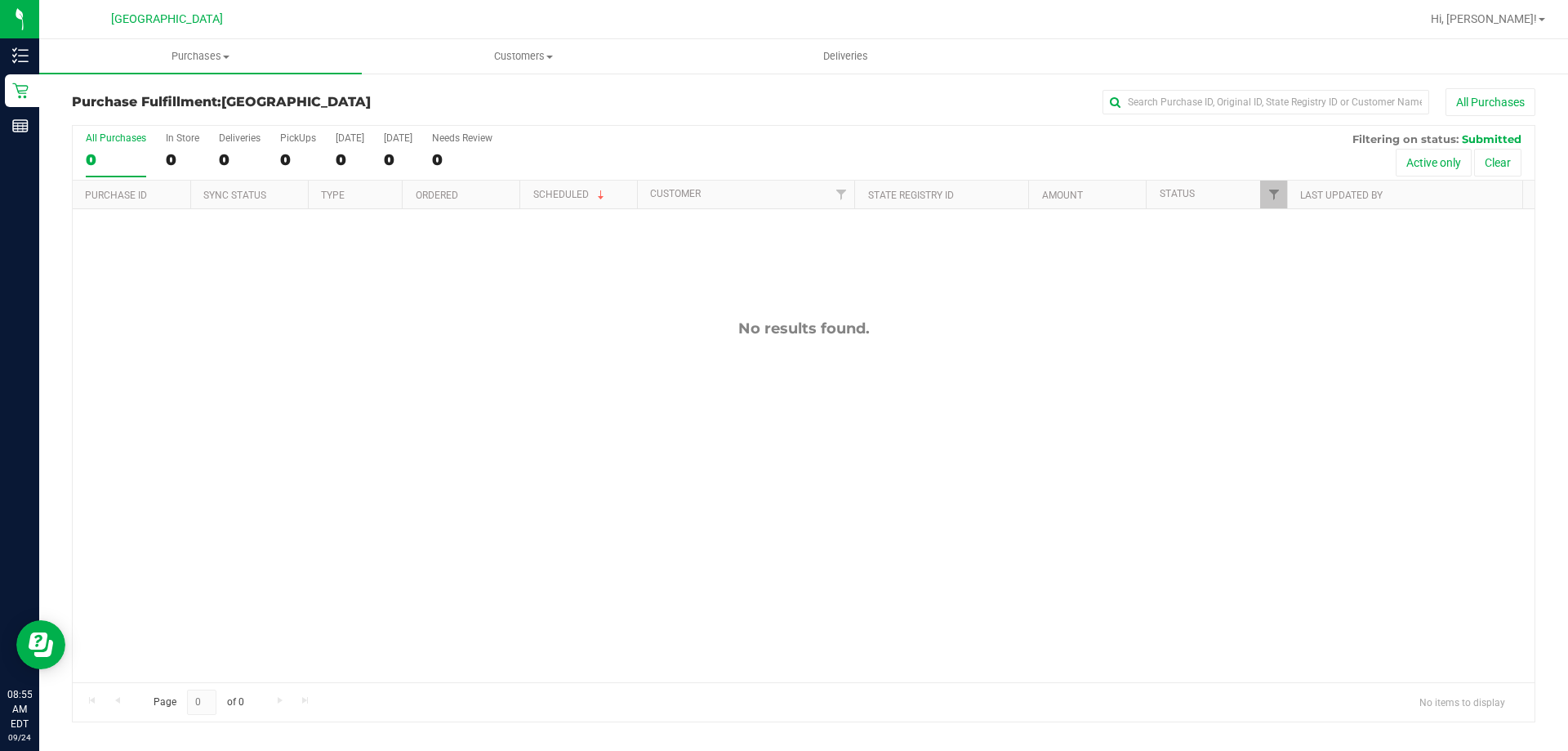
click at [210, 342] on div "No results found." at bounding box center [803, 501] width 1461 height 584
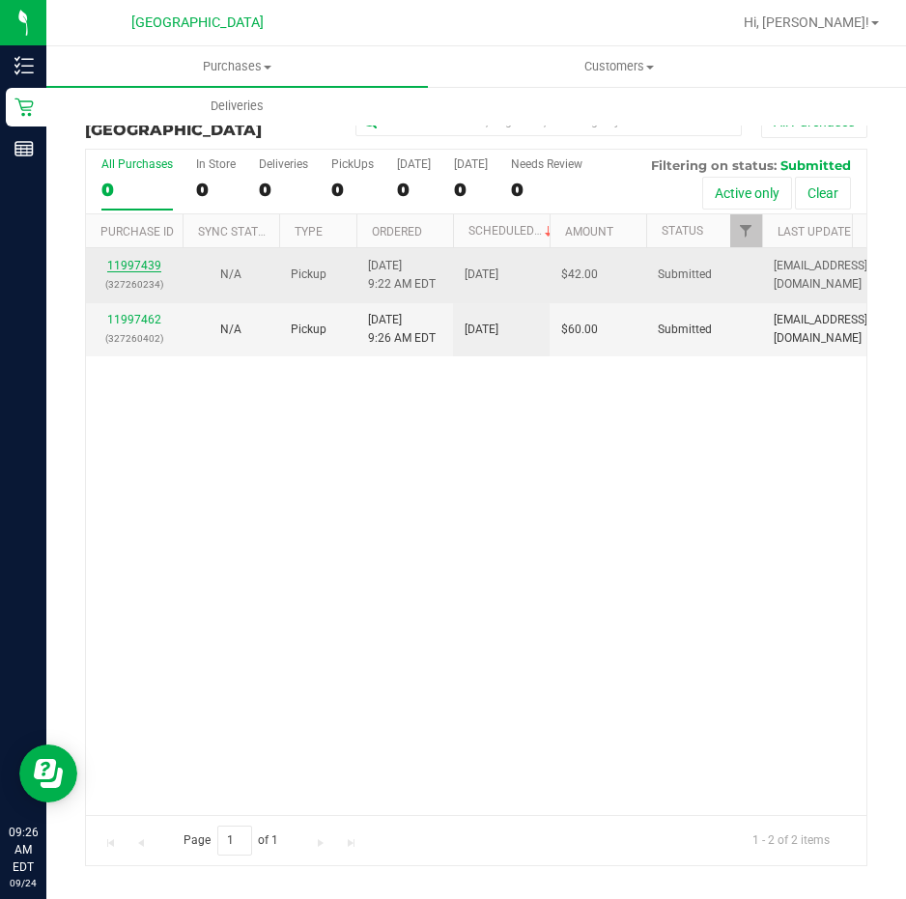
click at [145, 263] on link "11997439" at bounding box center [134, 266] width 54 height 14
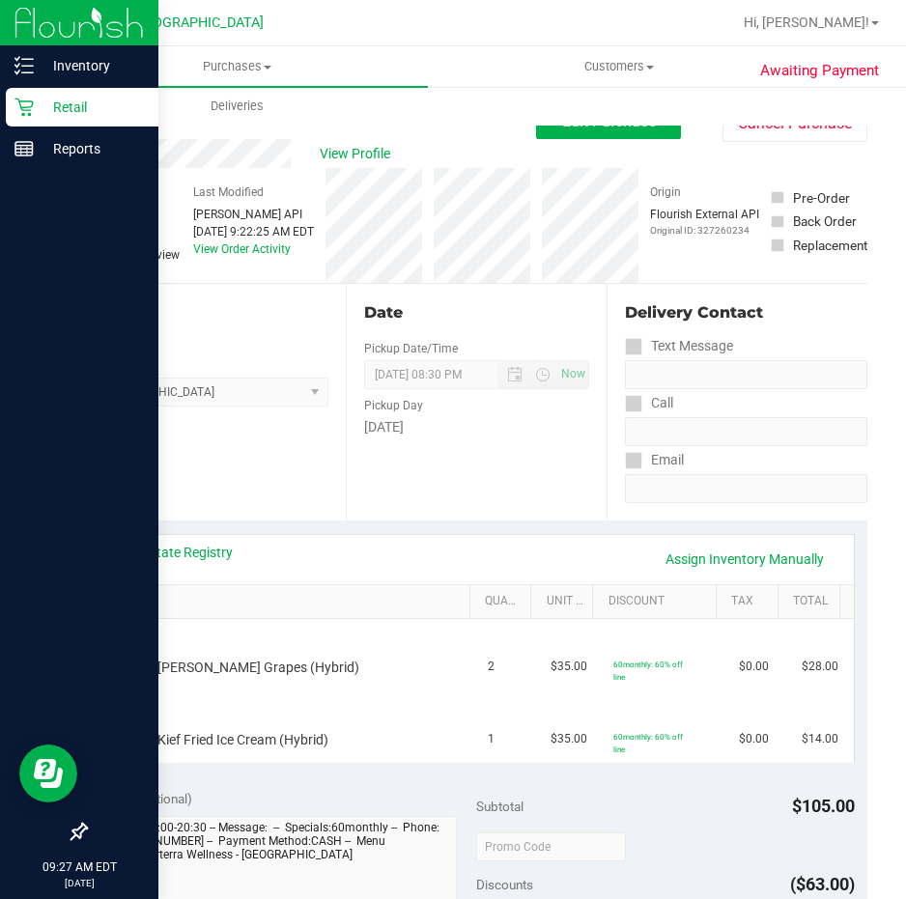
click at [73, 103] on p "Retail" at bounding box center [92, 107] width 116 height 23
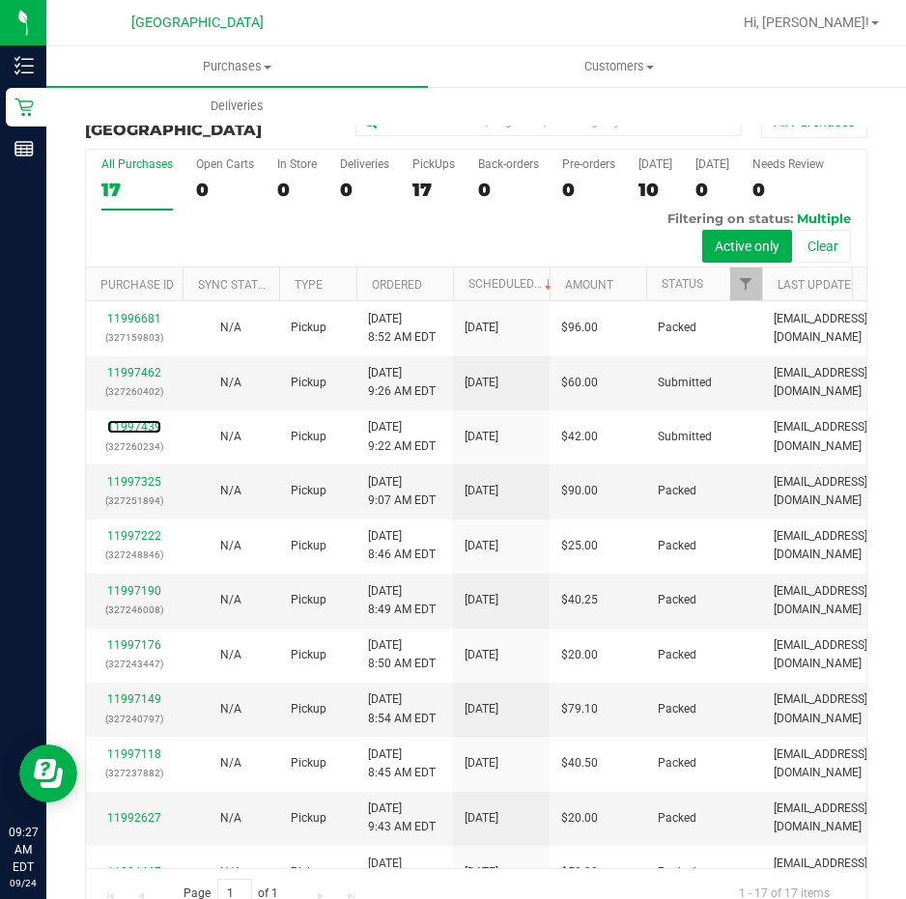
click at [135, 423] on link "11997439" at bounding box center [134, 427] width 54 height 14
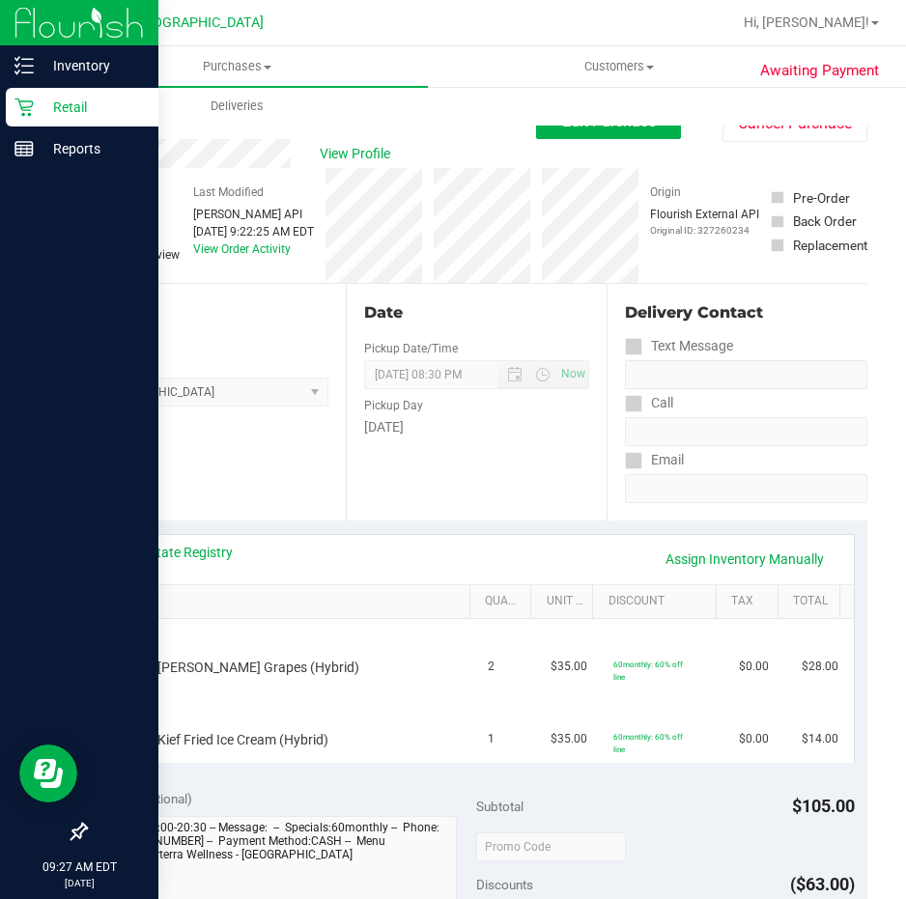
click at [37, 100] on p "Retail" at bounding box center [92, 107] width 116 height 23
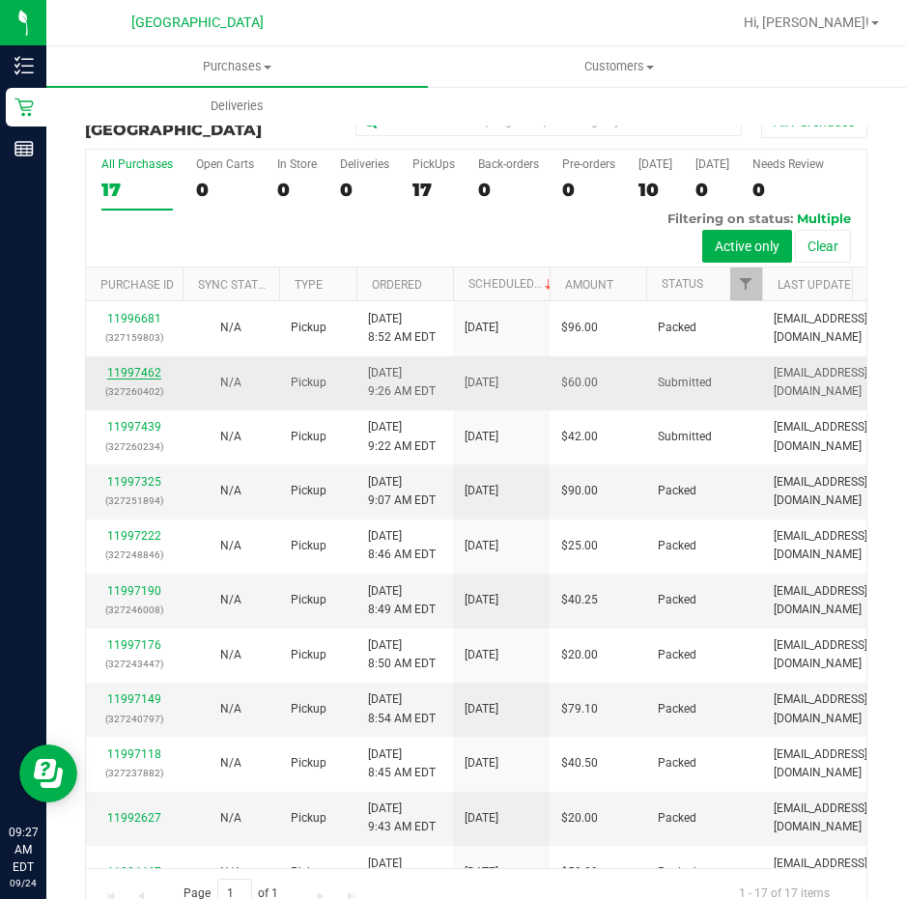
click at [133, 369] on link "11997462" at bounding box center [134, 373] width 54 height 14
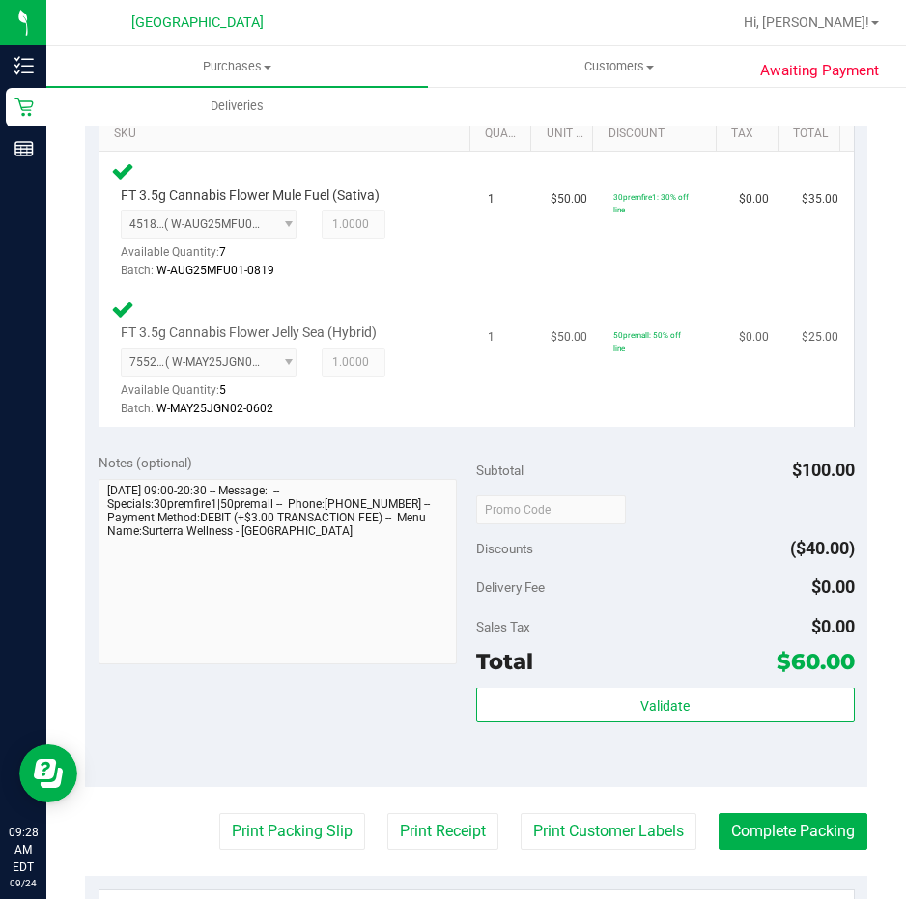
scroll to position [483, 0]
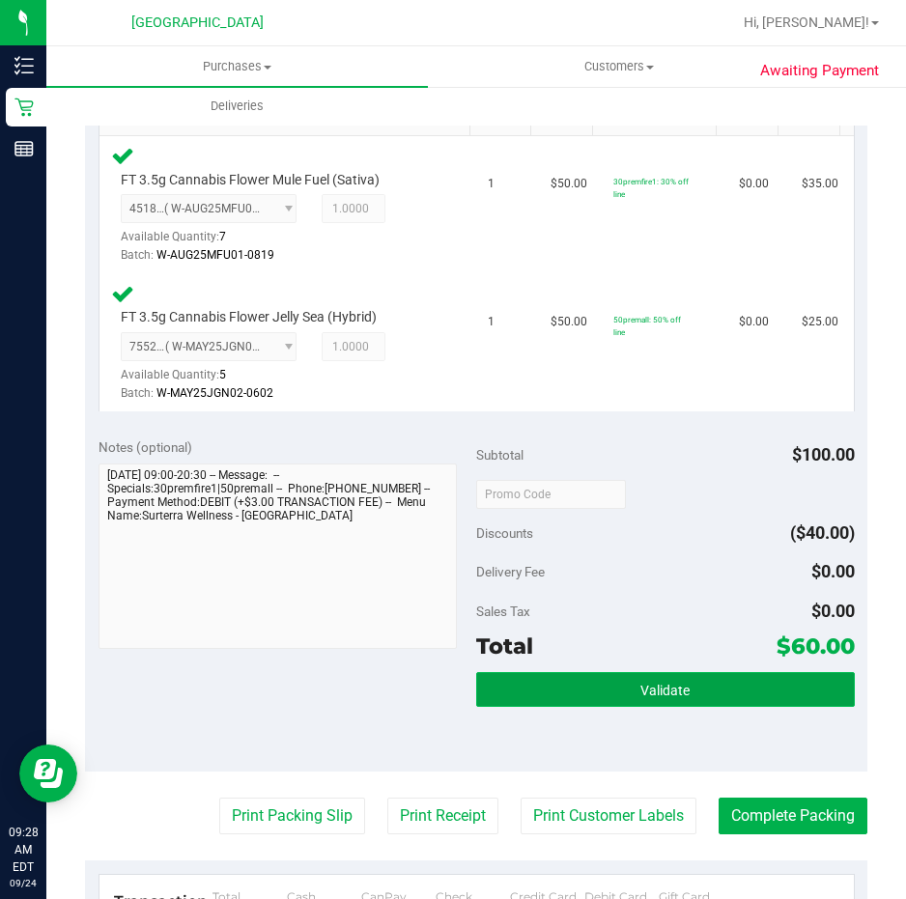
click at [622, 692] on button "Validate" at bounding box center [665, 689] width 379 height 35
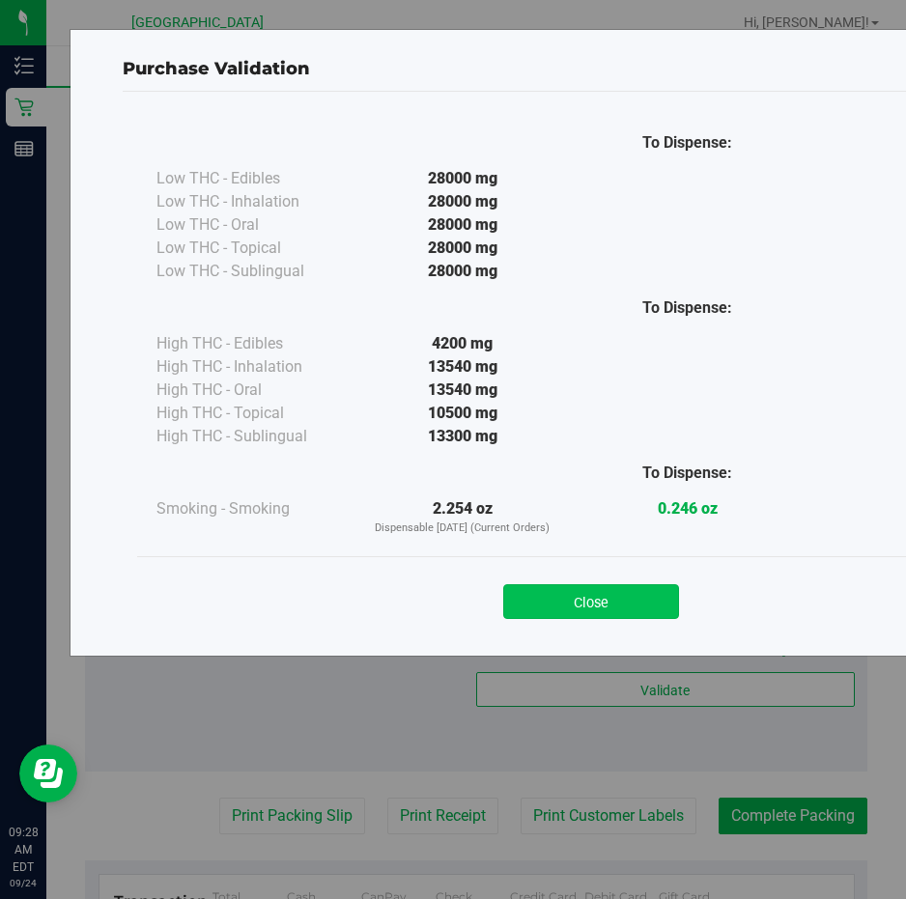
click at [611, 605] on button "Close" at bounding box center [591, 601] width 176 height 35
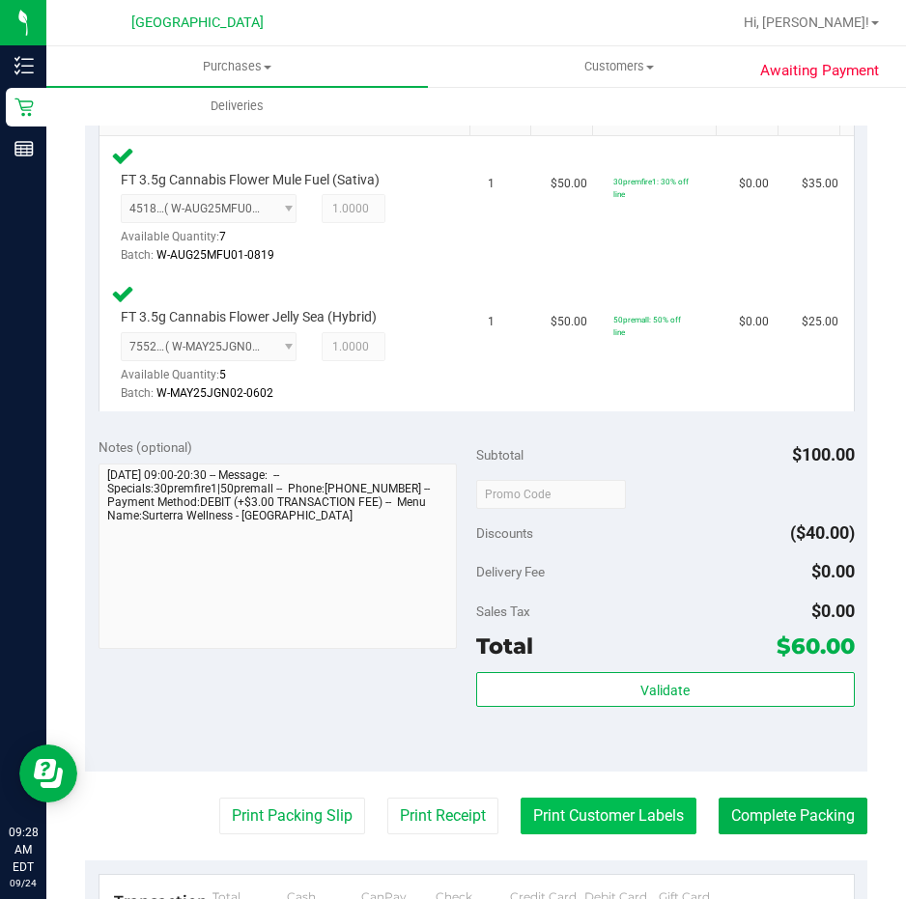
click at [578, 817] on button "Print Customer Labels" at bounding box center [609, 816] width 176 height 37
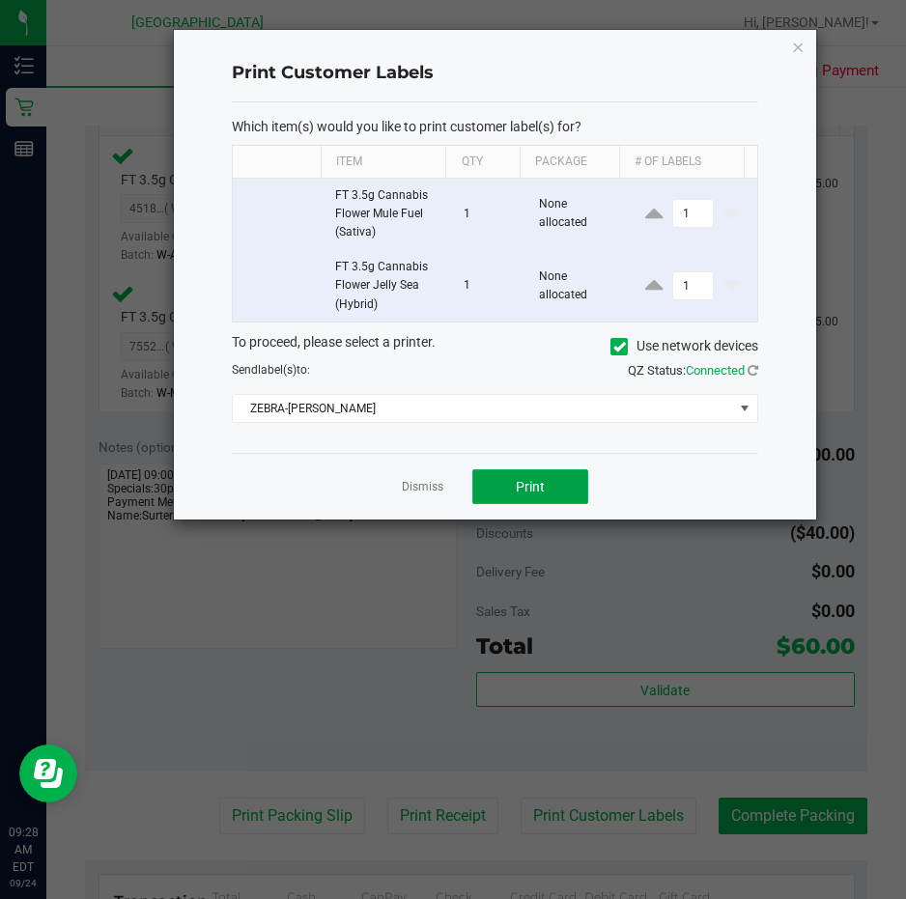
click at [505, 482] on button "Print" at bounding box center [530, 486] width 116 height 35
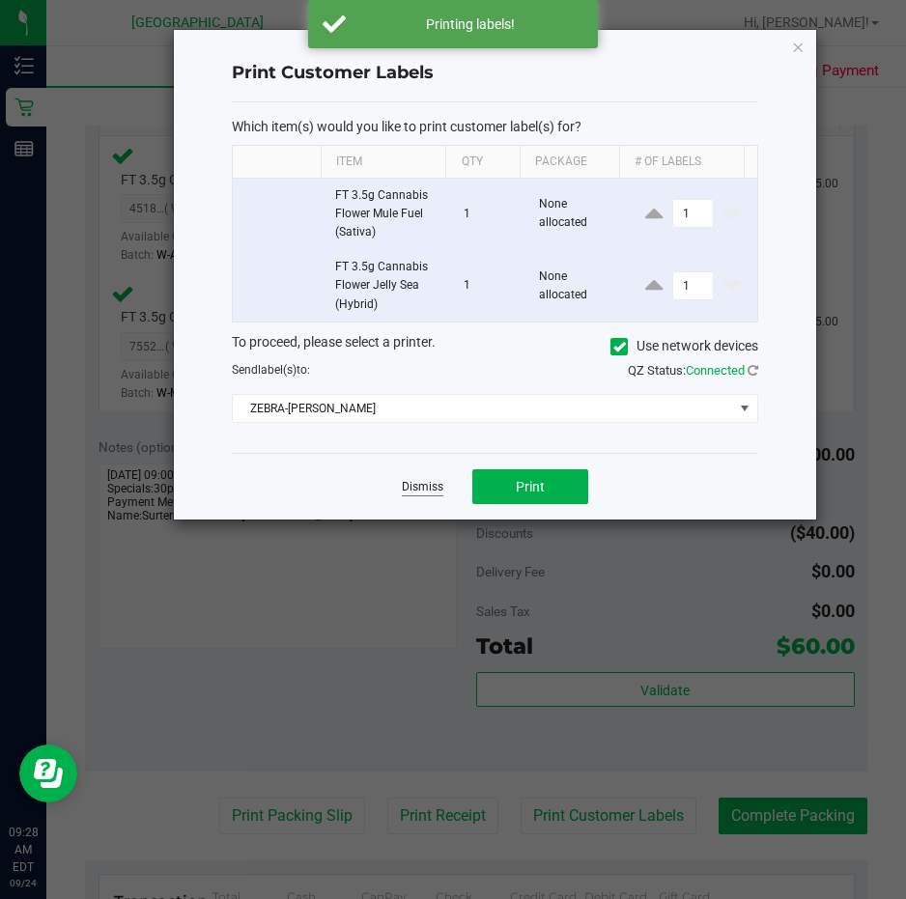
click at [429, 492] on link "Dismiss" at bounding box center [423, 487] width 42 height 16
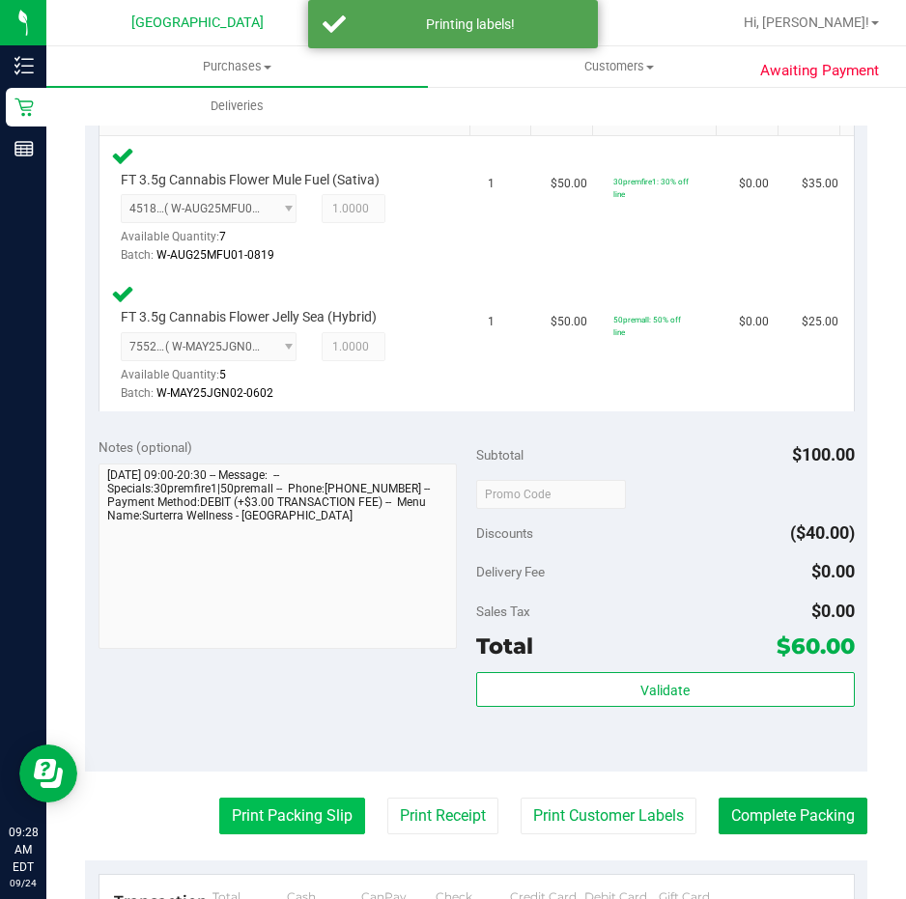
click at [273, 813] on button "Print Packing Slip" at bounding box center [292, 816] width 146 height 37
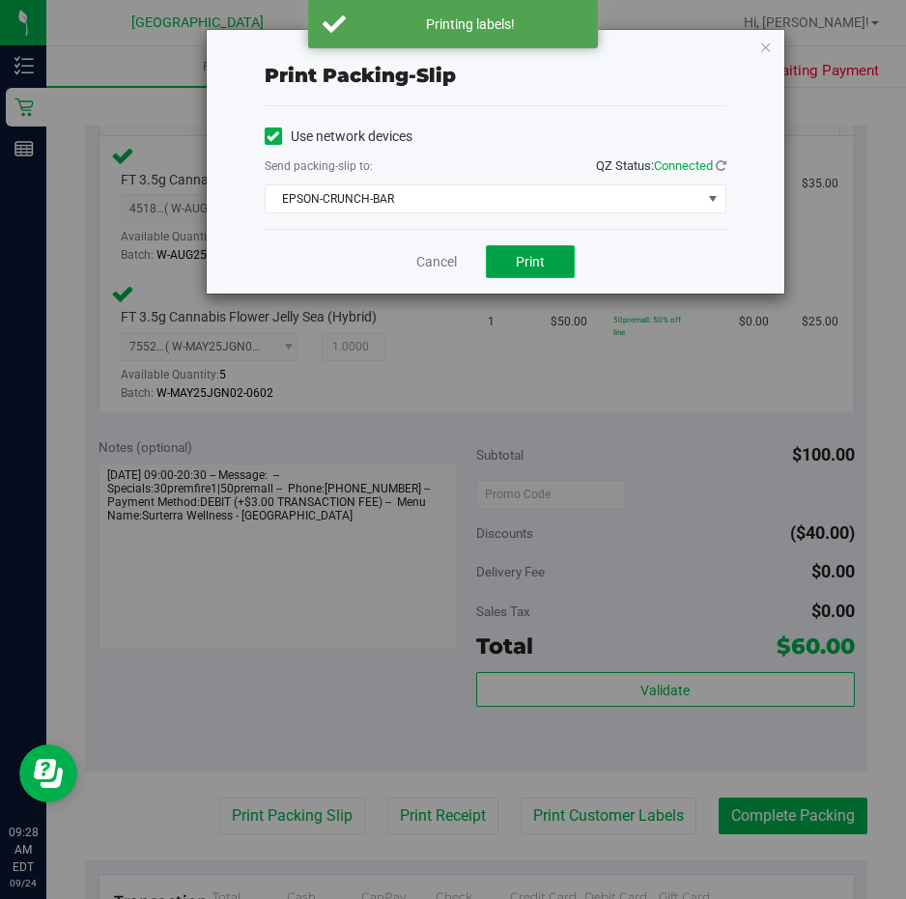
click at [527, 254] on span "Print" at bounding box center [530, 261] width 29 height 15
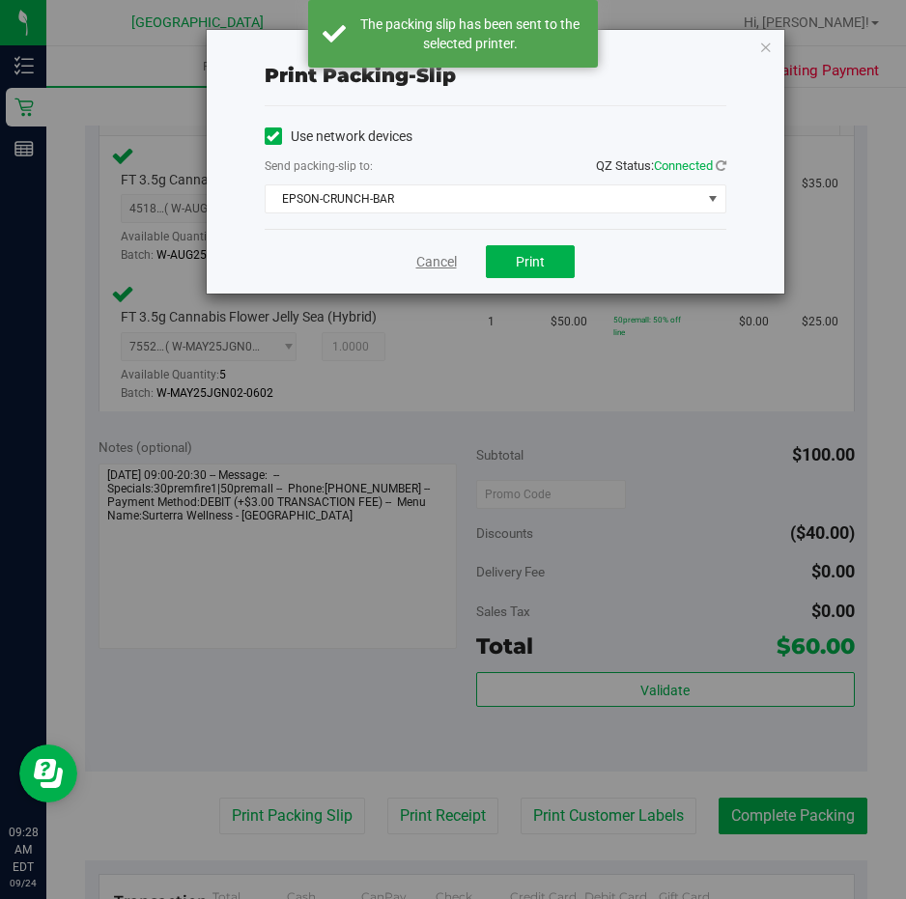
click at [446, 263] on link "Cancel" at bounding box center [436, 262] width 41 height 20
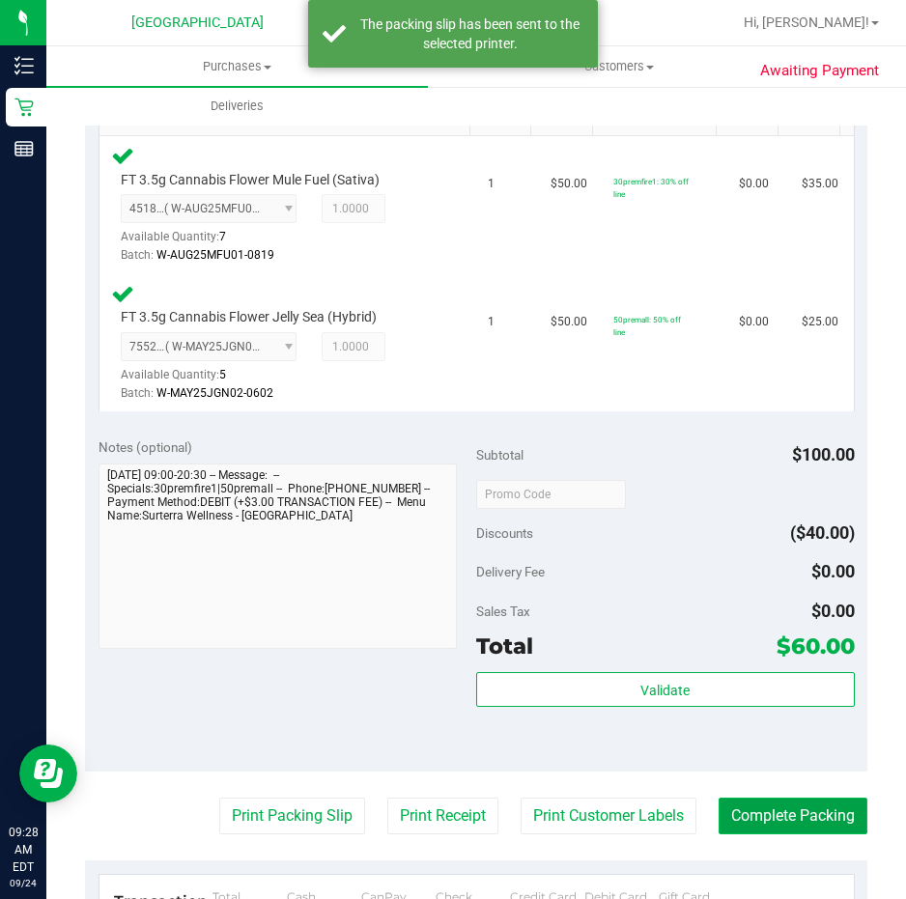
click at [766, 814] on button "Complete Packing" at bounding box center [793, 816] width 149 height 37
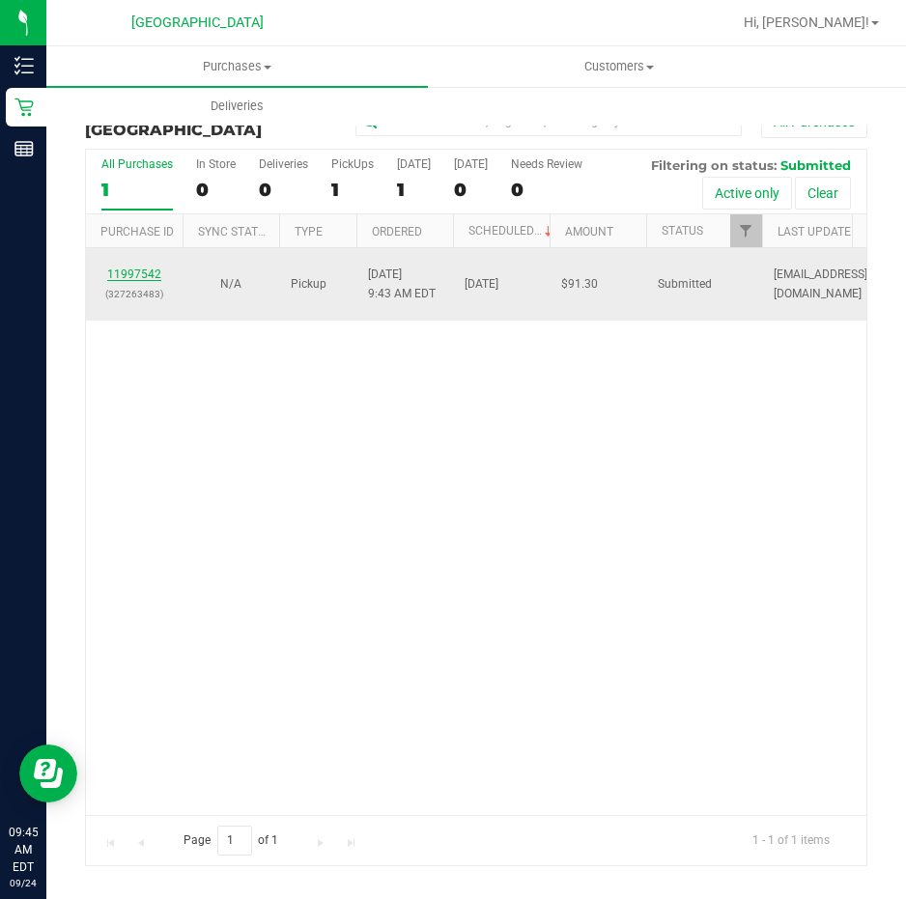
click at [134, 271] on link "11997542" at bounding box center [134, 275] width 54 height 14
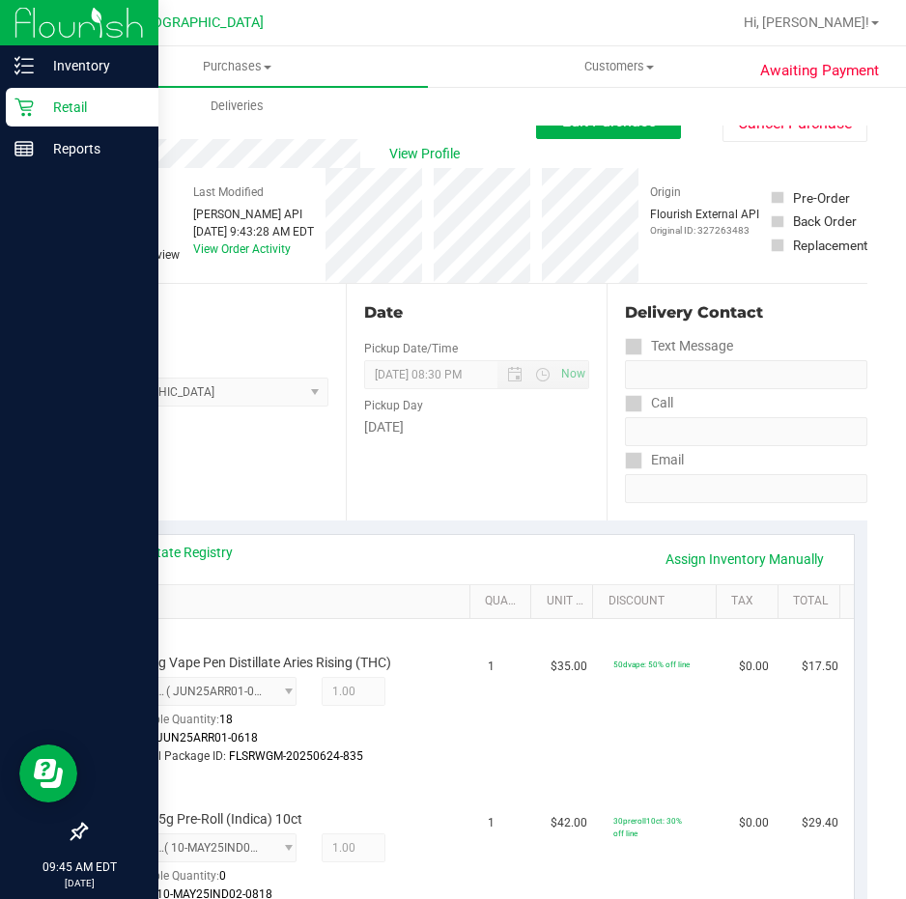
click at [66, 105] on p "Retail" at bounding box center [92, 107] width 116 height 23
